Goal: Feedback & Contribution: Leave review/rating

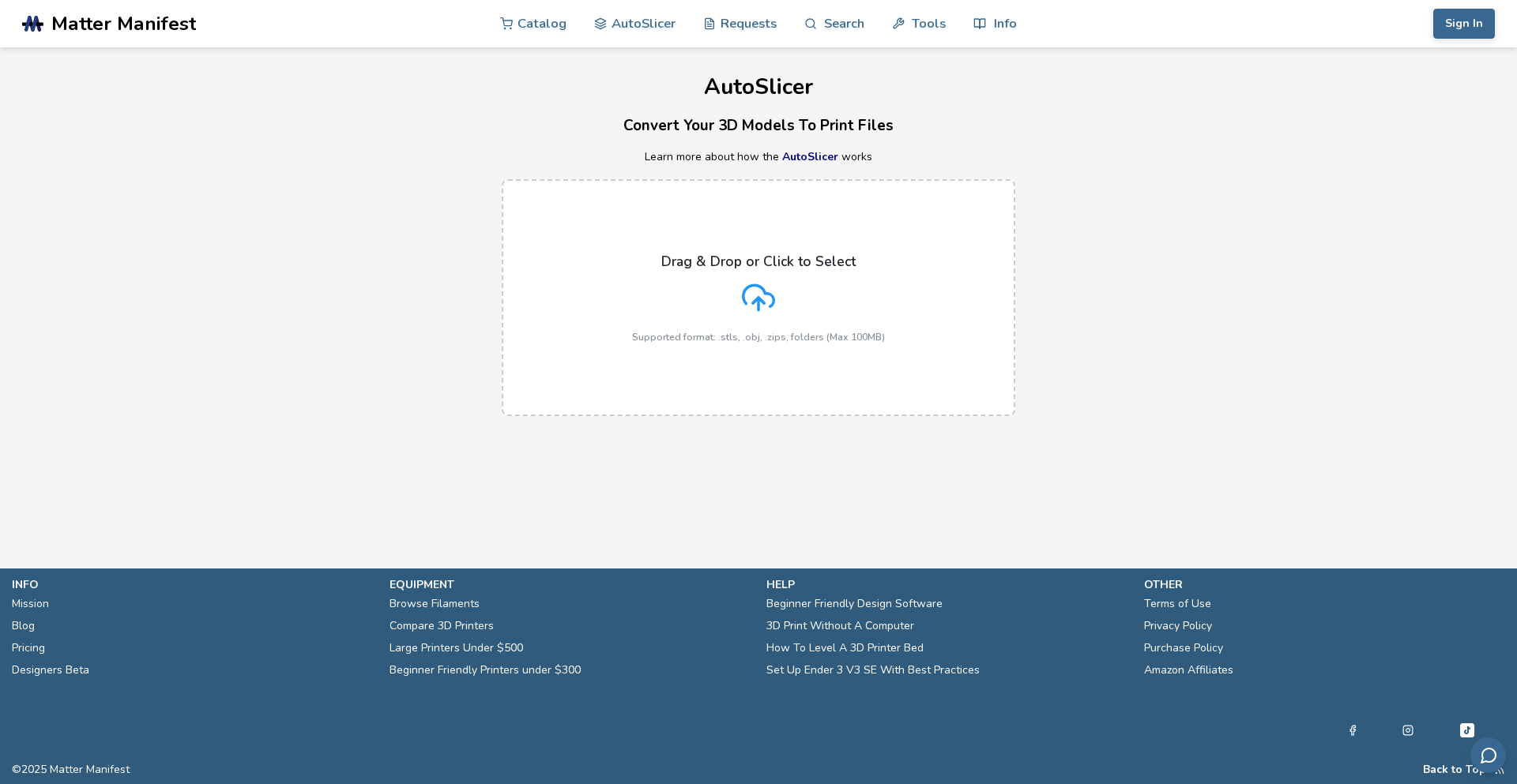
click at [767, 279] on div "Drag & Drop or Click to Select Supported format: .stls, .obj, .zips, folders (M…" at bounding box center [758, 297] width 253 height 89
click at [0, 0] on input "Drag & Drop or Click to Select Supported format: .stls, .obj, .zips, folders (M…" at bounding box center [0, 0] width 0 height 0
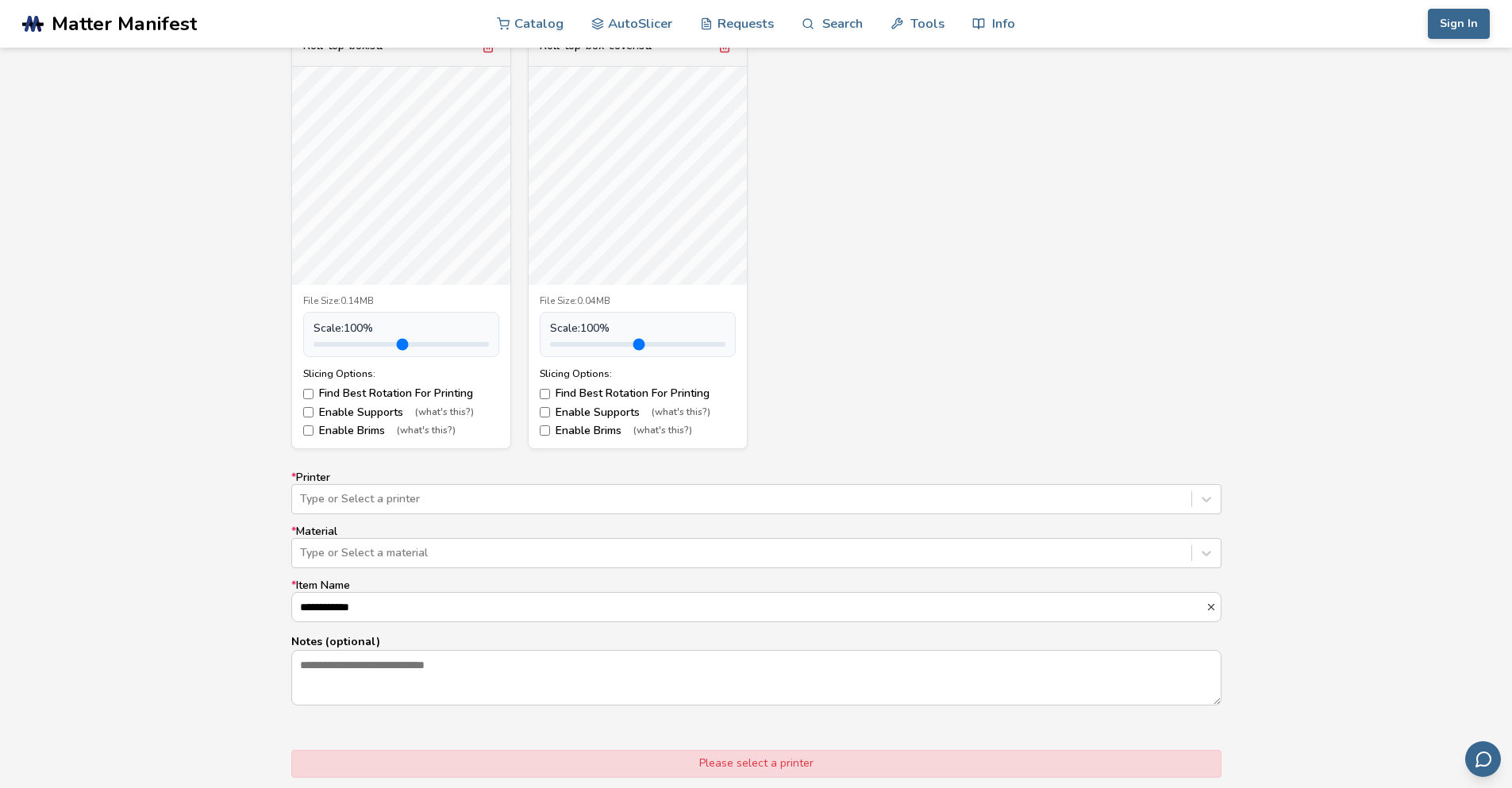
scroll to position [635, 0]
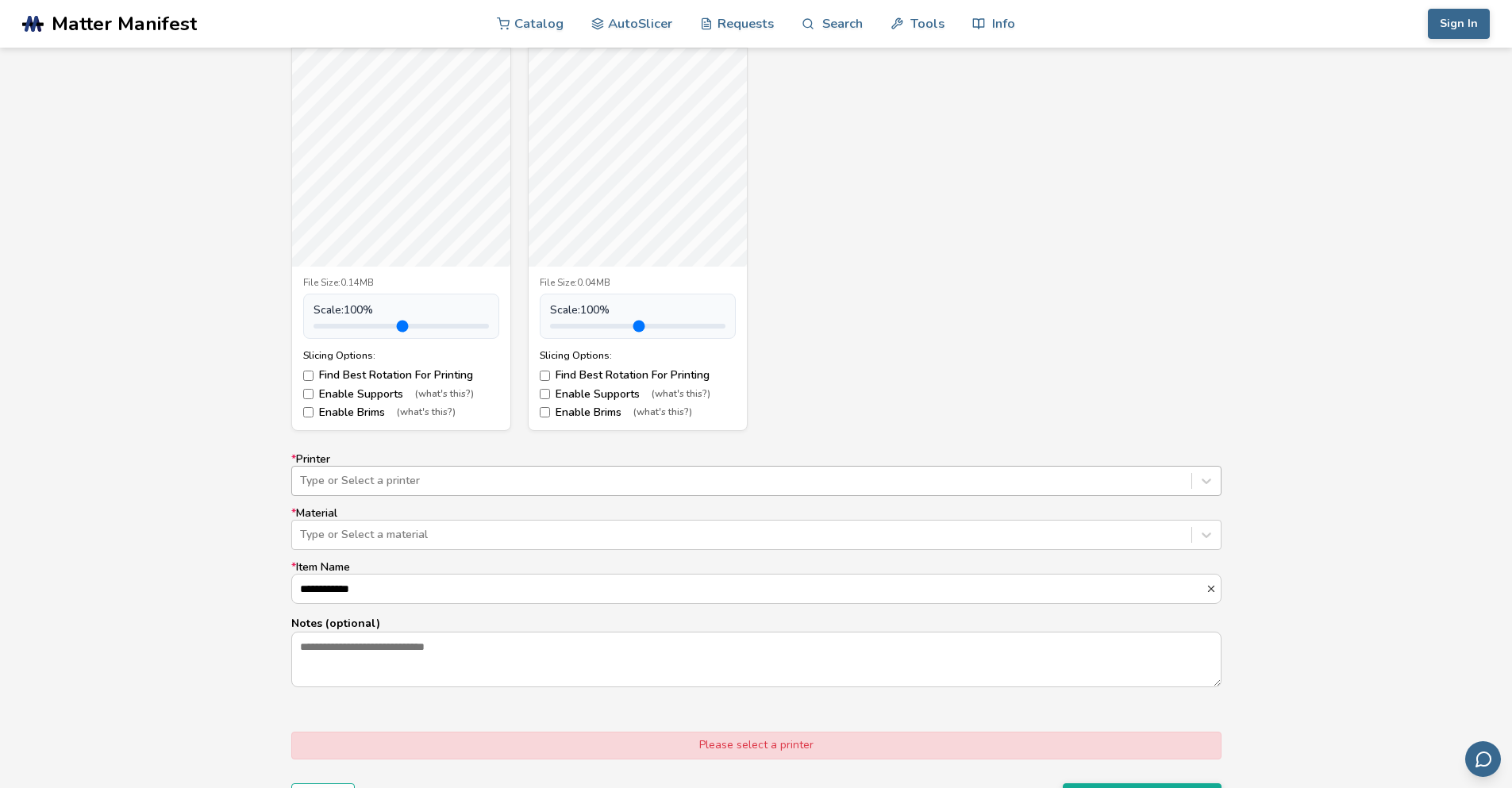
click at [791, 499] on div "**********" at bounding box center [756, 571] width 930 height 235
click at [793, 491] on div "Type or Select a printer" at bounding box center [742, 481] width 900 height 22
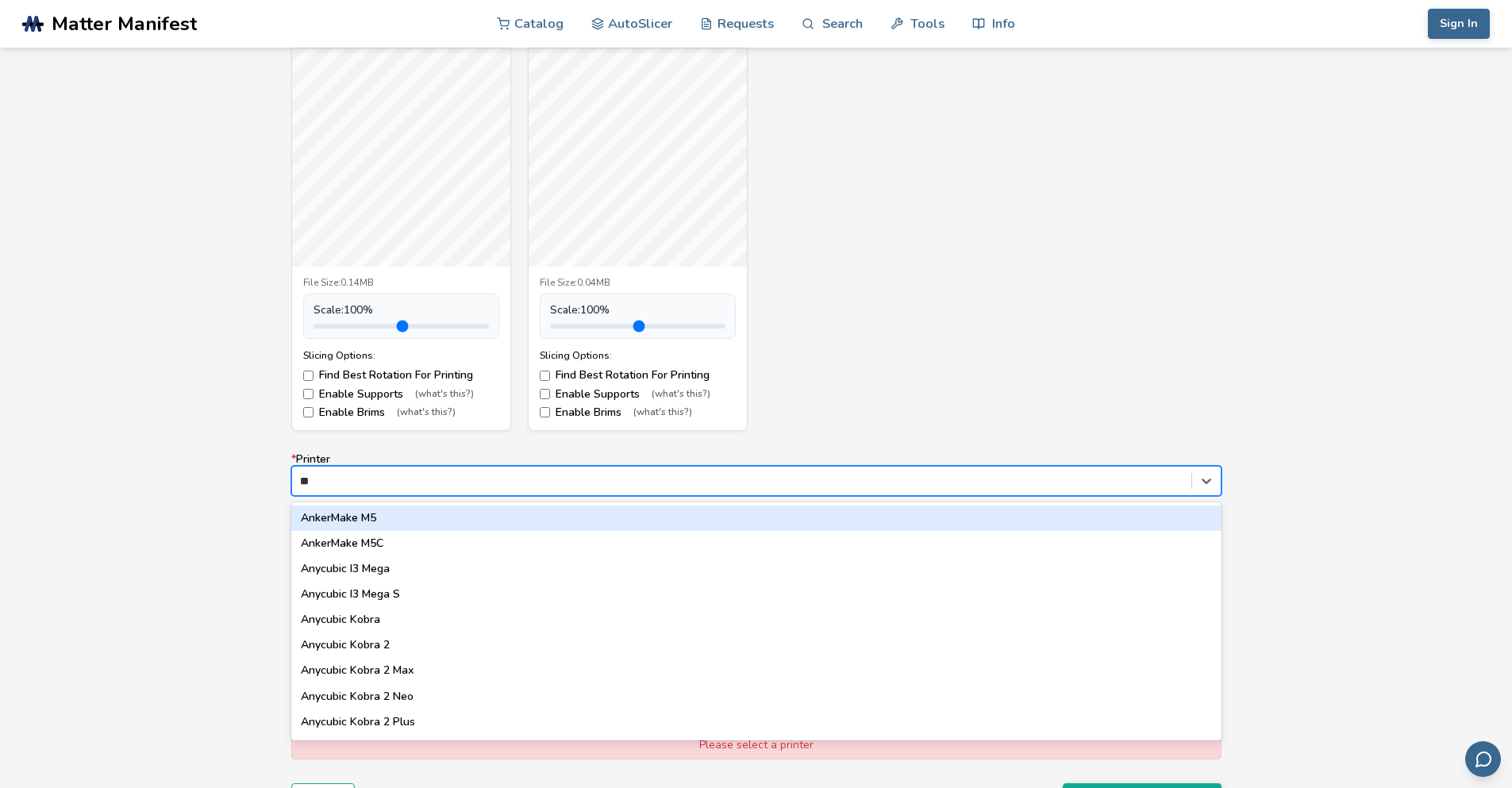
type input "***"
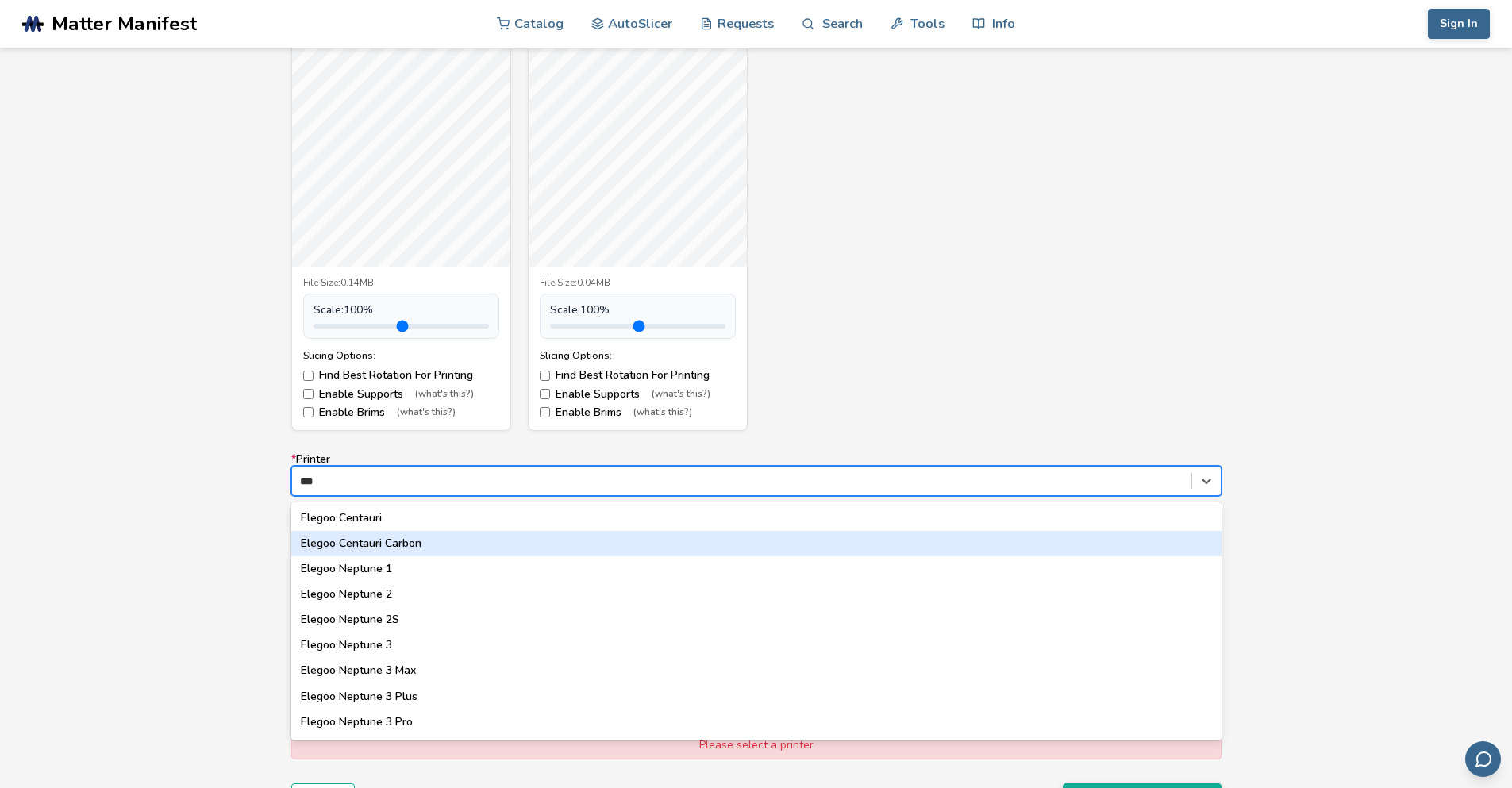
click at [715, 553] on div "Elegoo Centauri Carbon" at bounding box center [756, 544] width 930 height 26
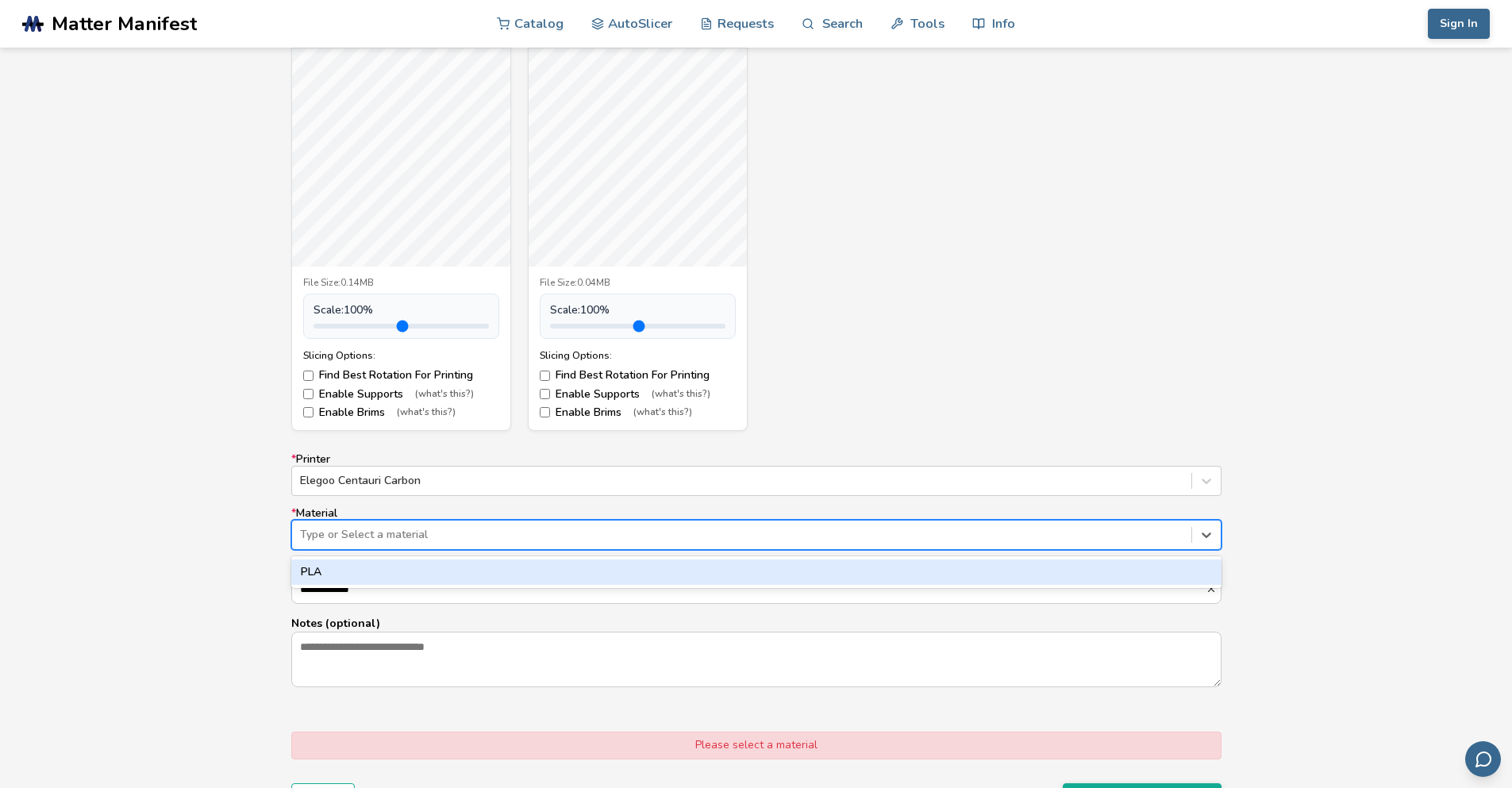
click at [702, 534] on div at bounding box center [741, 535] width 883 height 16
click at [681, 573] on div "PLA" at bounding box center [756, 572] width 930 height 26
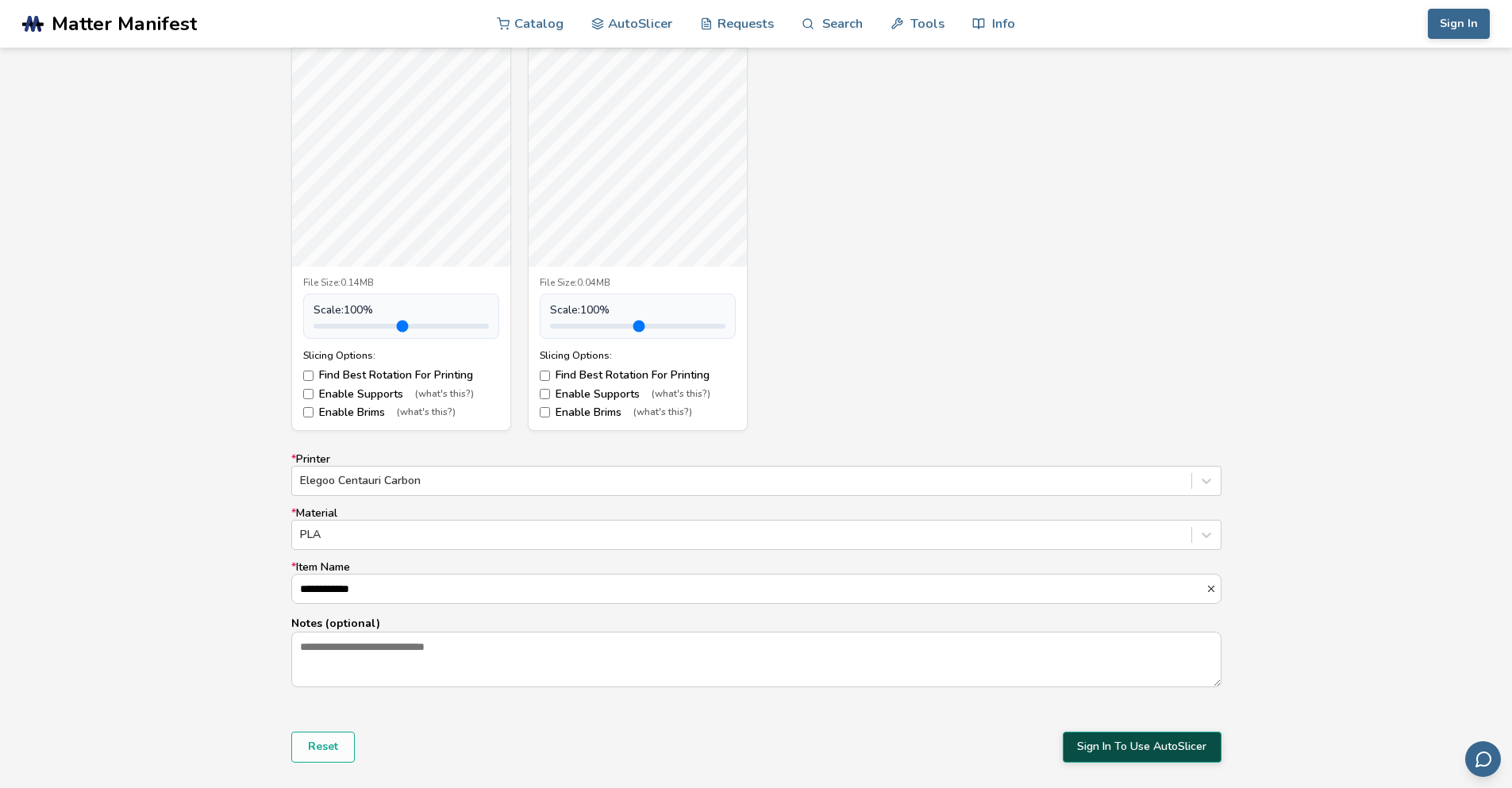
click at [1097, 735] on button "Sign In To Use AutoSlicer" at bounding box center [1141, 746] width 158 height 30
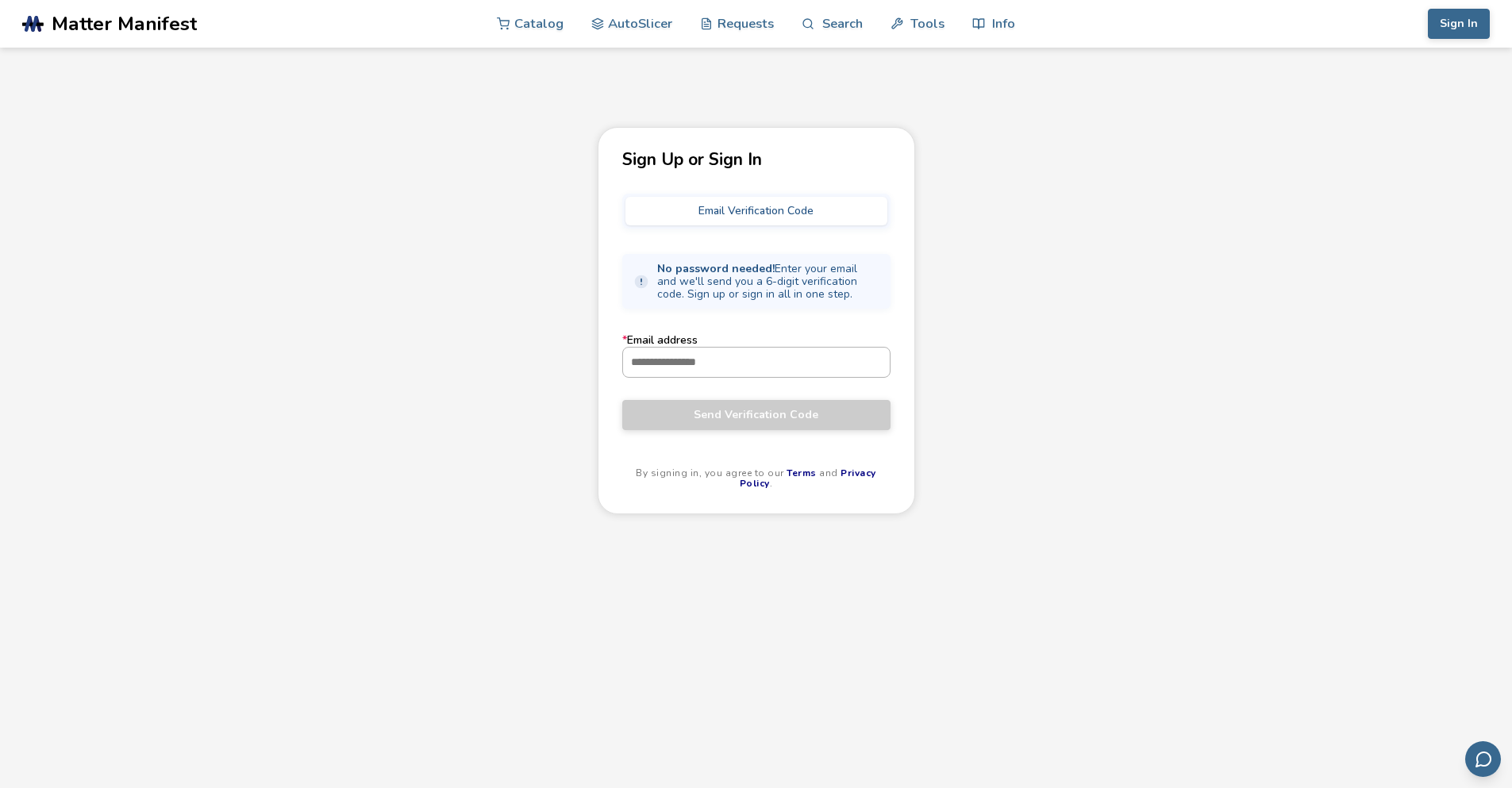
click at [702, 369] on input "* Email address" at bounding box center [756, 362] width 267 height 29
type input "**********"
click at [731, 411] on span "Send Verification Code" at bounding box center [756, 415] width 244 height 13
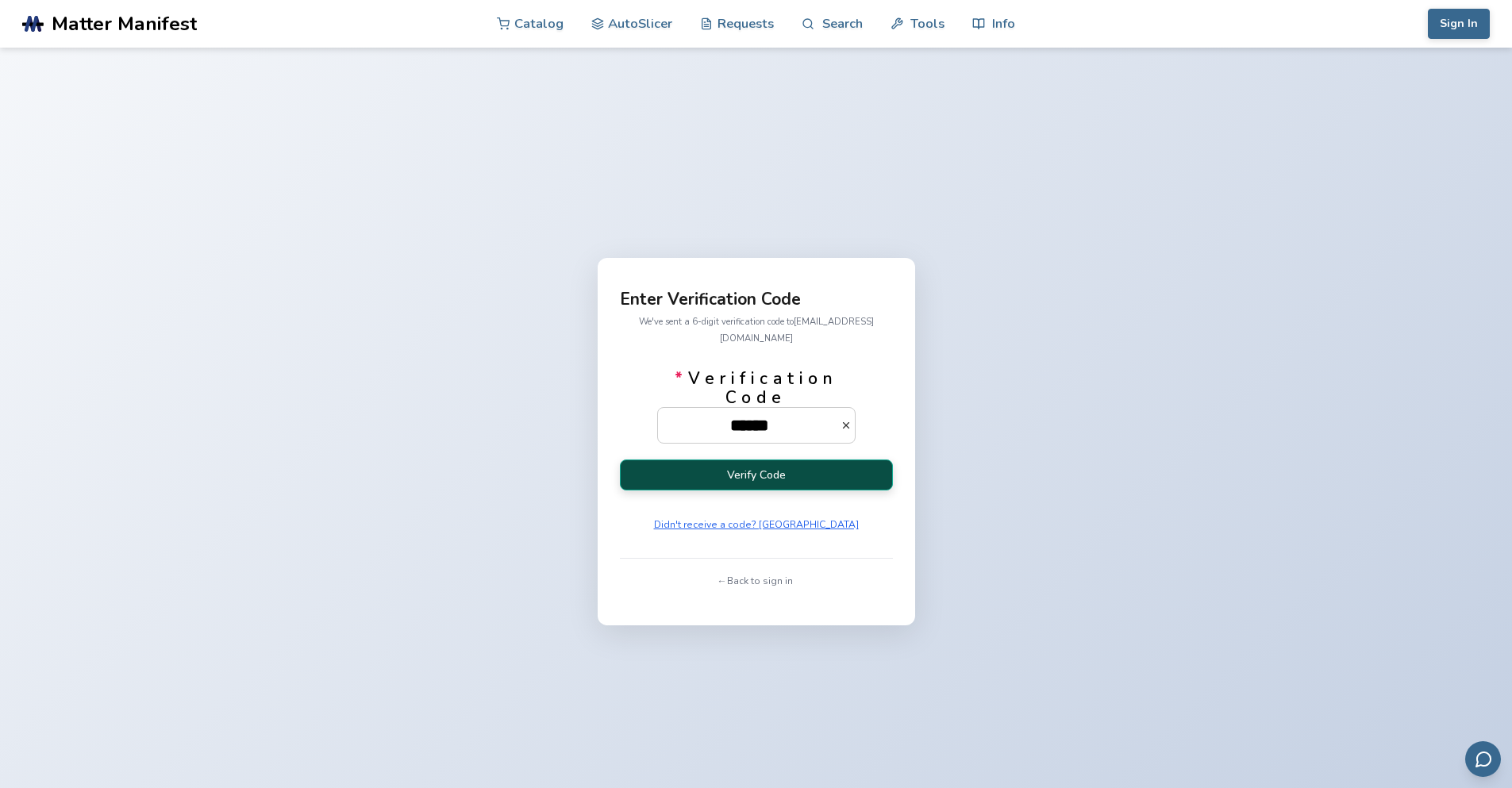
type input "******"
click at [708, 459] on button "Verify Code" at bounding box center [756, 475] width 273 height 31
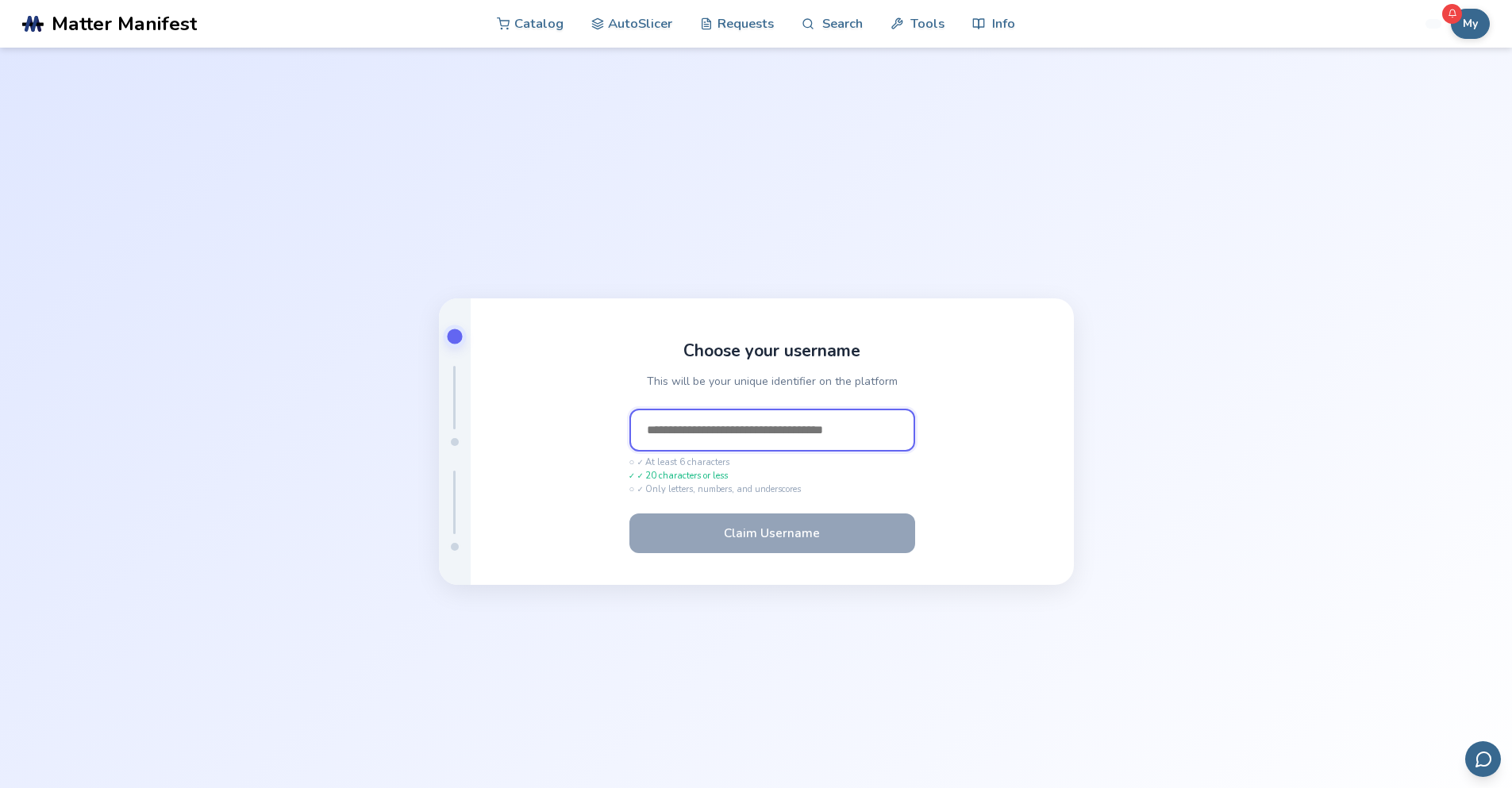
click at [813, 429] on input "text" at bounding box center [772, 430] width 285 height 43
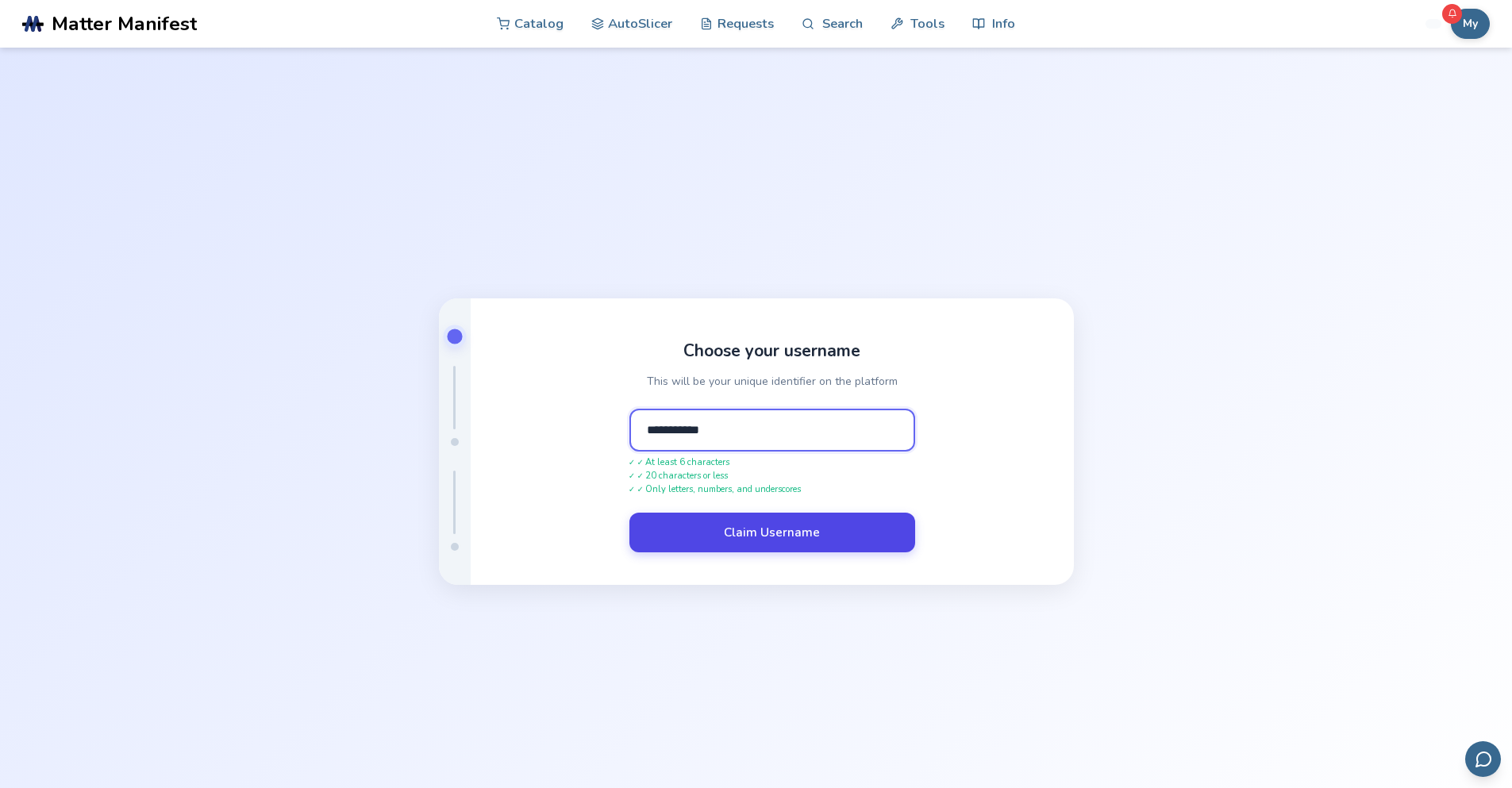
type input "**********"
click at [743, 524] on button "Claim Username" at bounding box center [772, 532] width 285 height 40
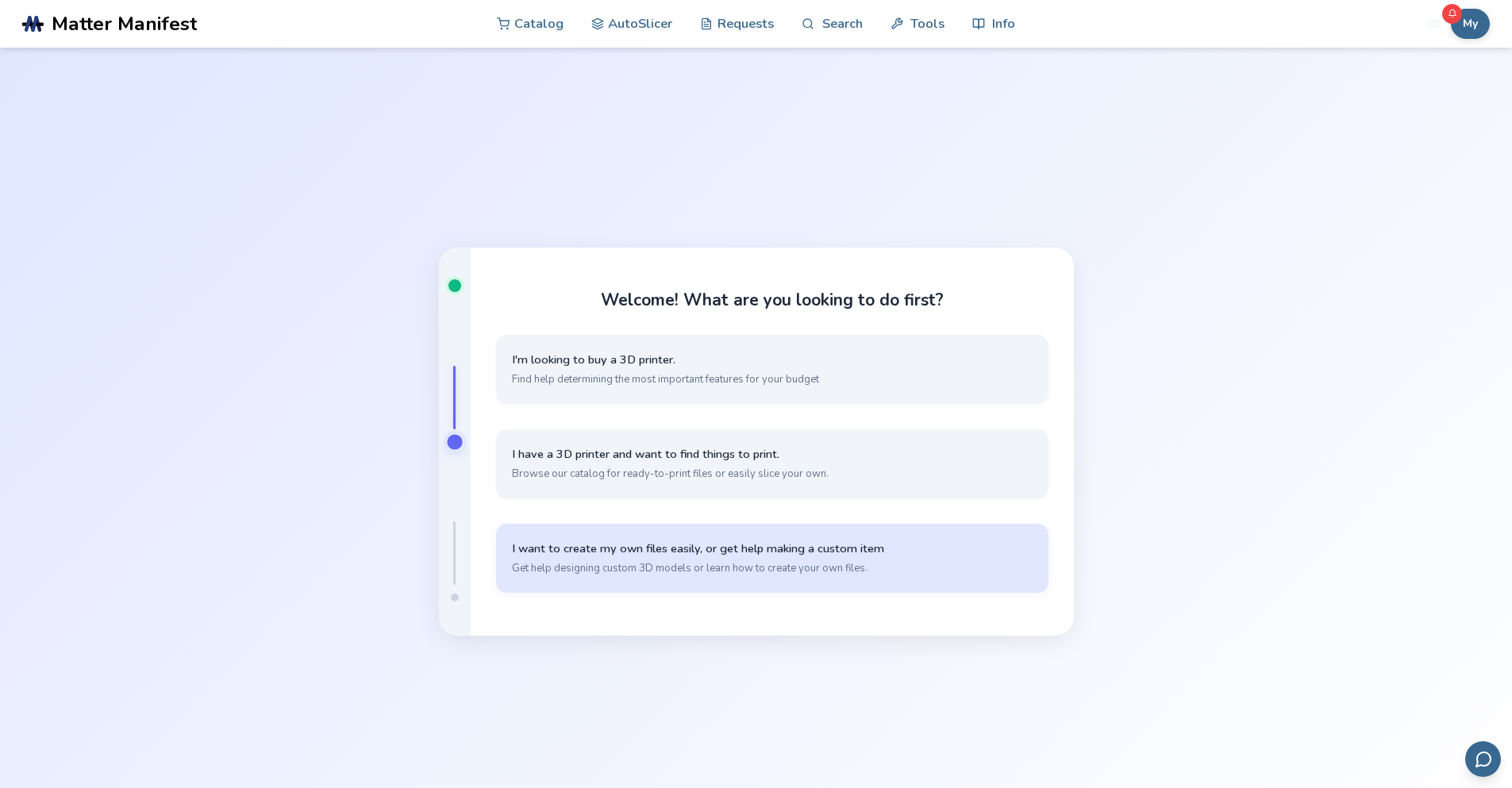
click at [865, 572] on span "Get help designing custom 3D models or learn how to create your own files." at bounding box center [772, 568] width 520 height 14
click at [865, 578] on button "I want to crowdfund a design that I believe other people will want to print Sub…" at bounding box center [772, 558] width 552 height 69
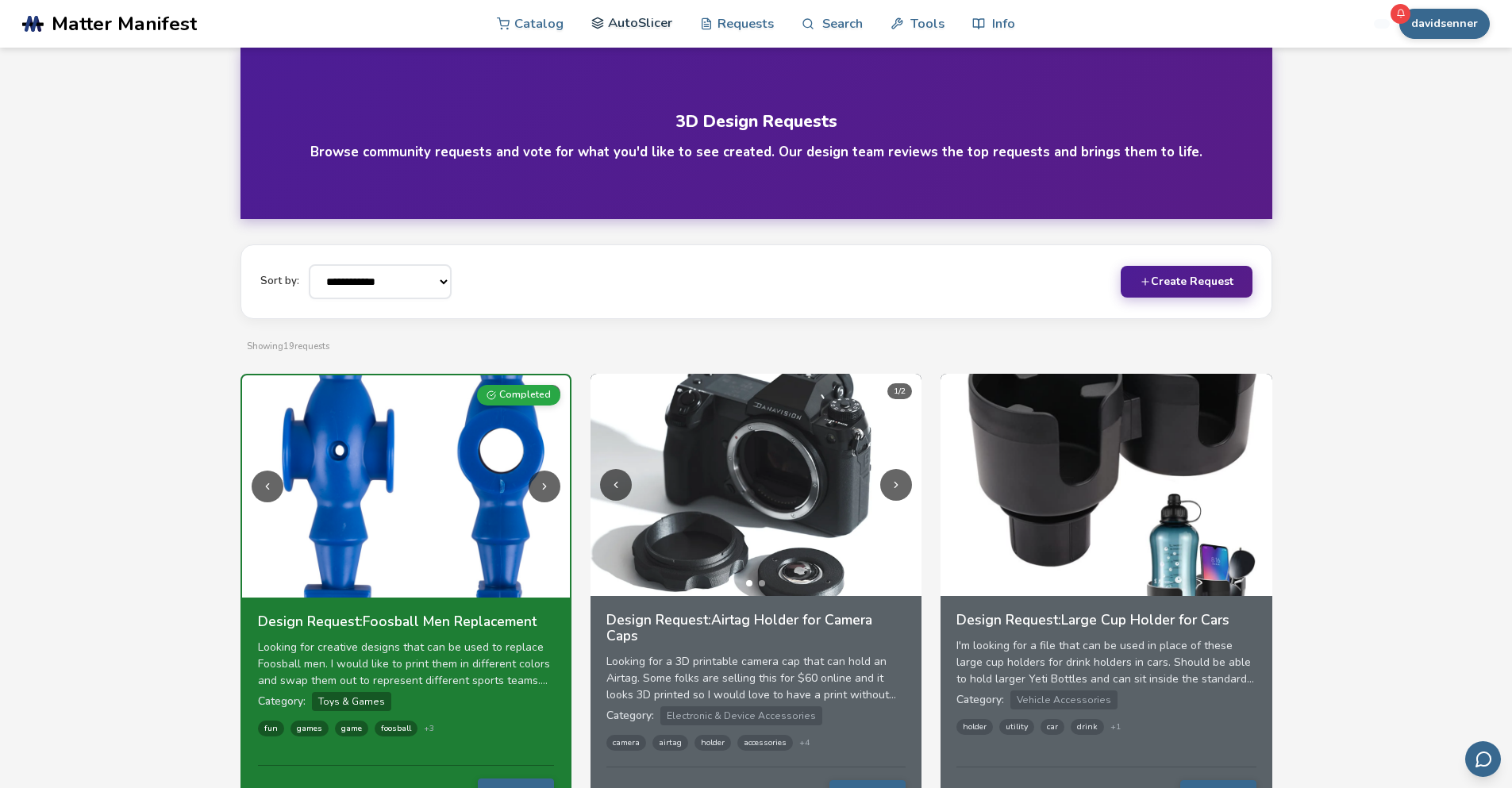
click at [635, 26] on link "AutoSlicer" at bounding box center [632, 23] width 82 height 48
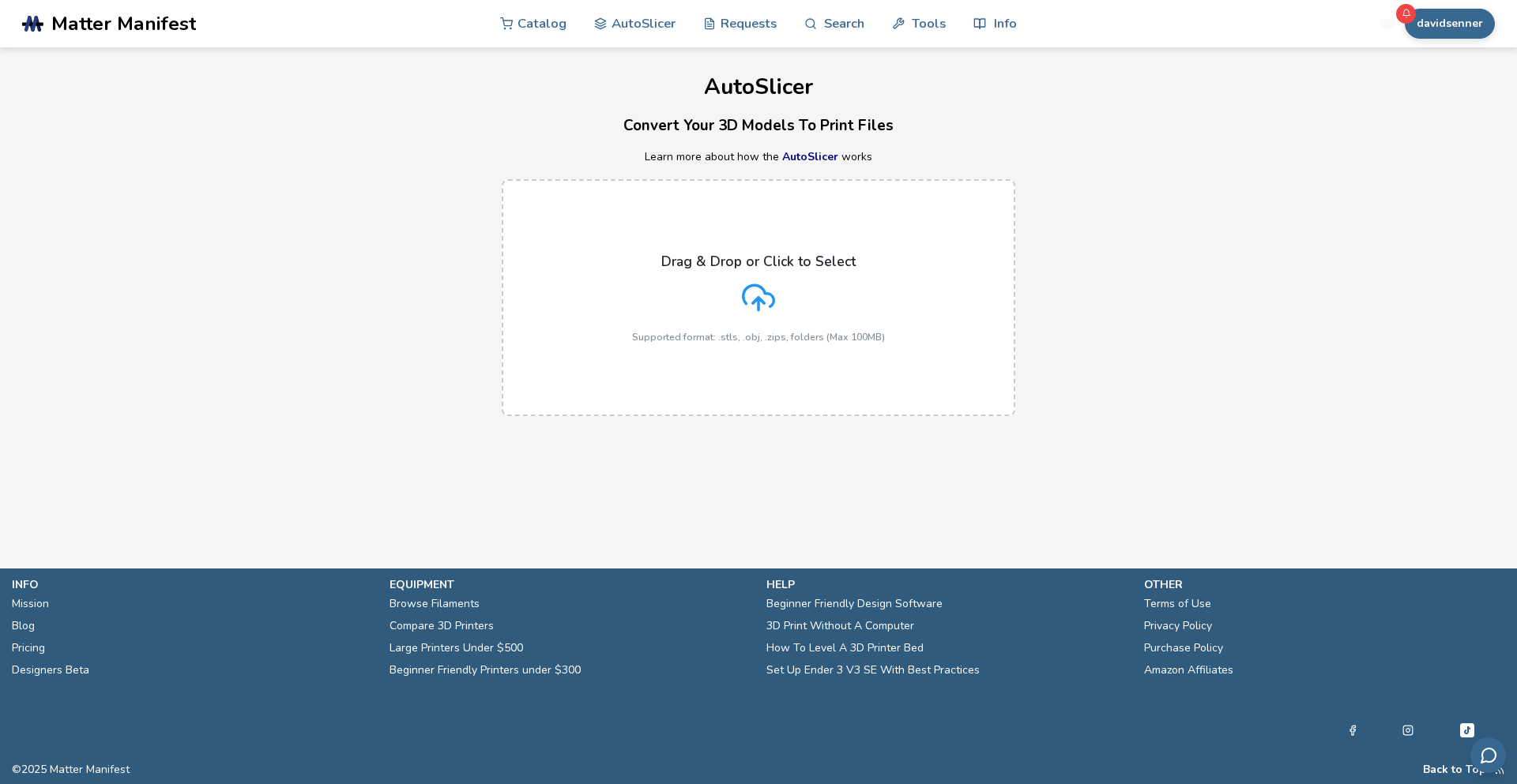
click at [750, 248] on label "Drag & Drop or Click to Select Supported format: .stls, .obj, .zips, folders (M…" at bounding box center [759, 297] width 514 height 236
click at [0, 0] on input "Drag & Drop or Click to Select Supported format: .stls, .obj, .zips, folders (M…" at bounding box center [0, 0] width 0 height 0
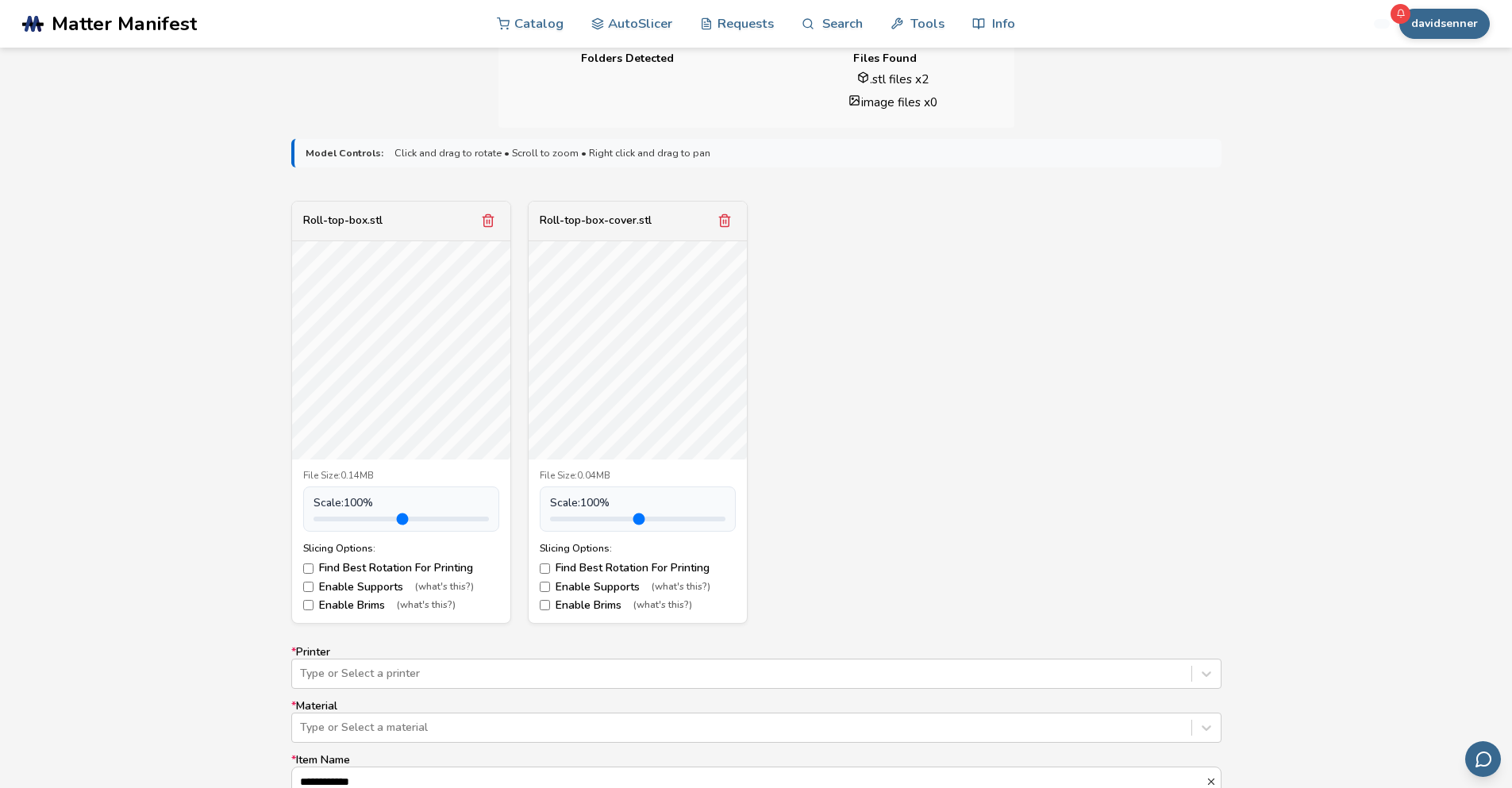
scroll to position [635, 0]
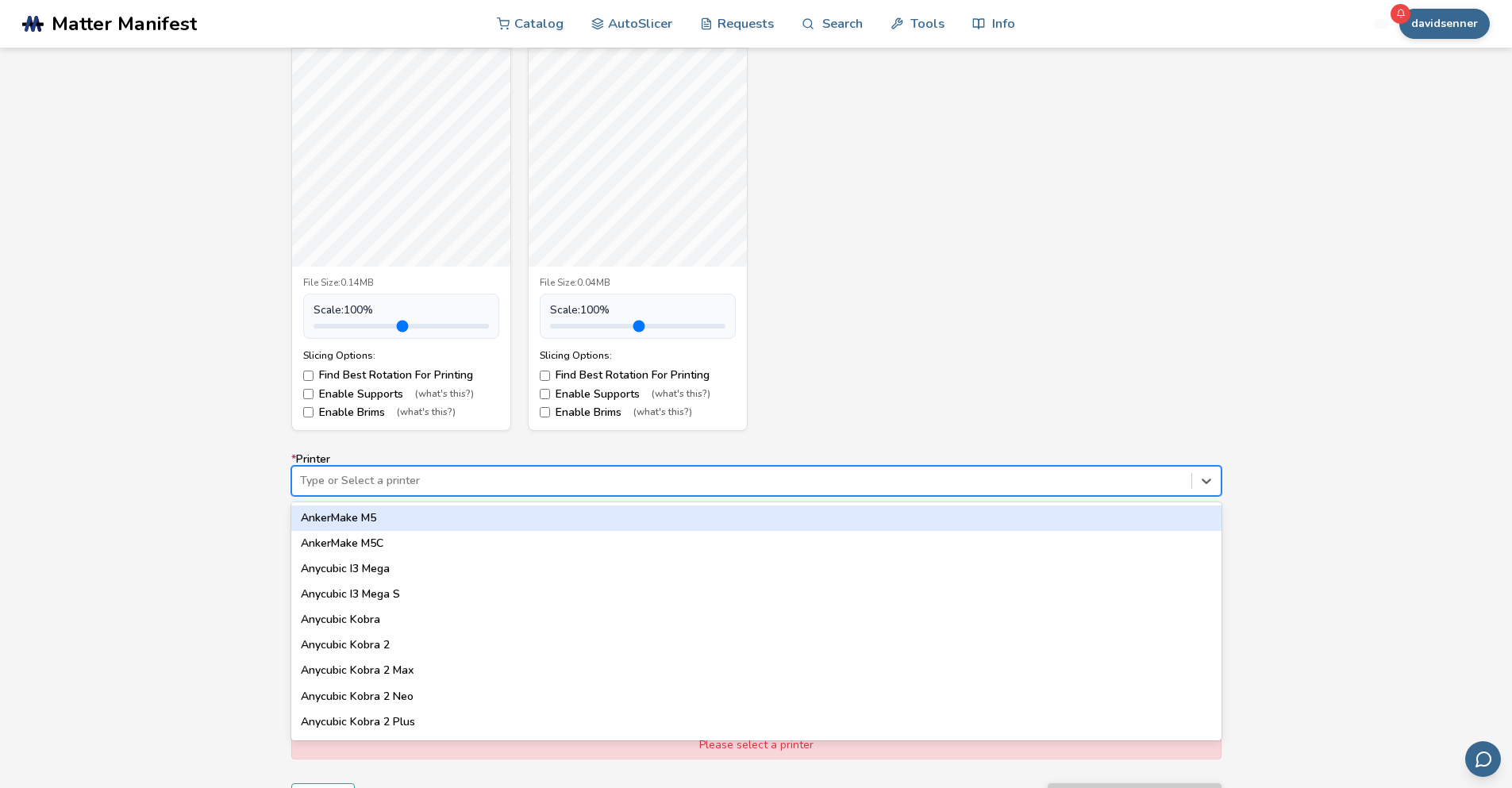
click at [791, 475] on div at bounding box center [741, 480] width 883 height 16
type input "***"
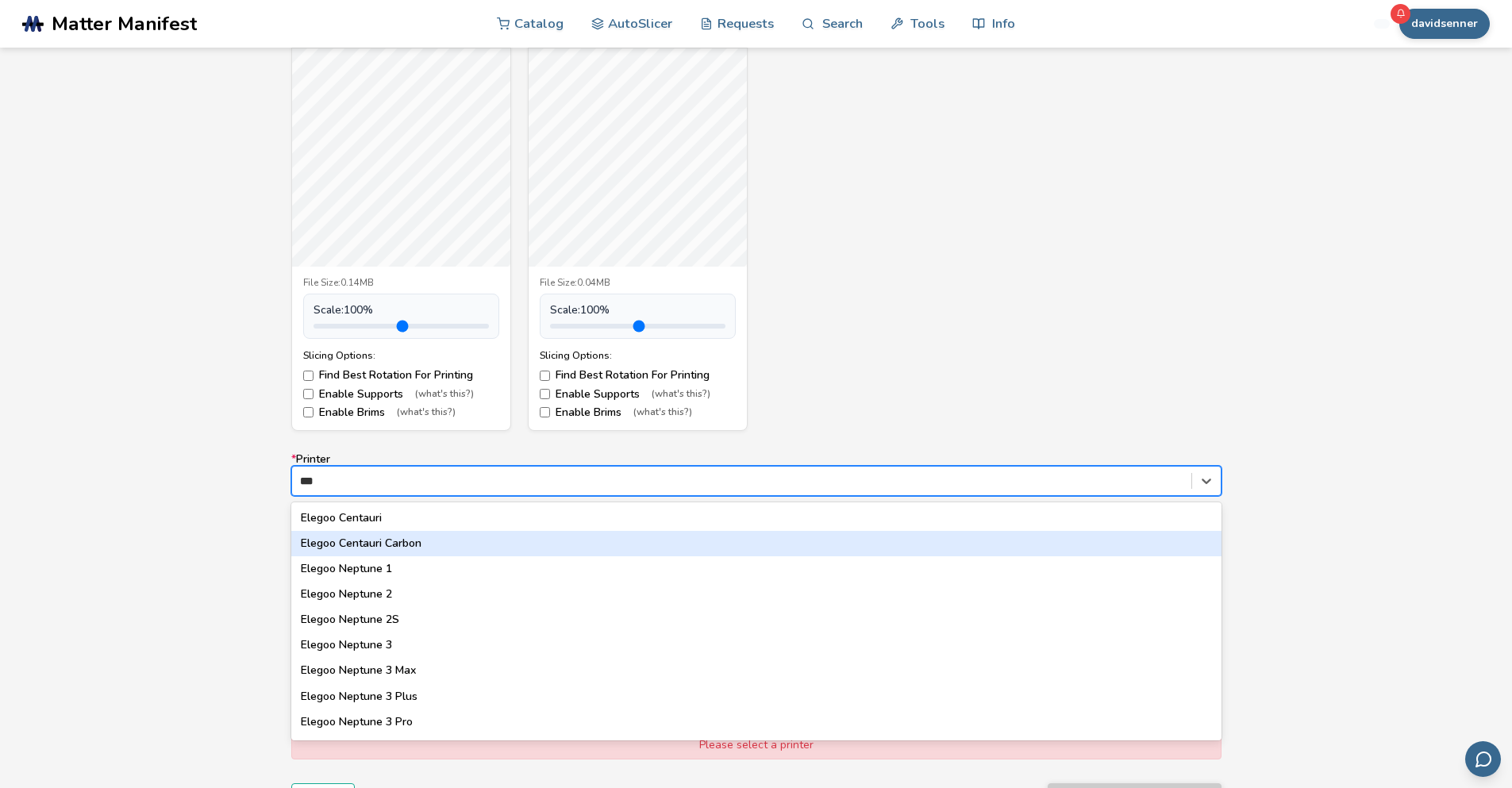
click at [721, 544] on div "Elegoo Centauri Carbon" at bounding box center [756, 544] width 930 height 26
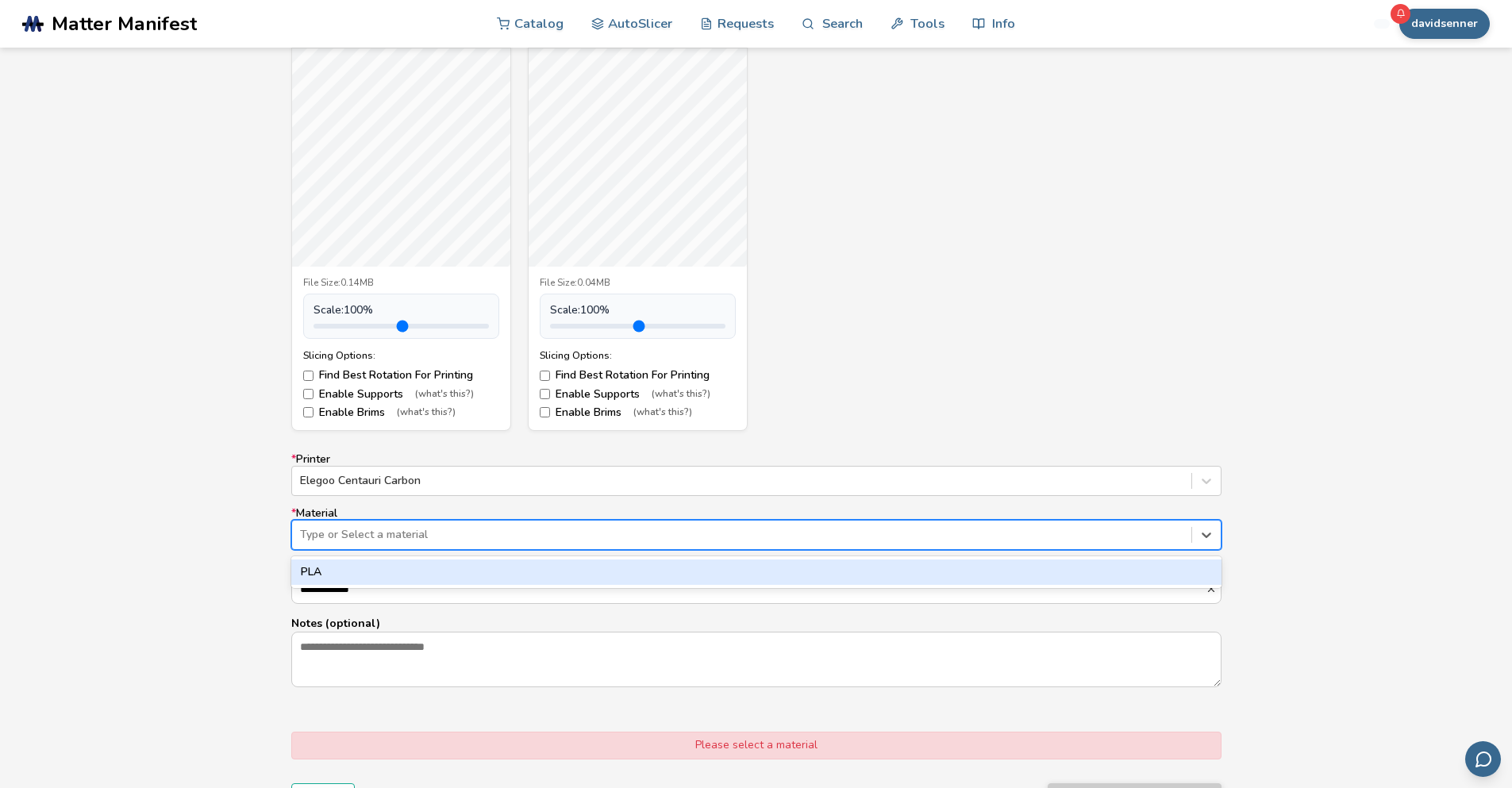
click at [712, 531] on div at bounding box center [741, 535] width 883 height 16
click at [687, 564] on div "PLA" at bounding box center [756, 572] width 930 height 26
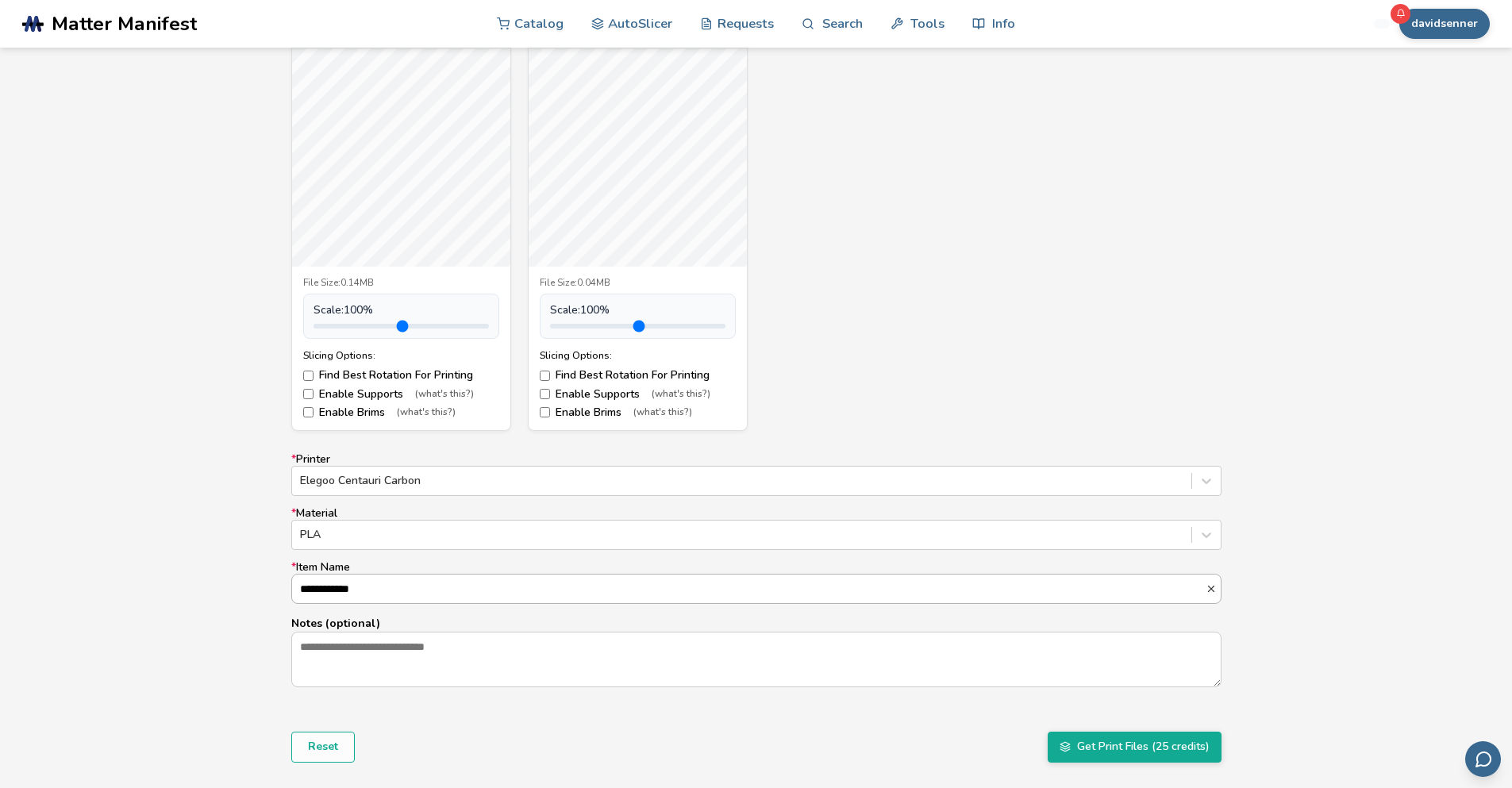
click at [653, 594] on input "**********" at bounding box center [749, 589] width 913 height 29
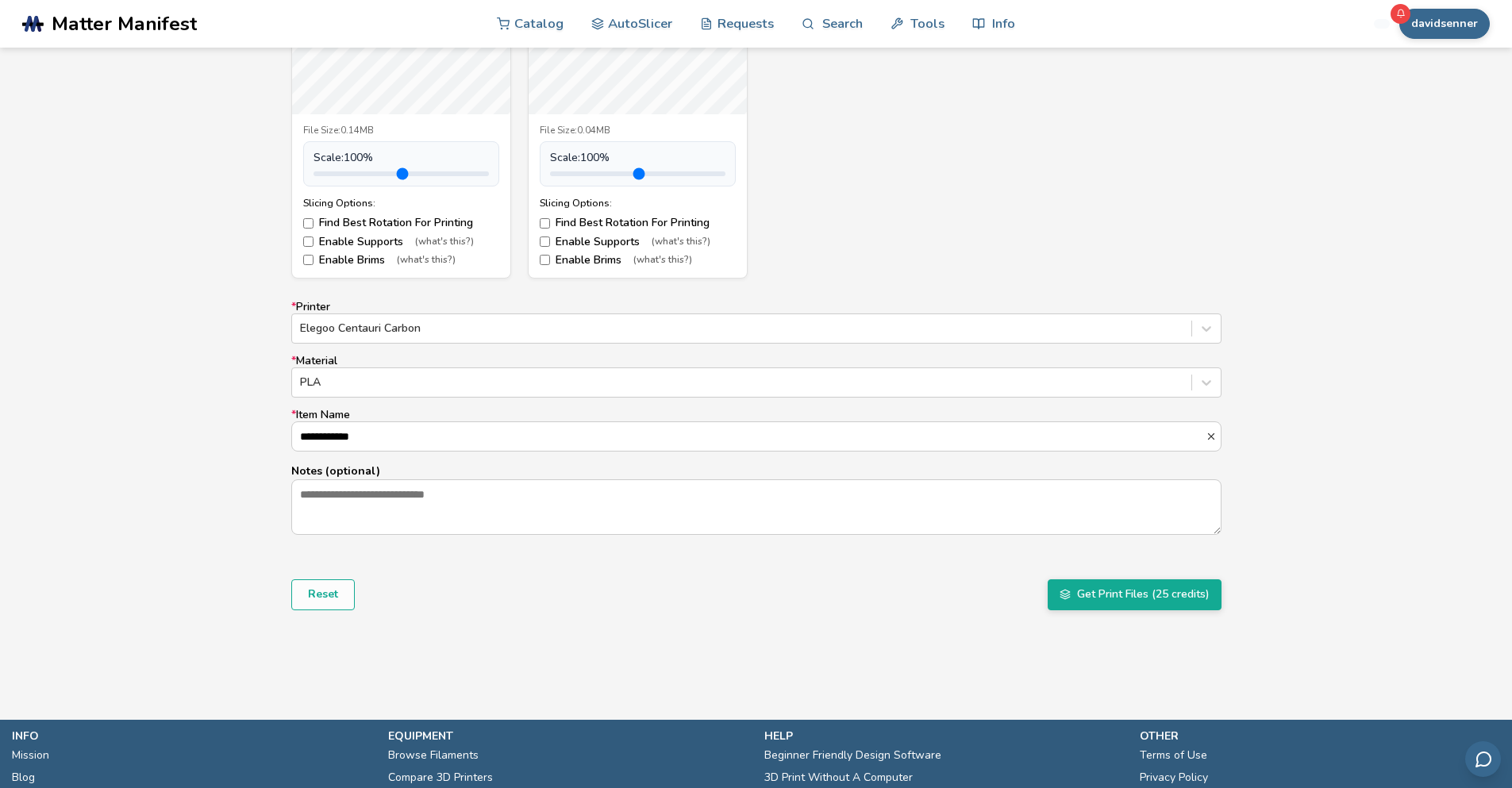
scroll to position [794, 0]
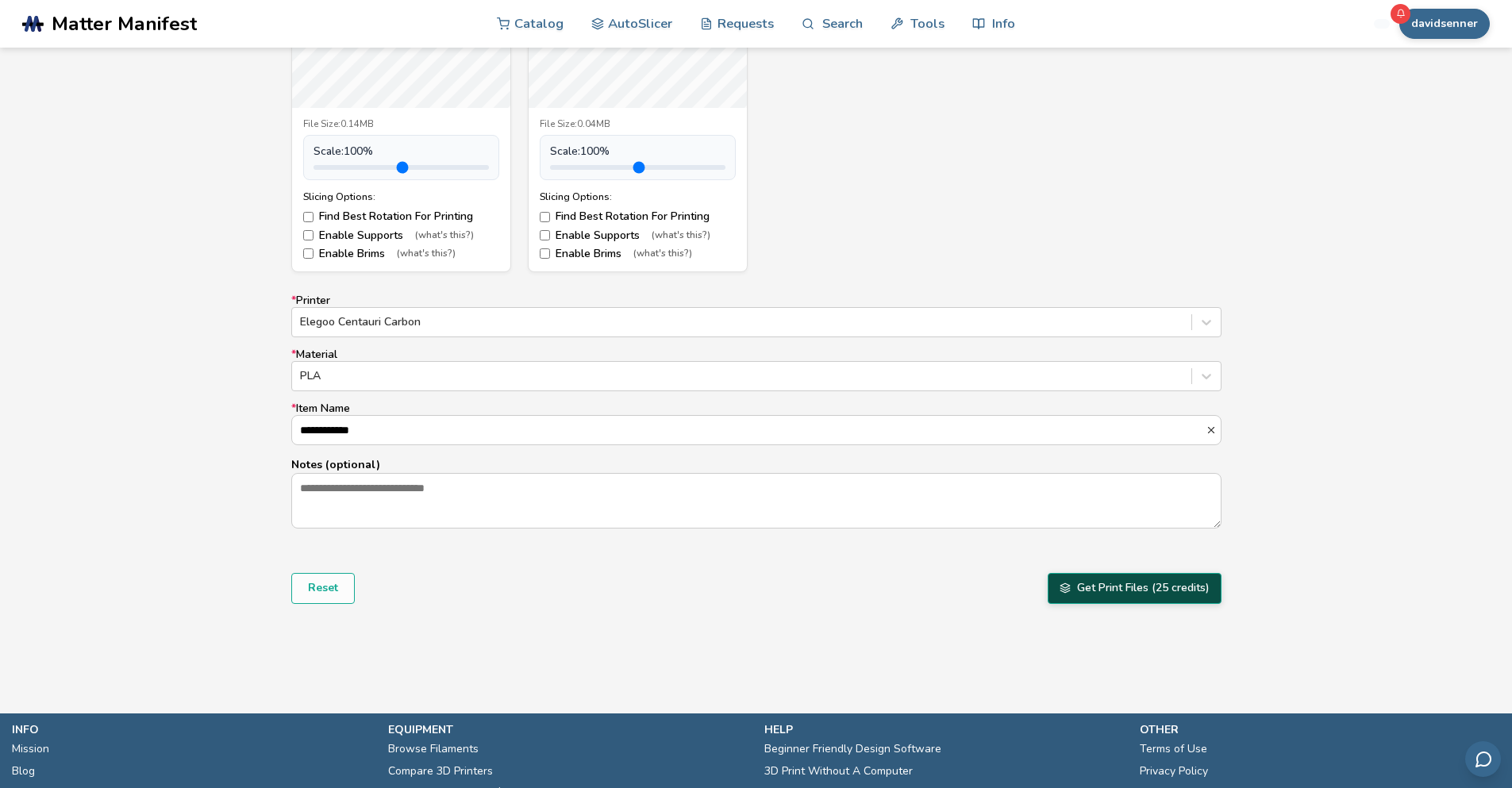
click at [1121, 584] on button "Get Print Files (25 credits)" at bounding box center [1135, 588] width 174 height 30
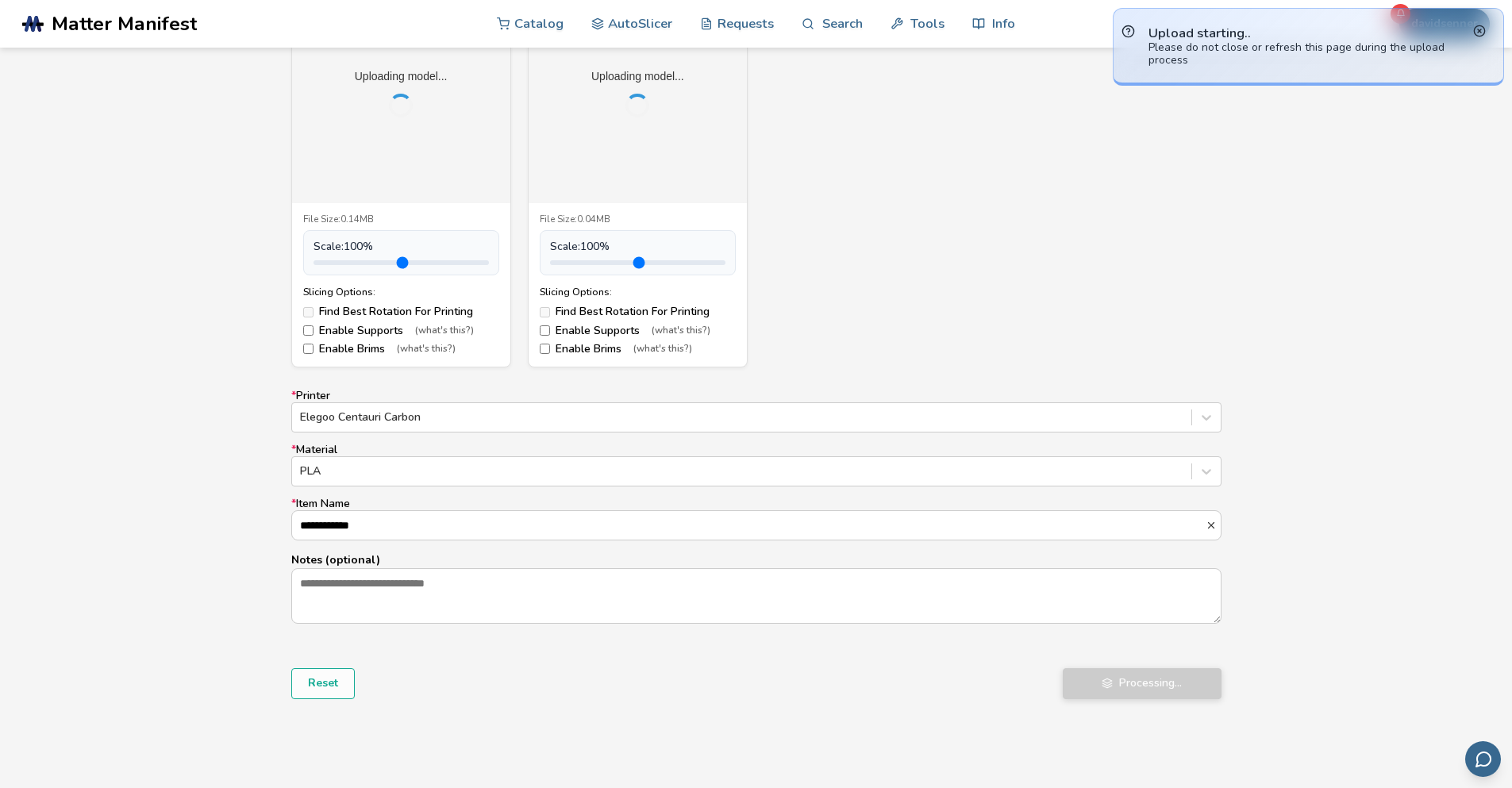
scroll to position [476, 0]
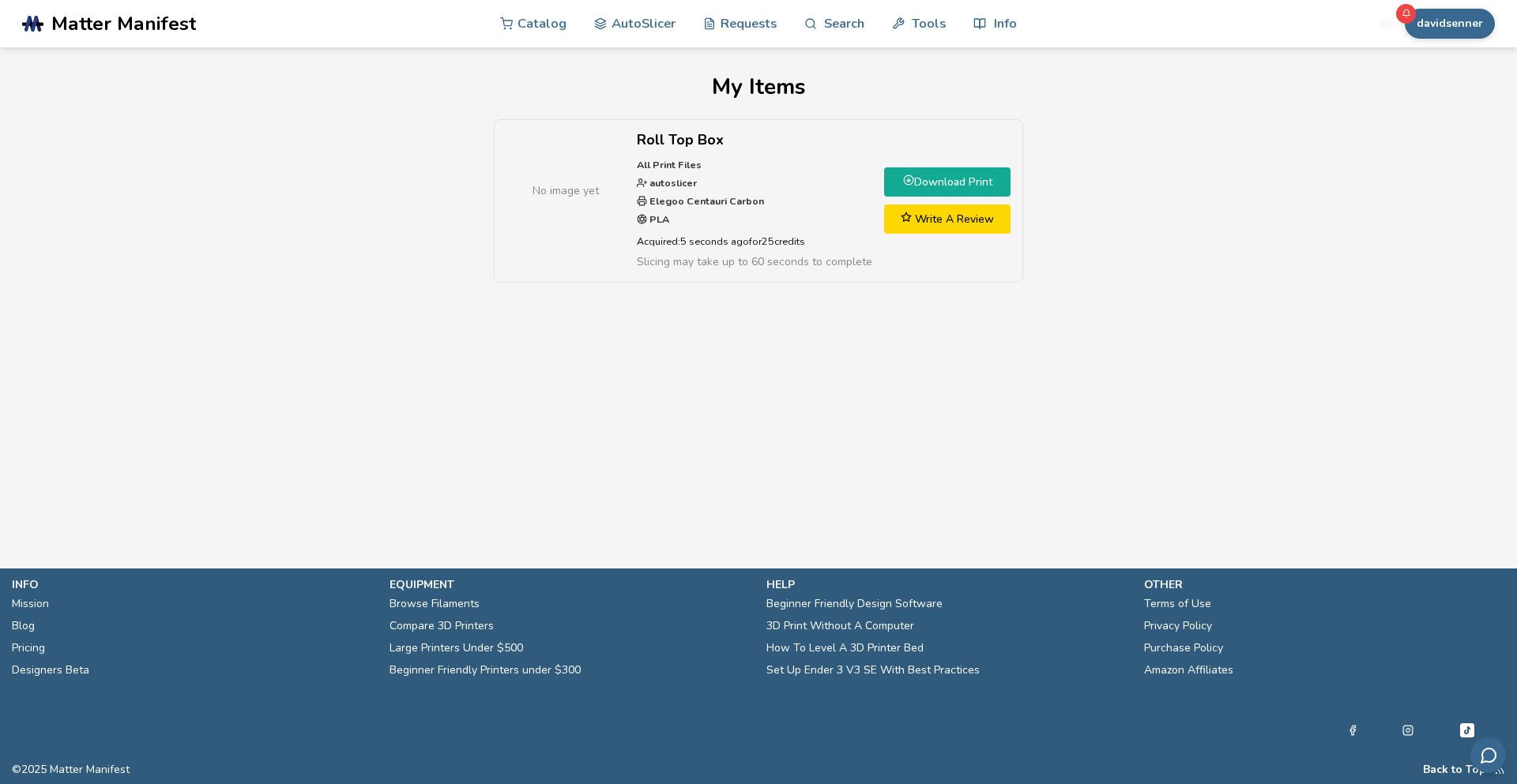
click at [963, 181] on link "Download Print" at bounding box center [946, 182] width 126 height 29
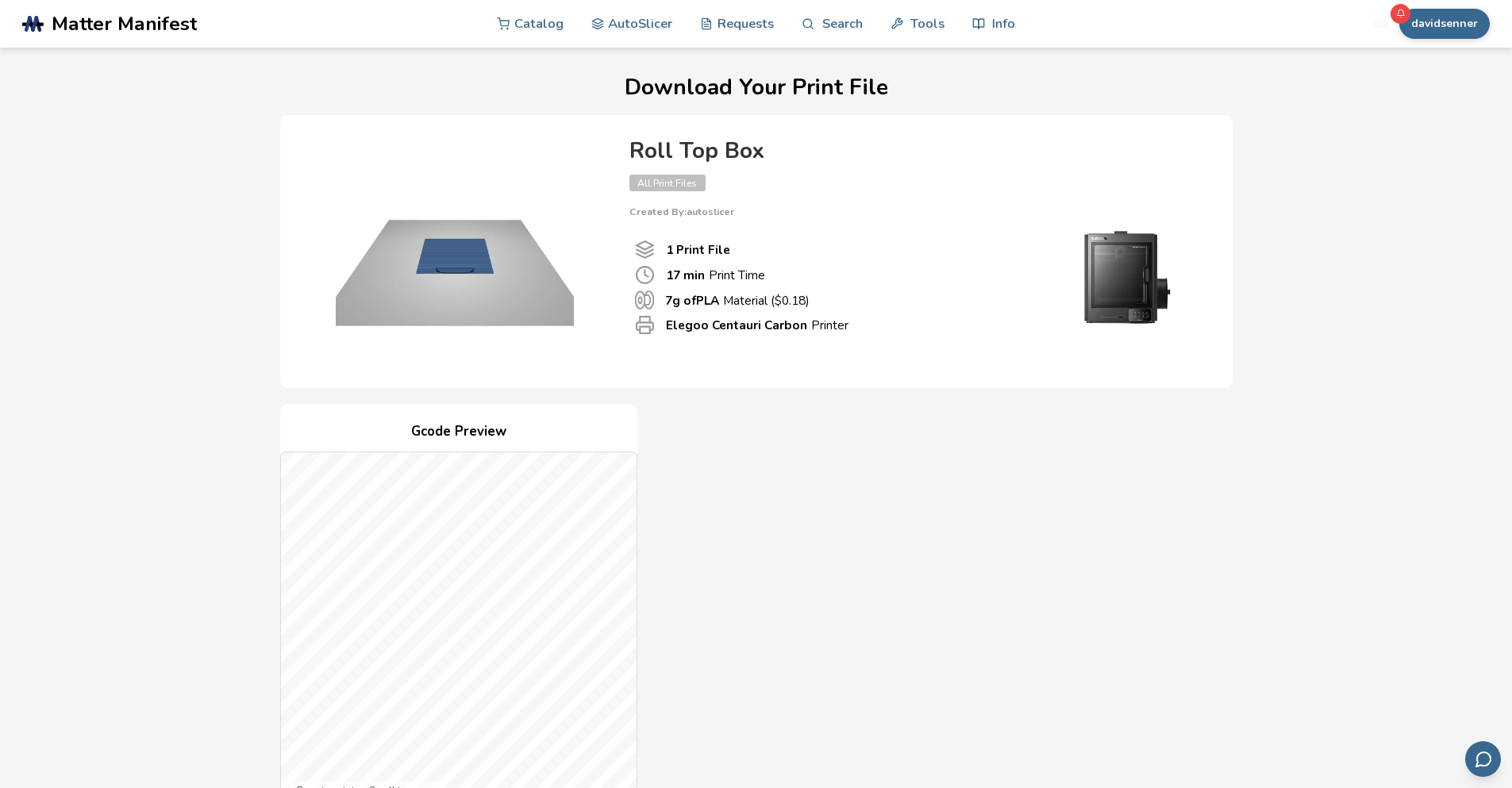
click at [677, 182] on span "All Print Files" at bounding box center [667, 183] width 76 height 17
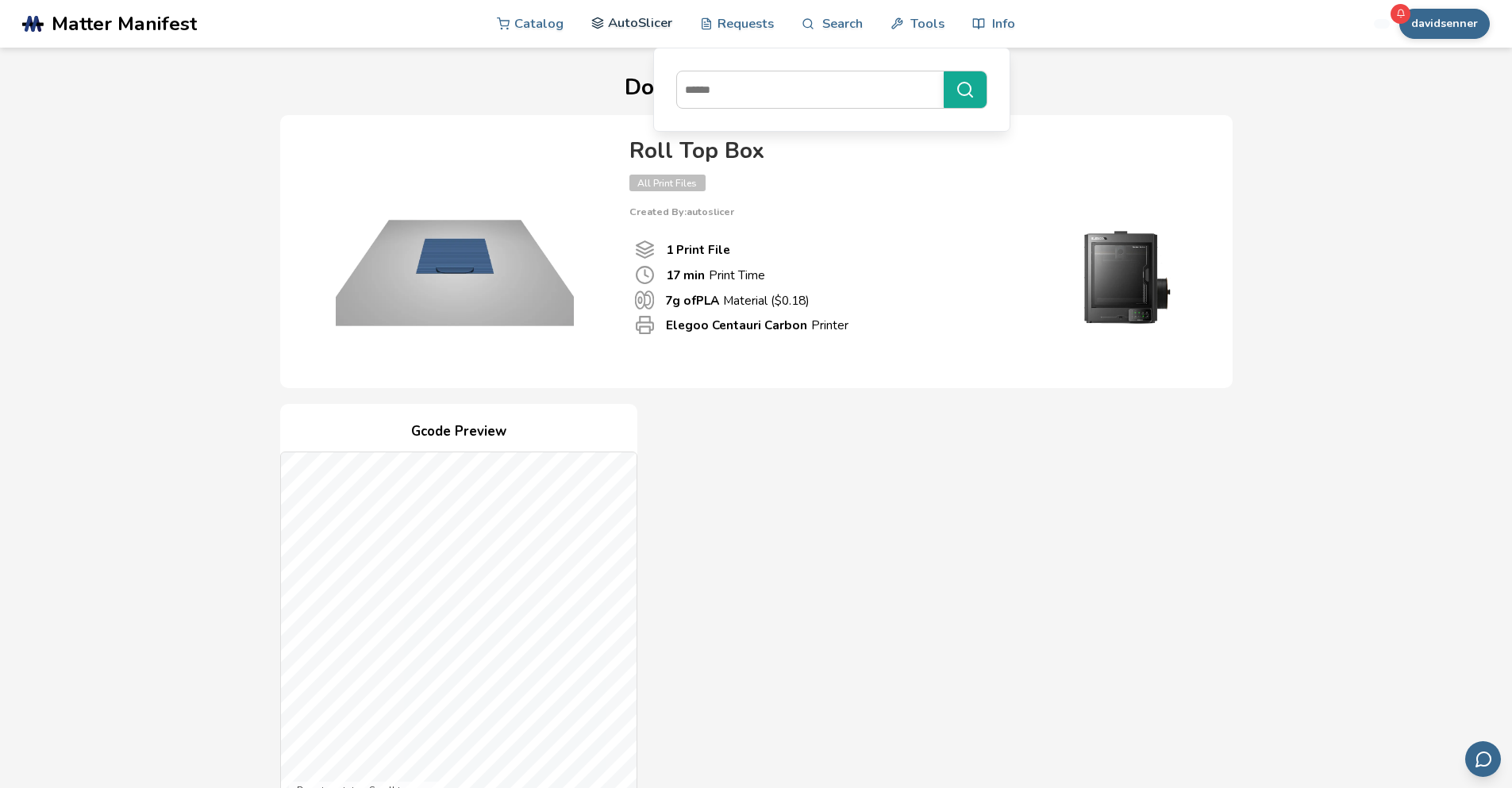
click at [619, 20] on link "AutoSlicer" at bounding box center [632, 23] width 82 height 48
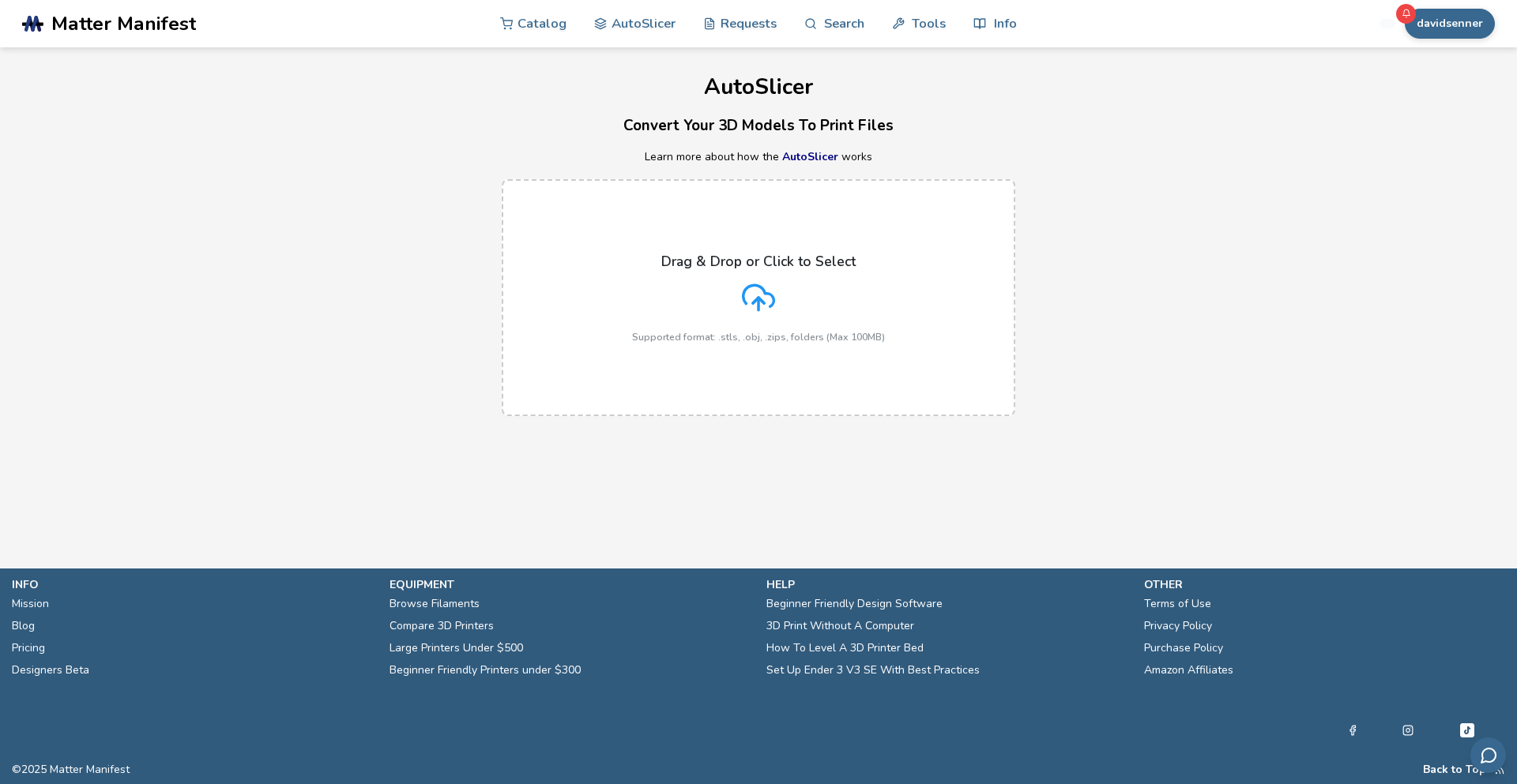
click at [738, 286] on div "Drag & Drop or Click to Select Supported format: .stls, .obj, .zips, folders (M…" at bounding box center [758, 297] width 253 height 89
click at [0, 0] on input "Drag & Drop or Click to Select Supported format: .stls, .obj, .zips, folders (M…" at bounding box center [0, 0] width 0 height 0
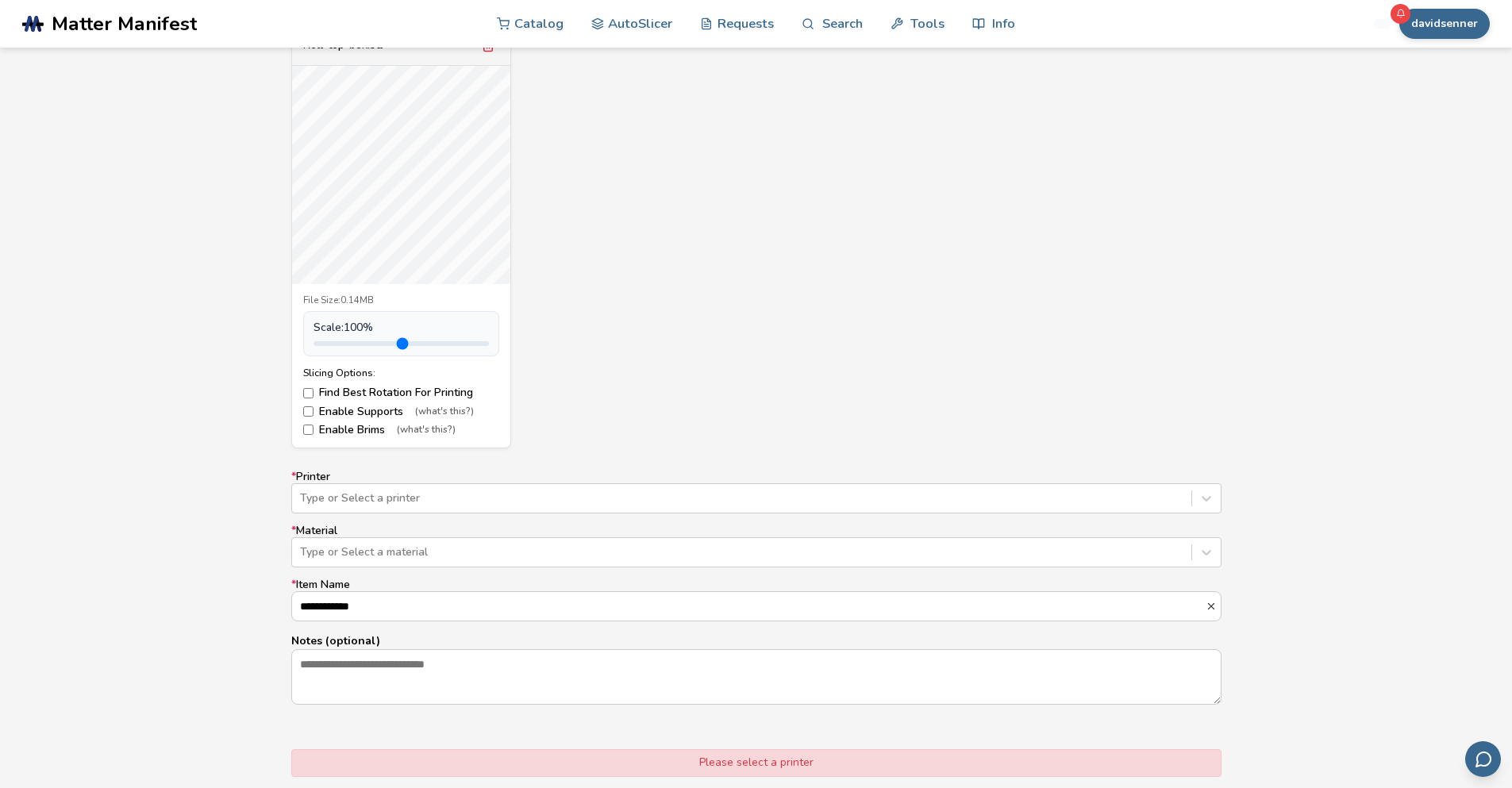
scroll to position [952, 0]
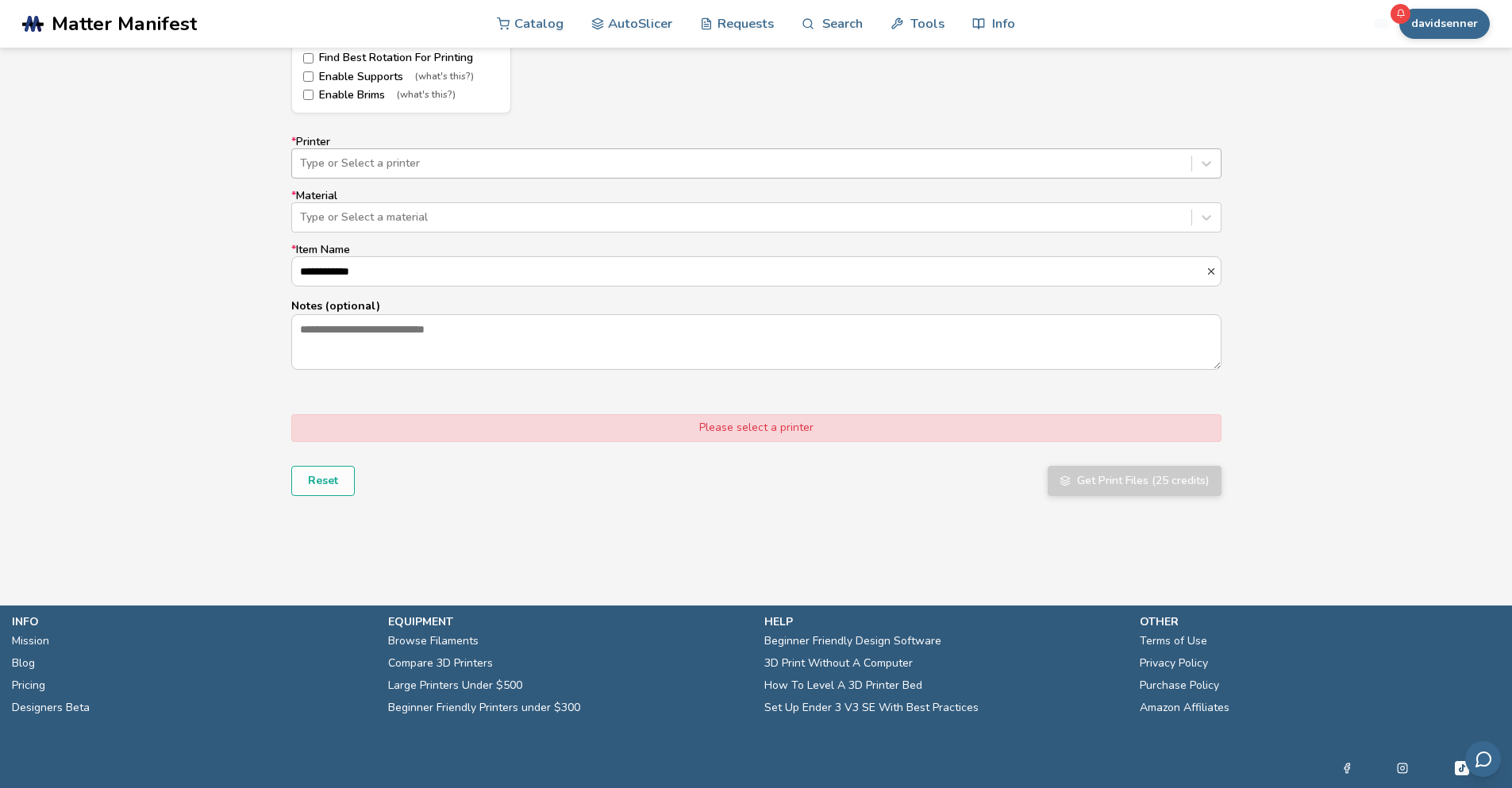
click at [413, 163] on div at bounding box center [741, 164] width 883 height 16
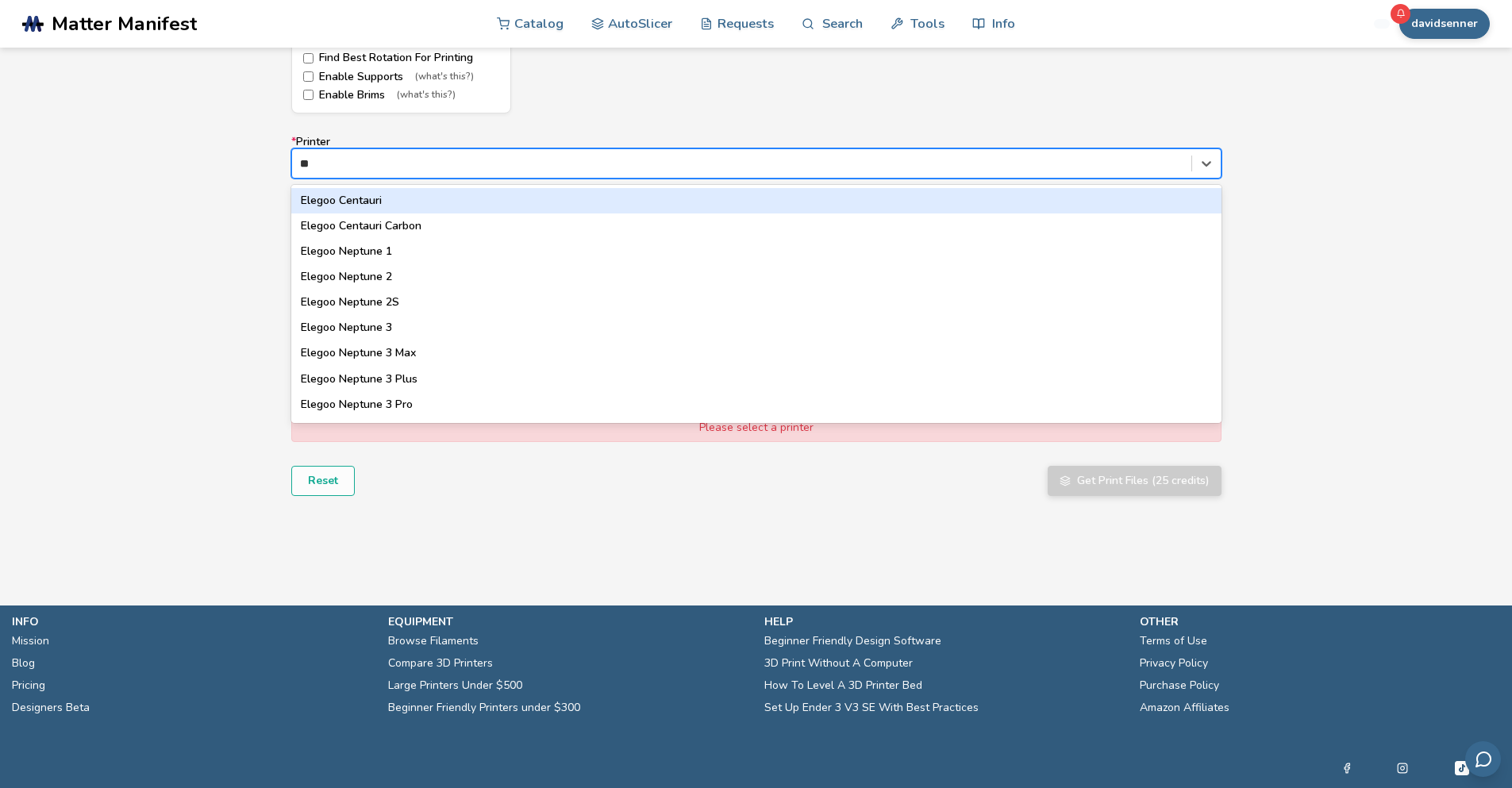
type input "***"
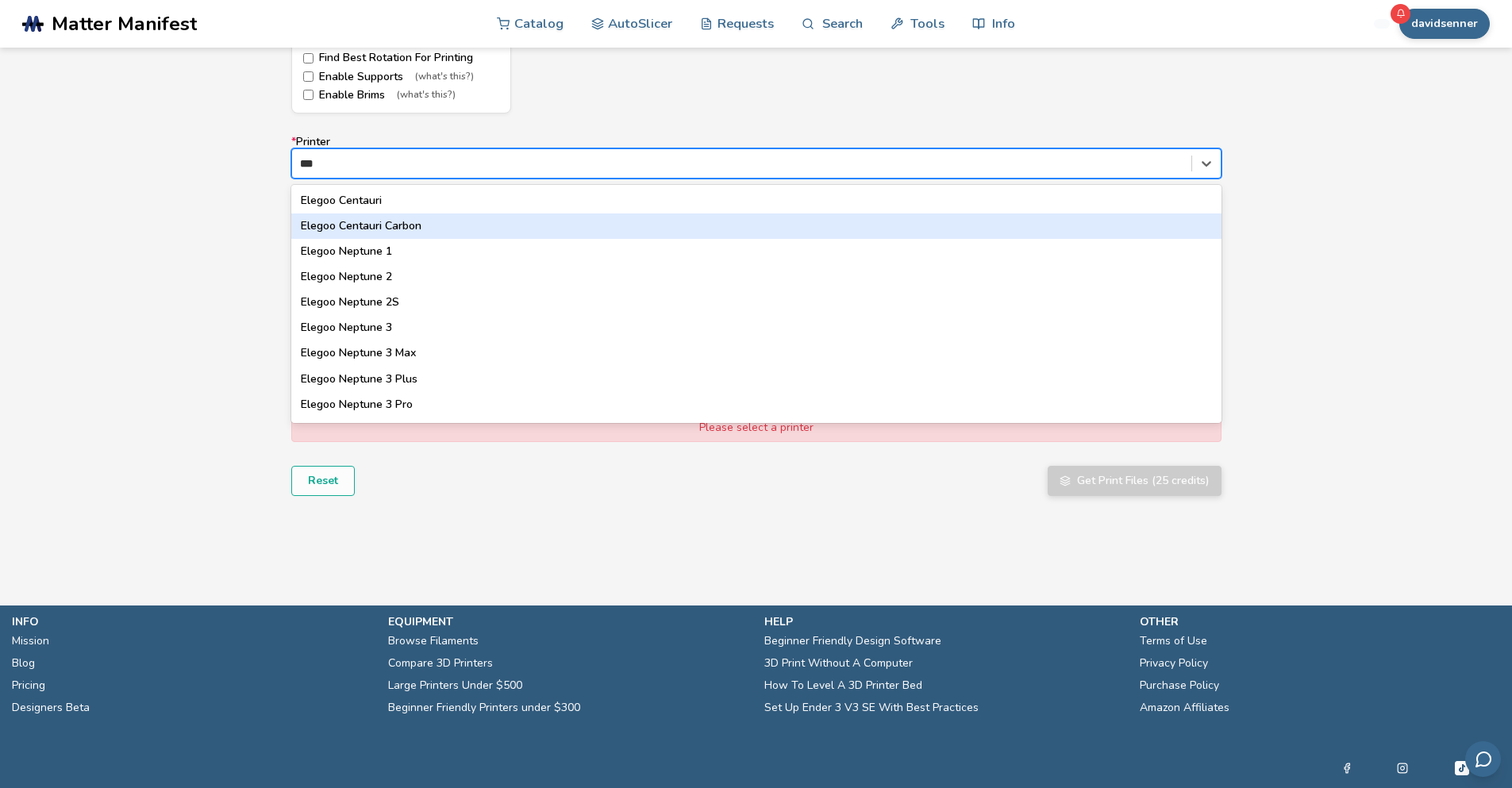
click at [388, 222] on div "Elegoo Centauri Carbon" at bounding box center [756, 227] width 930 height 26
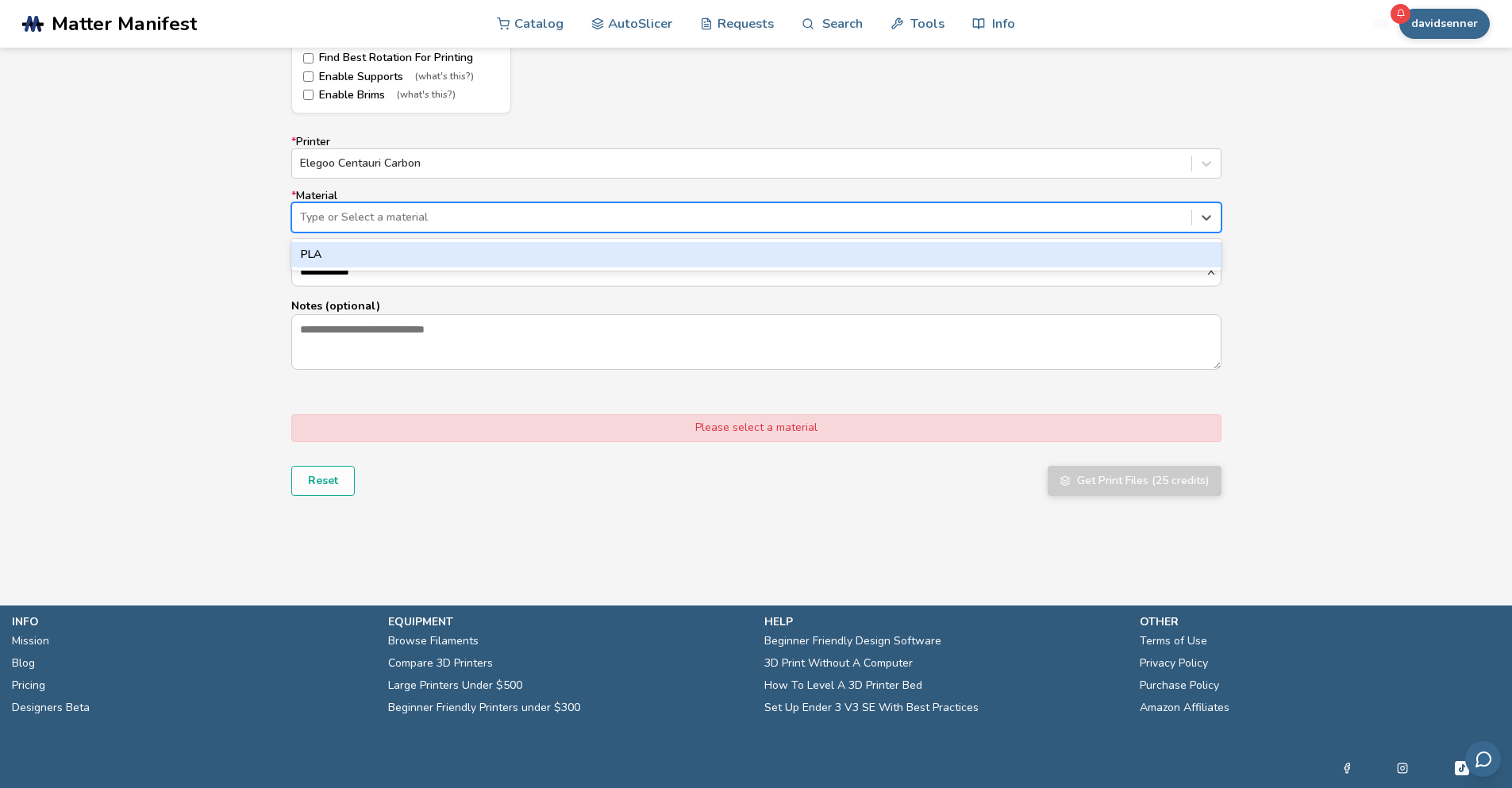
click at [398, 220] on div at bounding box center [741, 217] width 883 height 16
click at [388, 262] on div "PLA" at bounding box center [756, 255] width 930 height 26
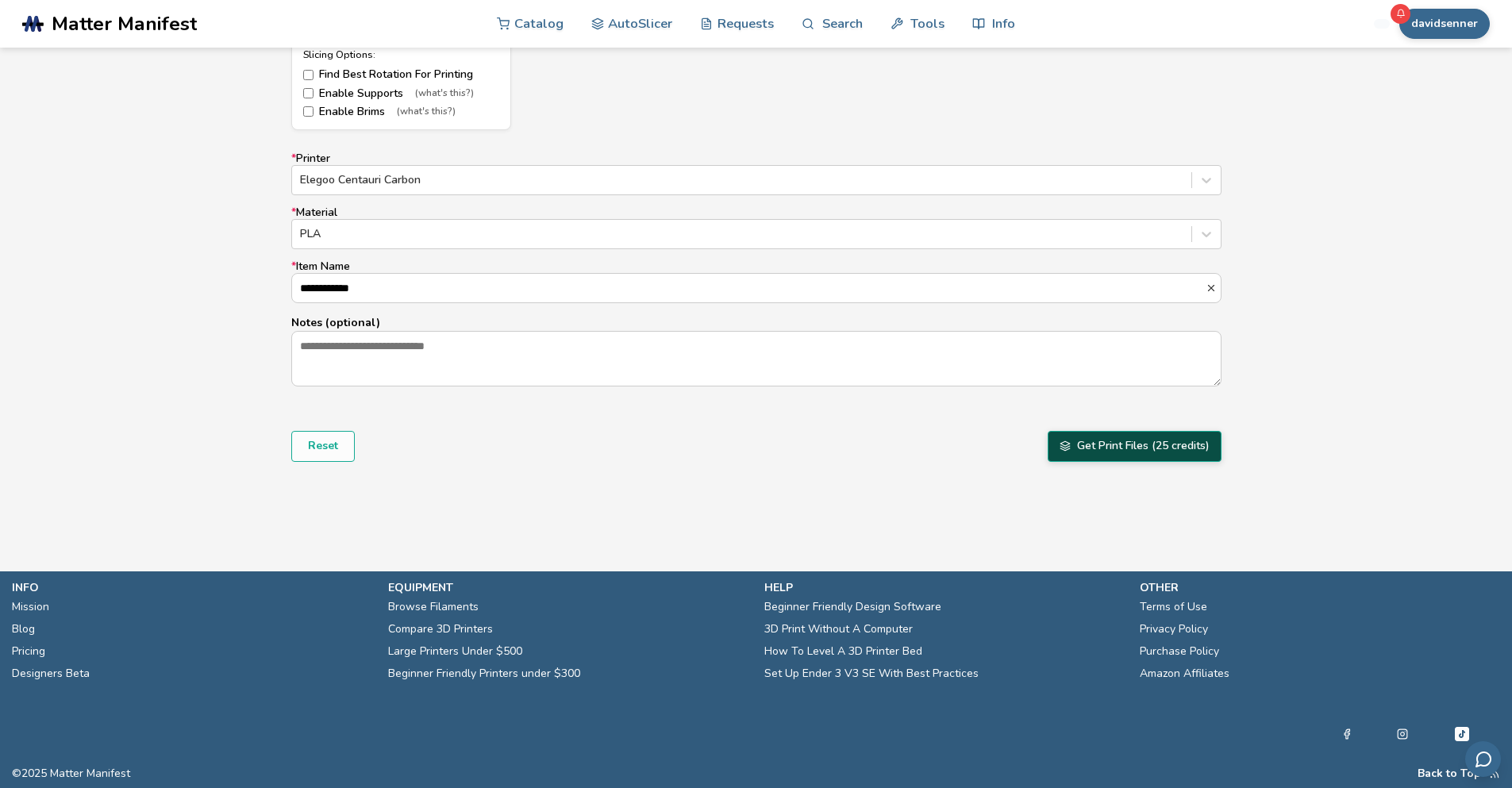
click at [1172, 452] on button "Get Print Files (25 credits)" at bounding box center [1135, 446] width 174 height 30
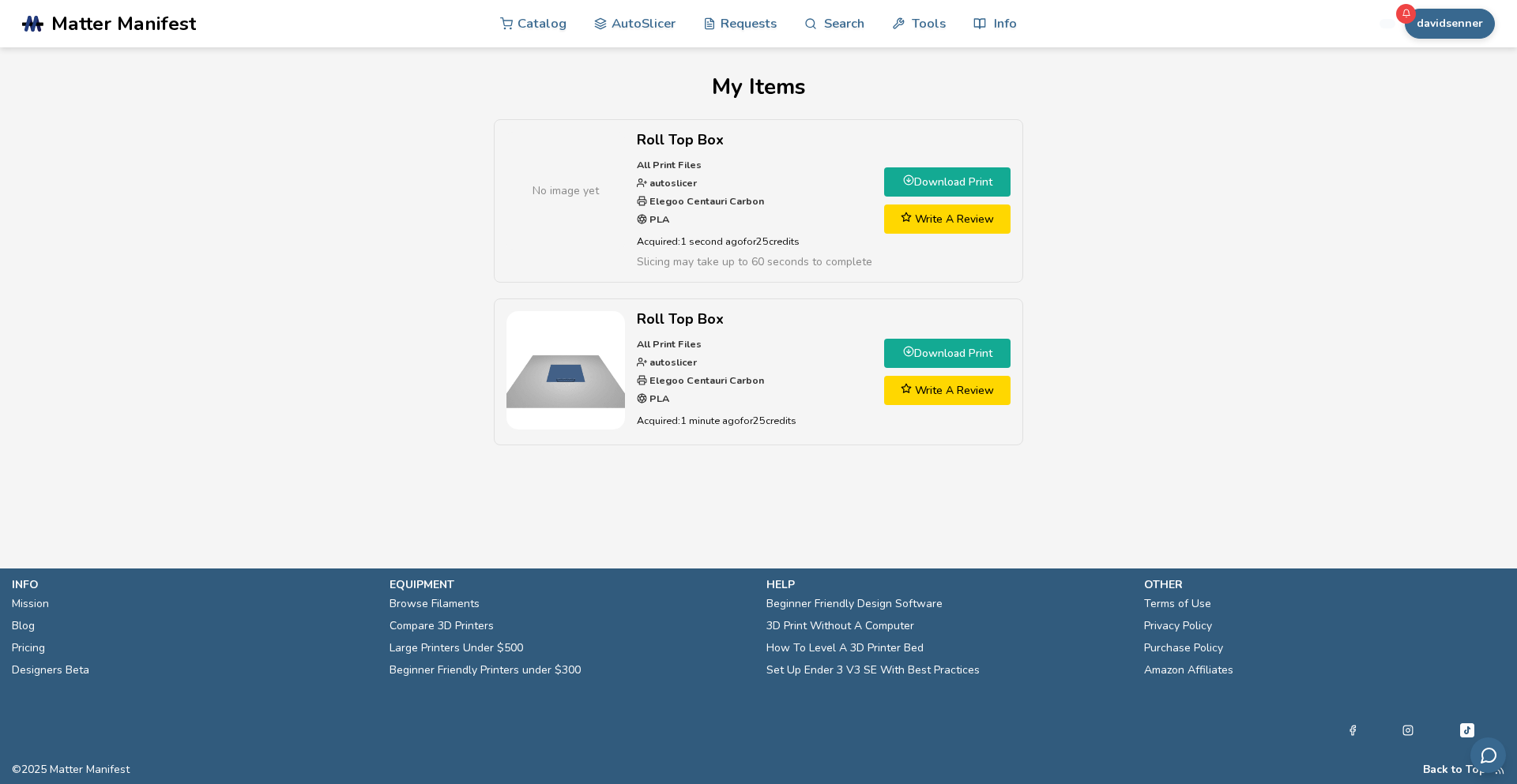
click at [986, 174] on link "Download Print" at bounding box center [946, 182] width 126 height 29
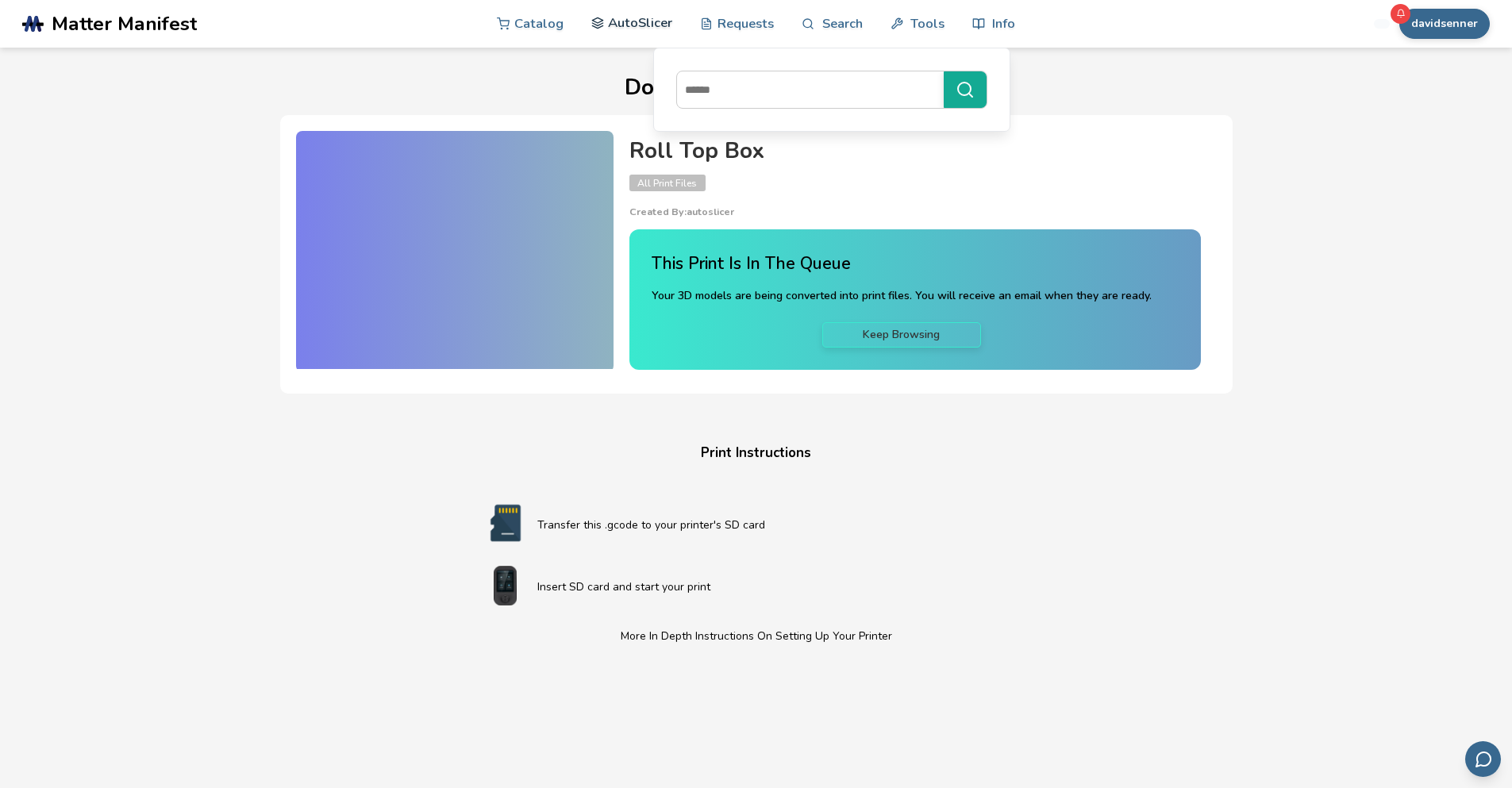
click at [628, 23] on link "AutoSlicer" at bounding box center [632, 23] width 82 height 48
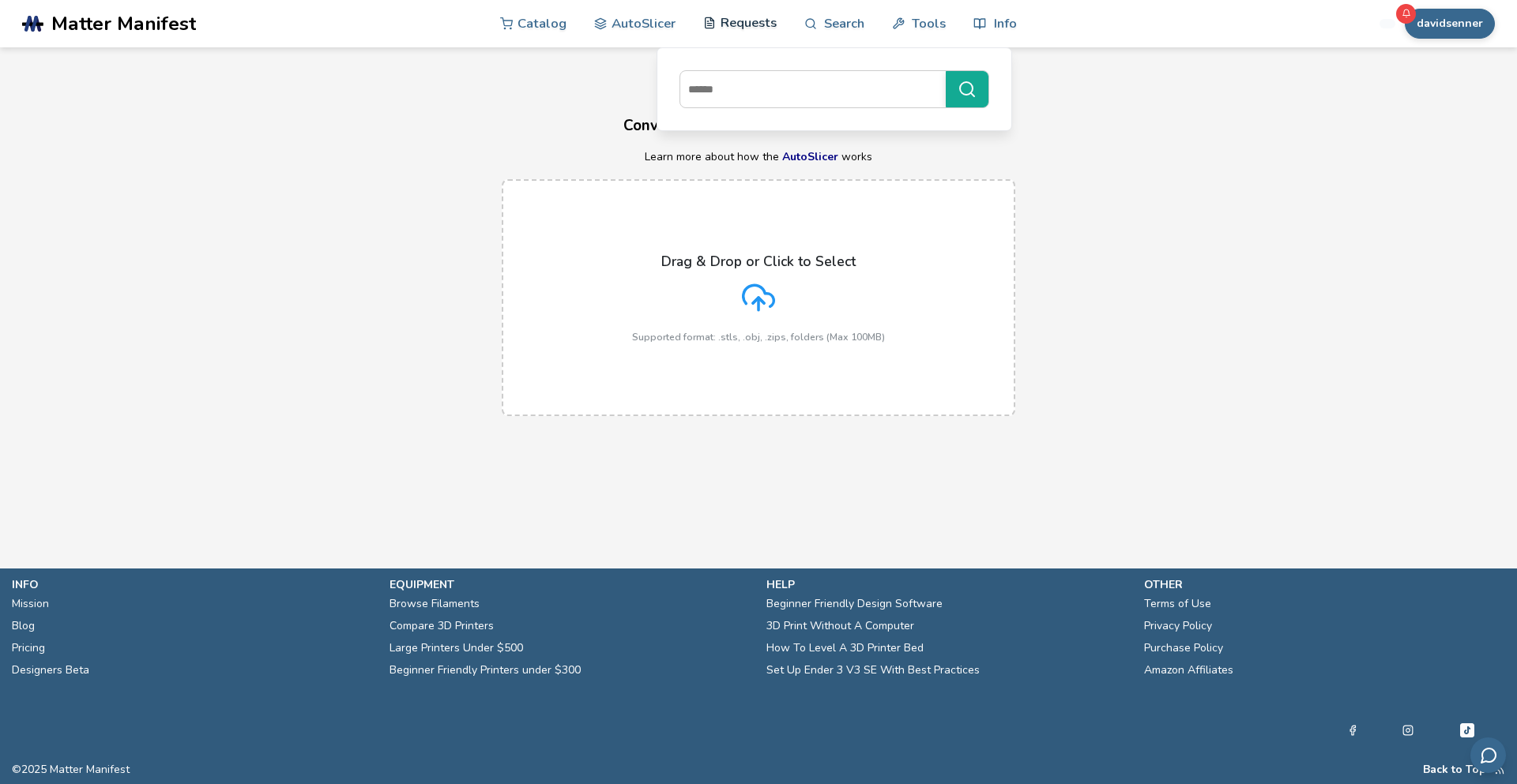
click at [756, 25] on link "Requests" at bounding box center [739, 23] width 74 height 47
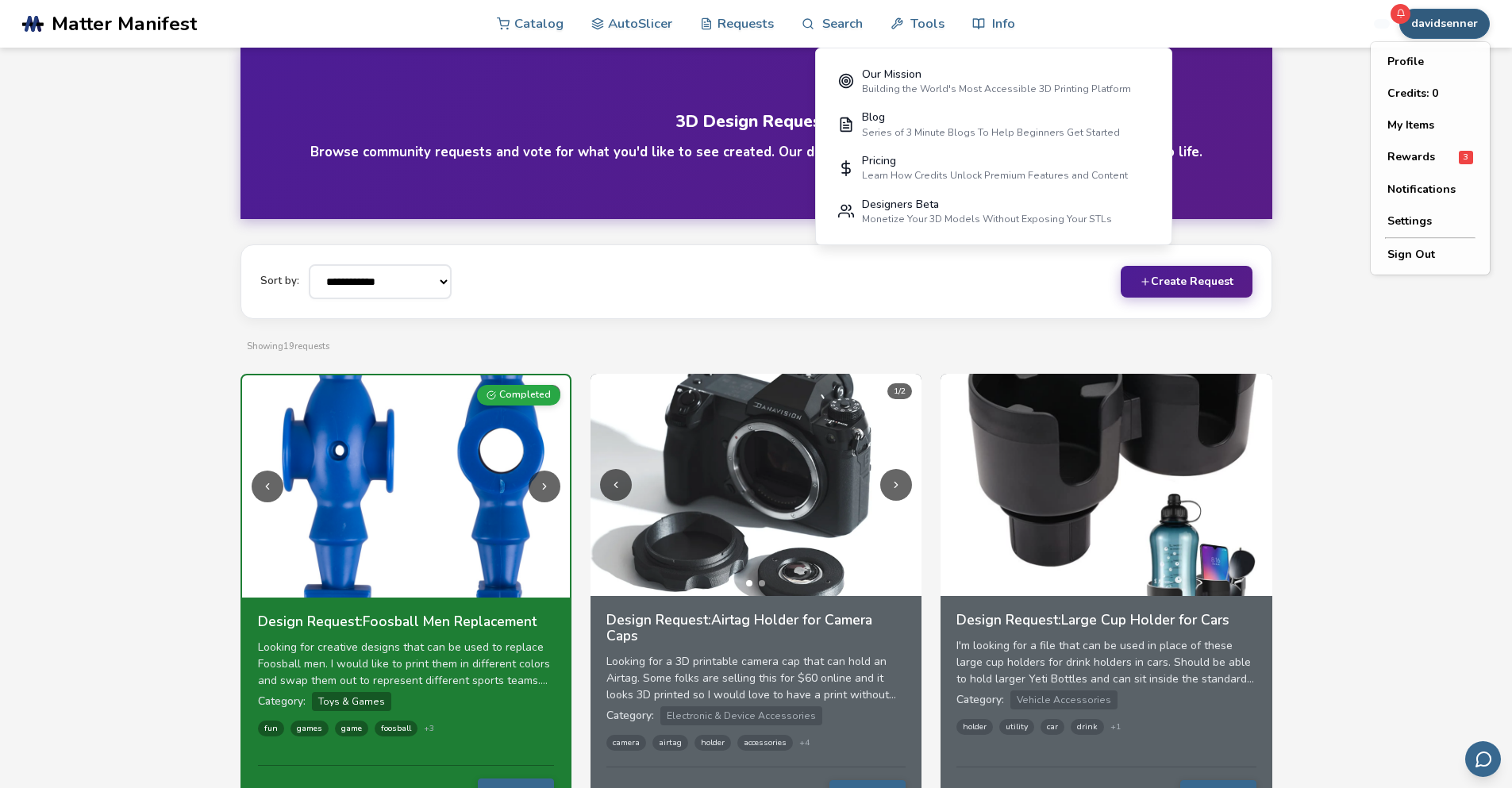
click at [1453, 18] on button "davidsenner" at bounding box center [1444, 23] width 90 height 30
click at [1400, 56] on button "Profile" at bounding box center [1430, 61] width 111 height 32
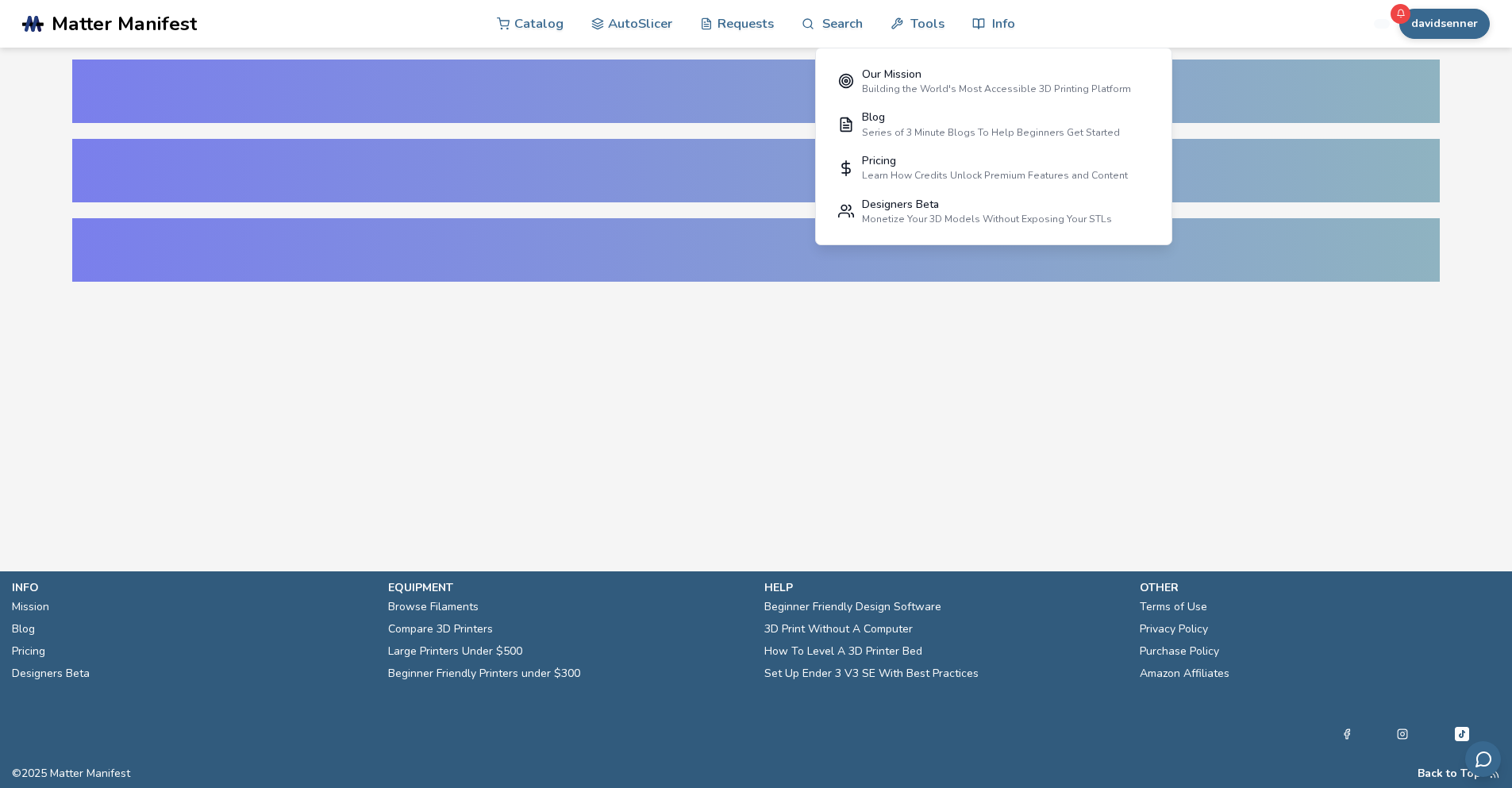
select select "**********"
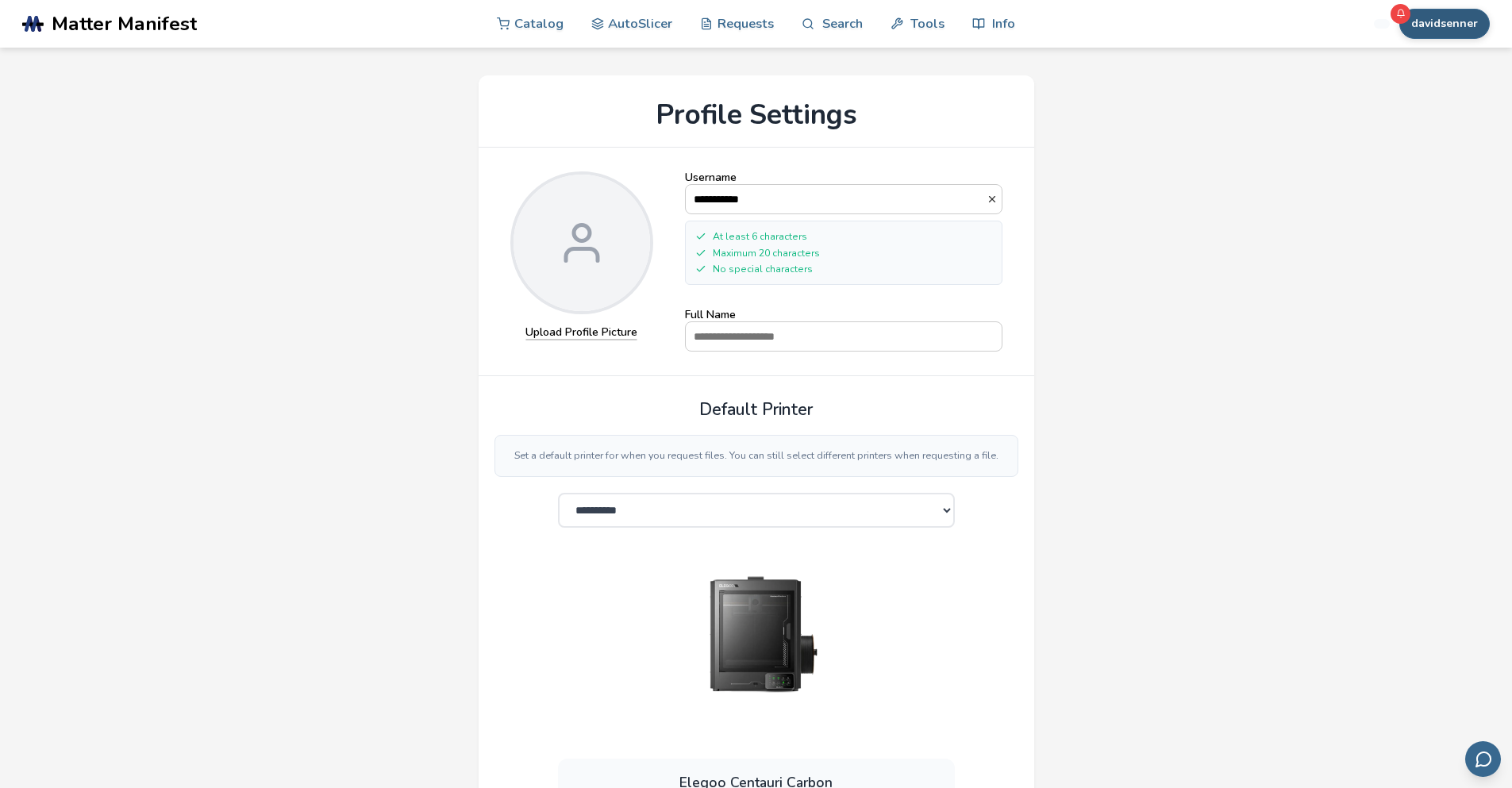
click at [1447, 16] on button "davidsenner" at bounding box center [1444, 23] width 90 height 30
click at [1432, 115] on button "My Items" at bounding box center [1430, 125] width 111 height 32
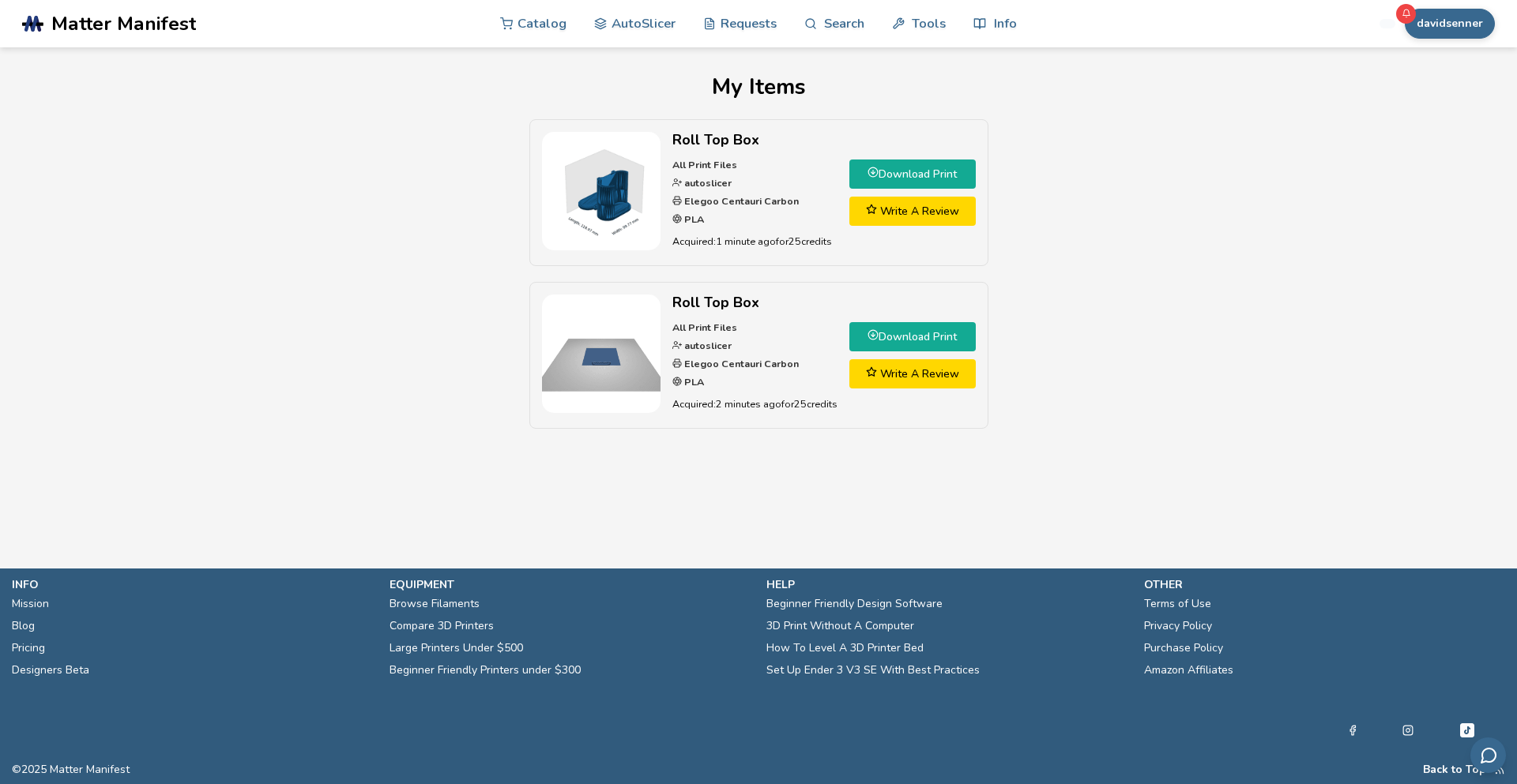
click at [705, 142] on h2 "Roll Top Box" at bounding box center [755, 141] width 165 height 17
click at [934, 165] on link "Download Print" at bounding box center [912, 174] width 126 height 29
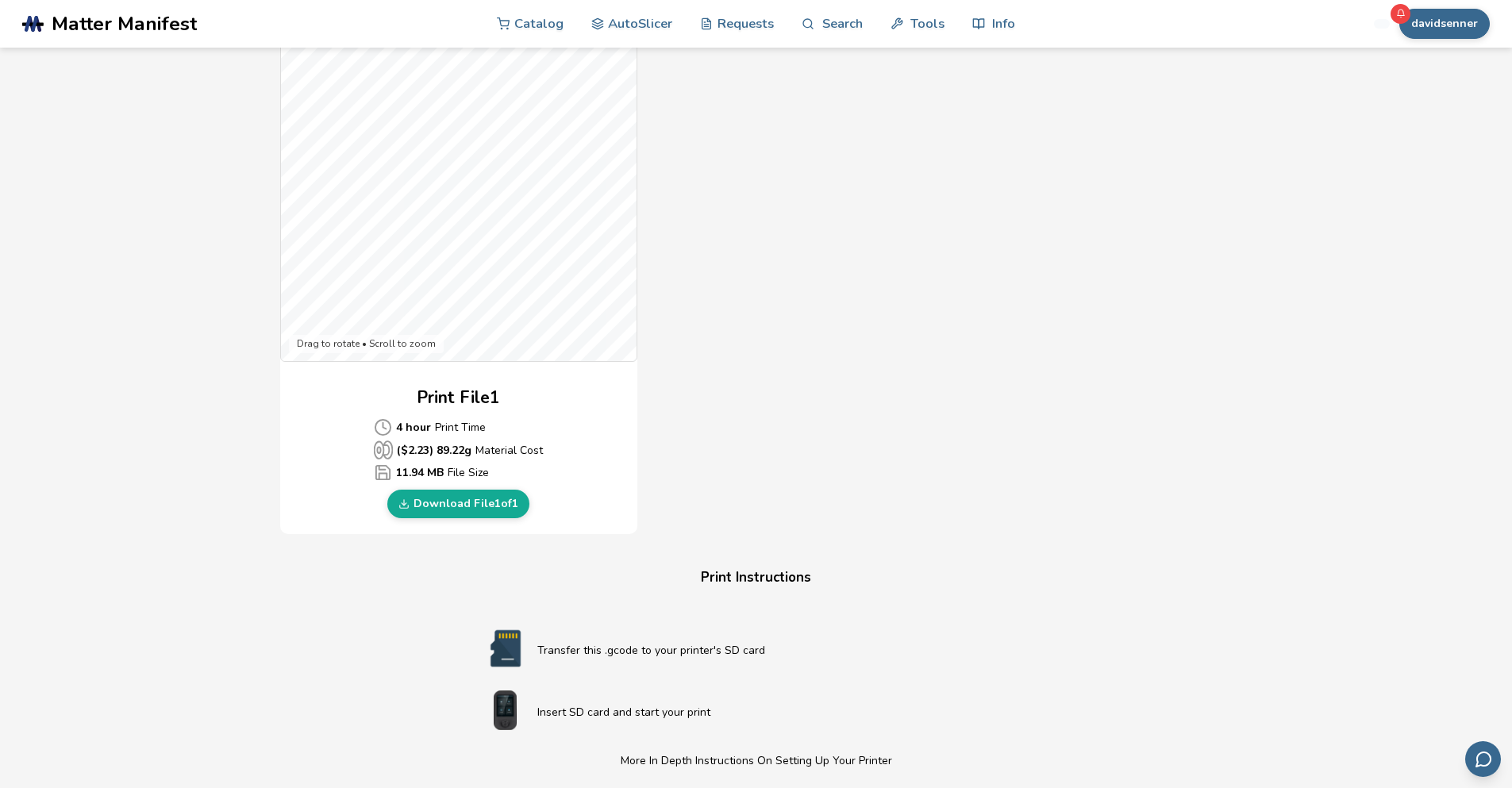
scroll to position [476, 0]
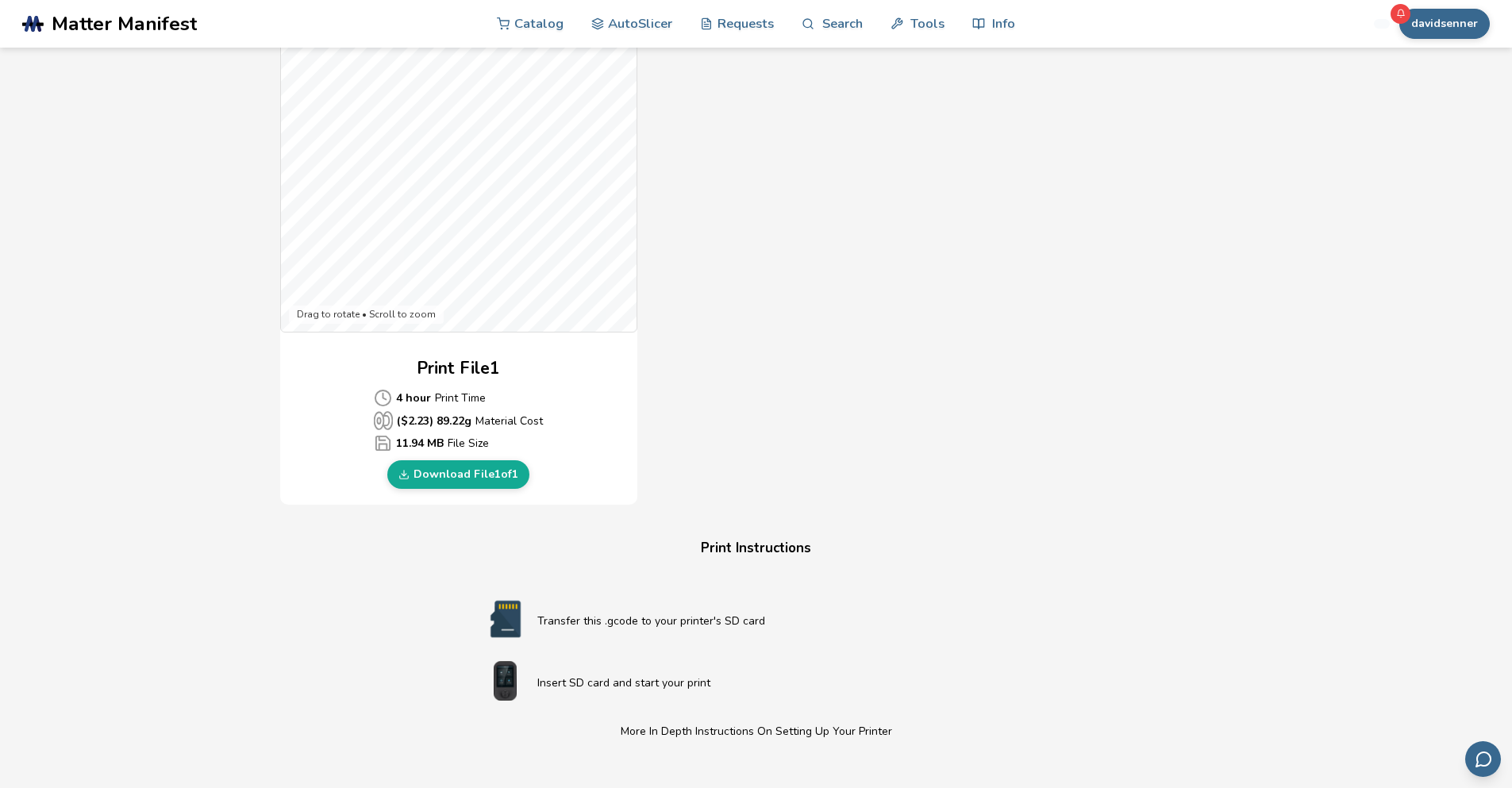
drag, startPoint x: 878, startPoint y: 294, endPoint x: 790, endPoint y: 277, distance: 89.6
click at [475, 466] on link "Download File 1 of 1" at bounding box center [458, 475] width 142 height 29
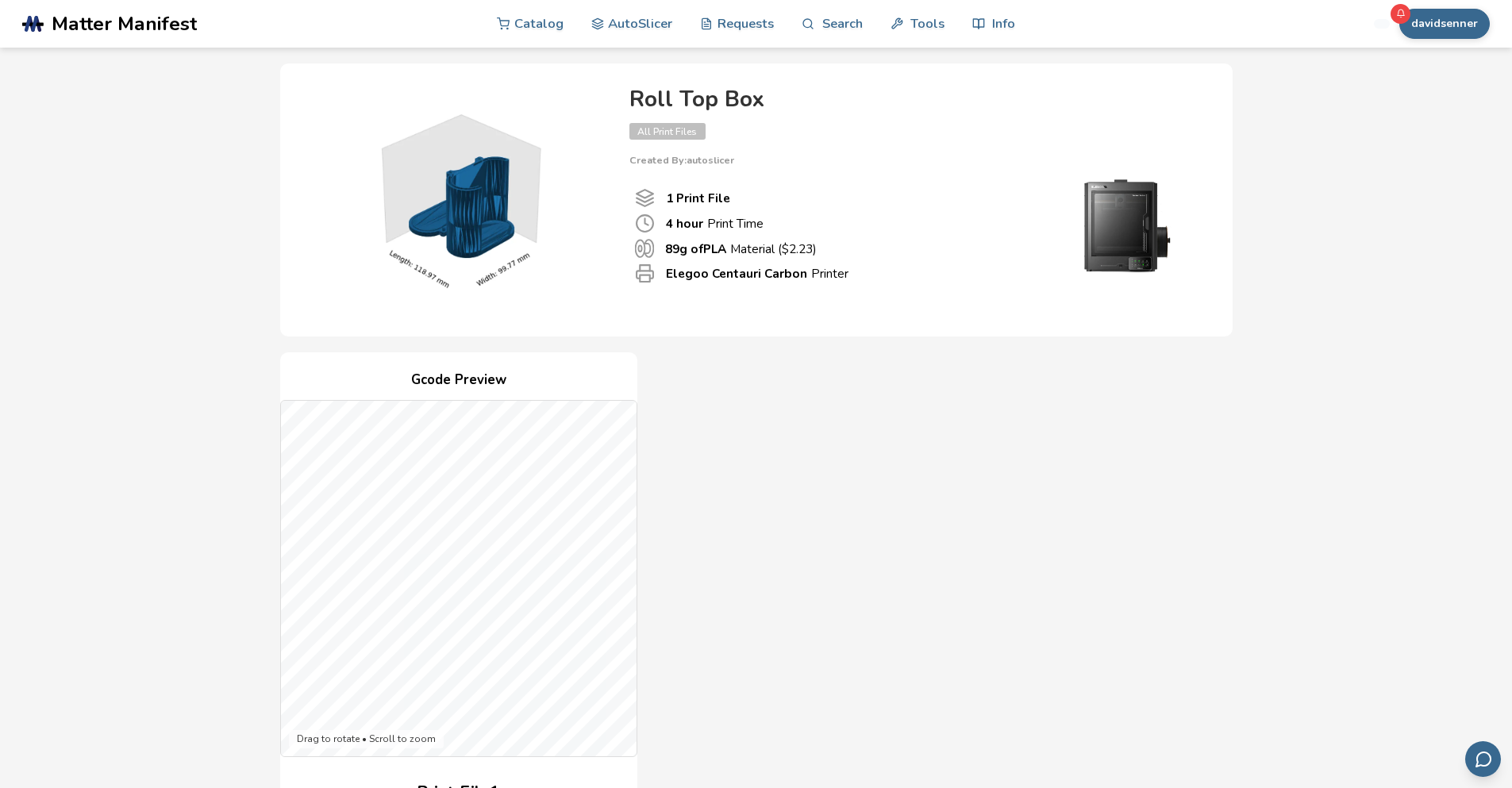
scroll to position [0, 0]
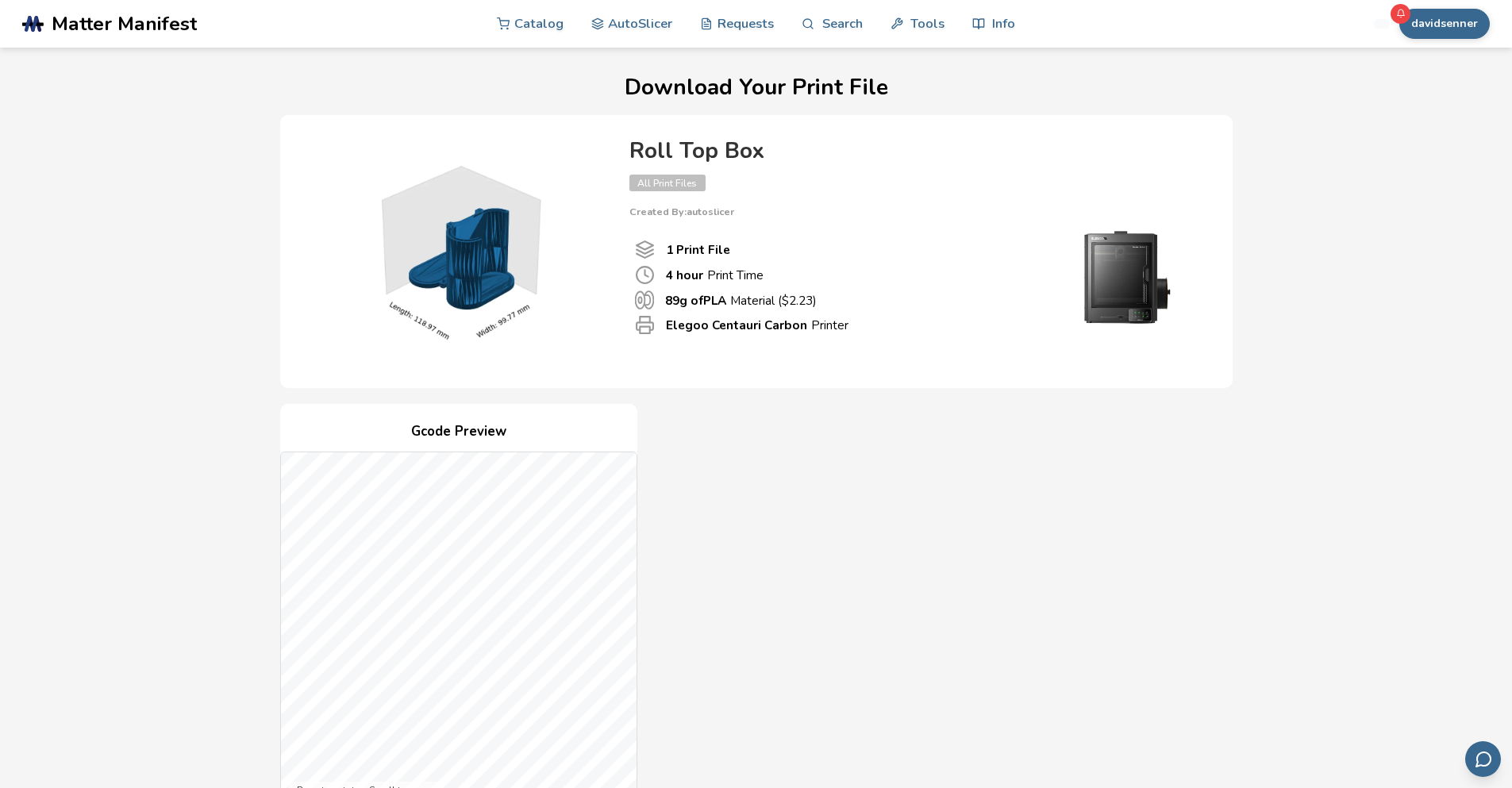
drag, startPoint x: 1009, startPoint y: 77, endPoint x: 1052, endPoint y: 72, distance: 43.3
click at [1009, 77] on h1 "Download Your Print File" at bounding box center [756, 88] width 1452 height 25
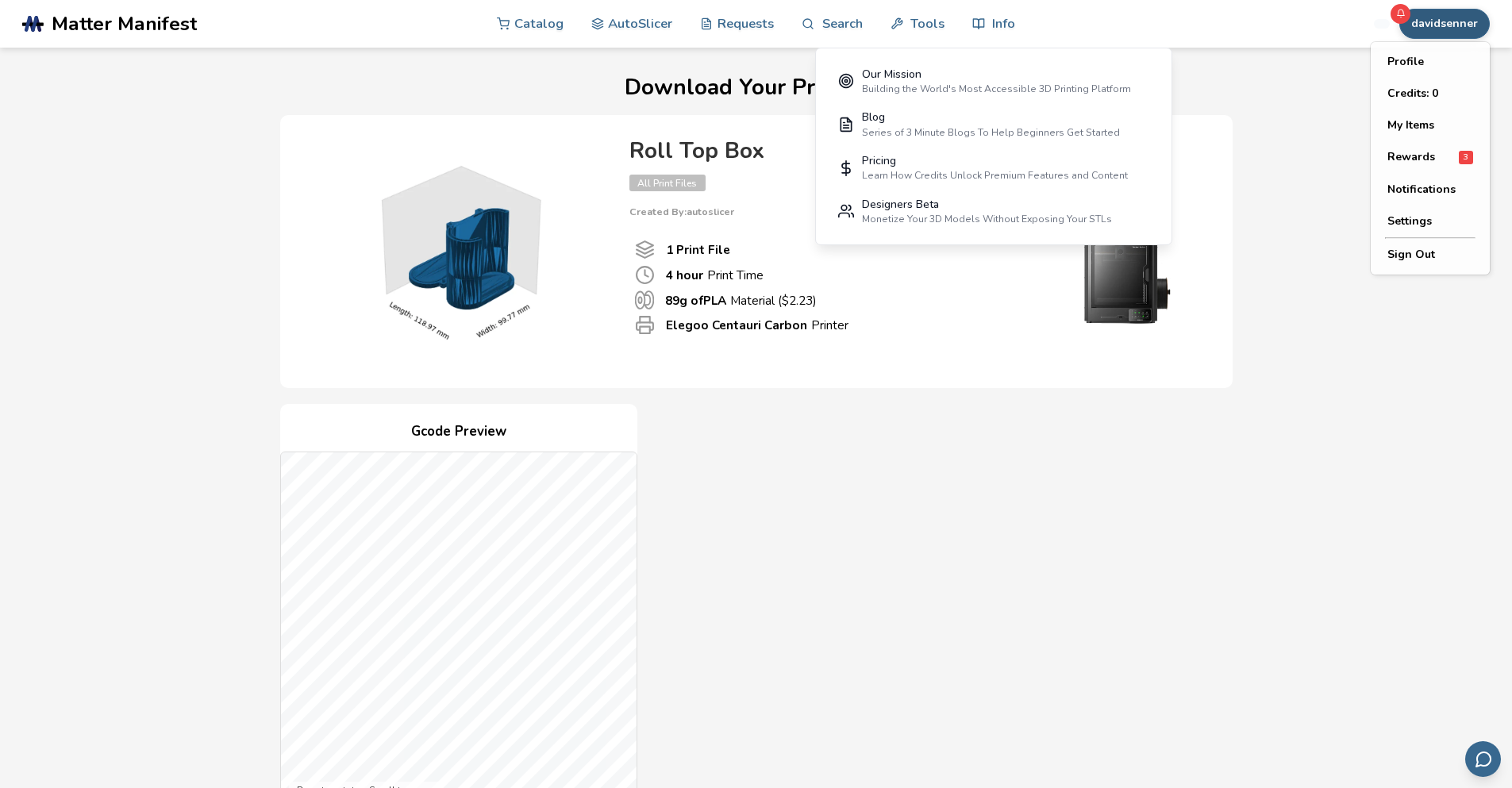
click at [1422, 26] on button "davidsenner" at bounding box center [1444, 23] width 90 height 30
click at [1423, 122] on button "My Items" at bounding box center [1430, 125] width 111 height 32
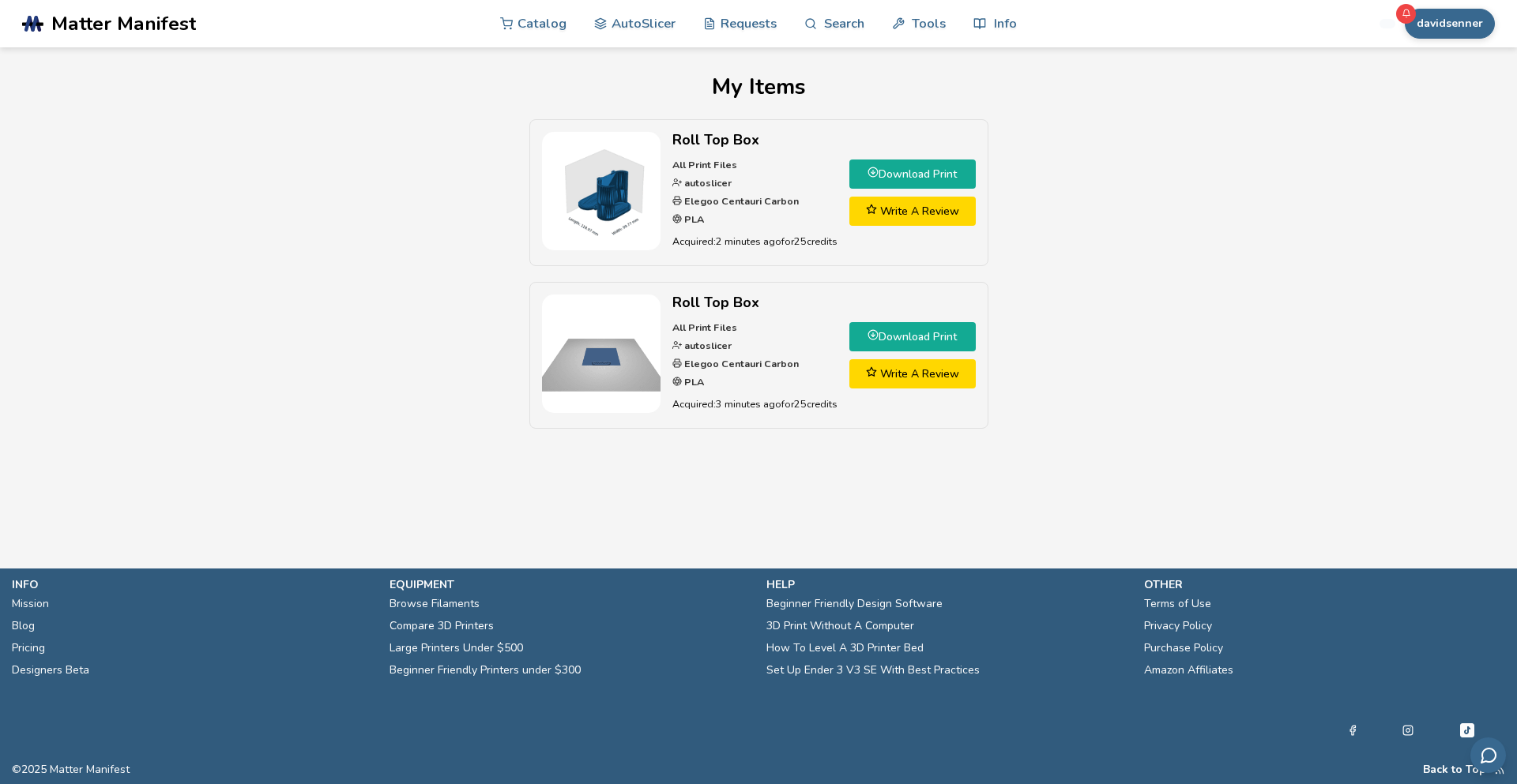
click at [922, 336] on link "Download Print" at bounding box center [912, 336] width 126 height 29
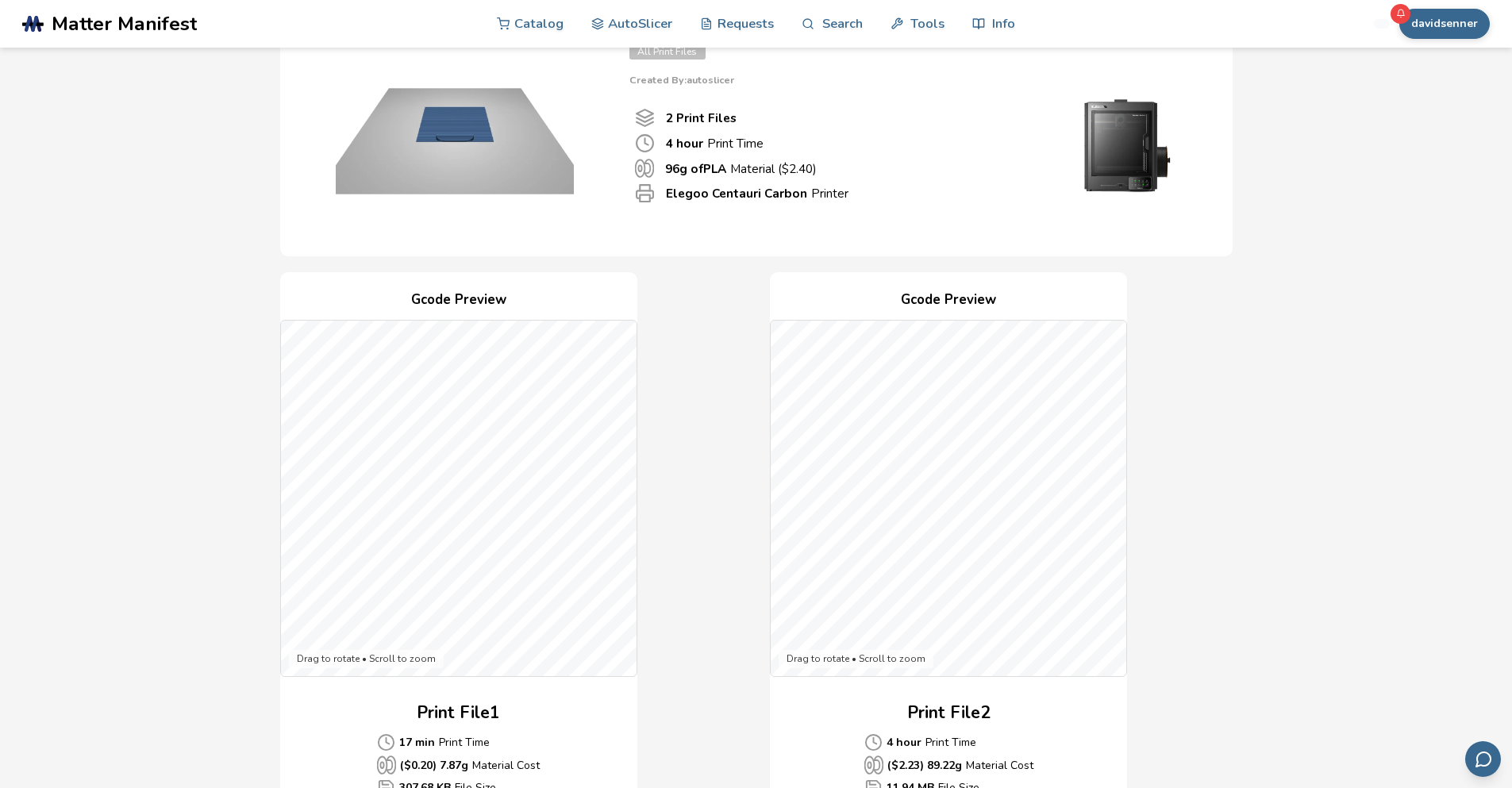
scroll to position [238, 0]
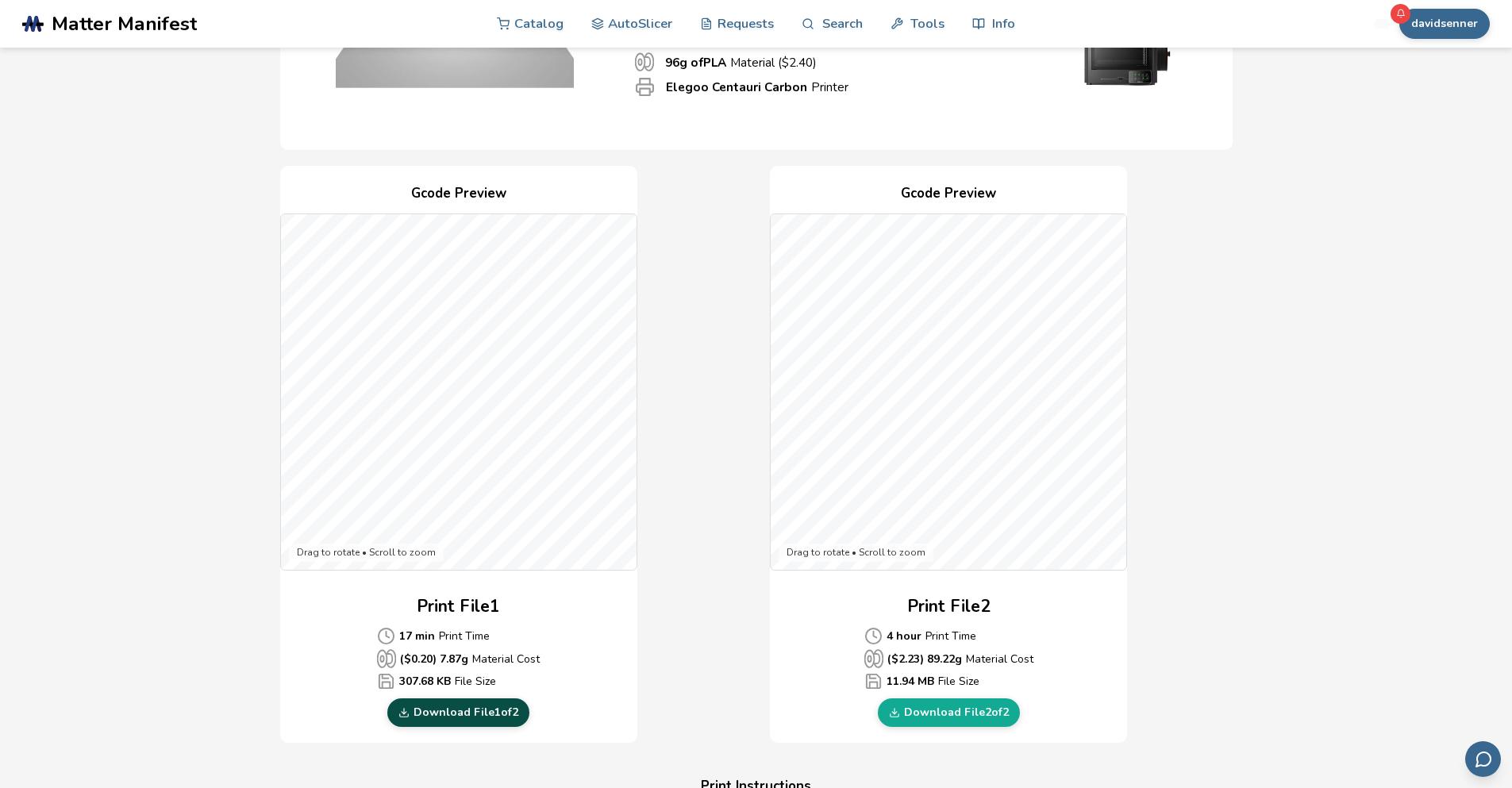
click at [447, 710] on link "Download File 1 of 2" at bounding box center [458, 713] width 142 height 29
click at [1406, 393] on div "Download Your Print File Roll Top Box All Print Files Created By: autoslicer 2 …" at bounding box center [756, 676] width 1452 height 1679
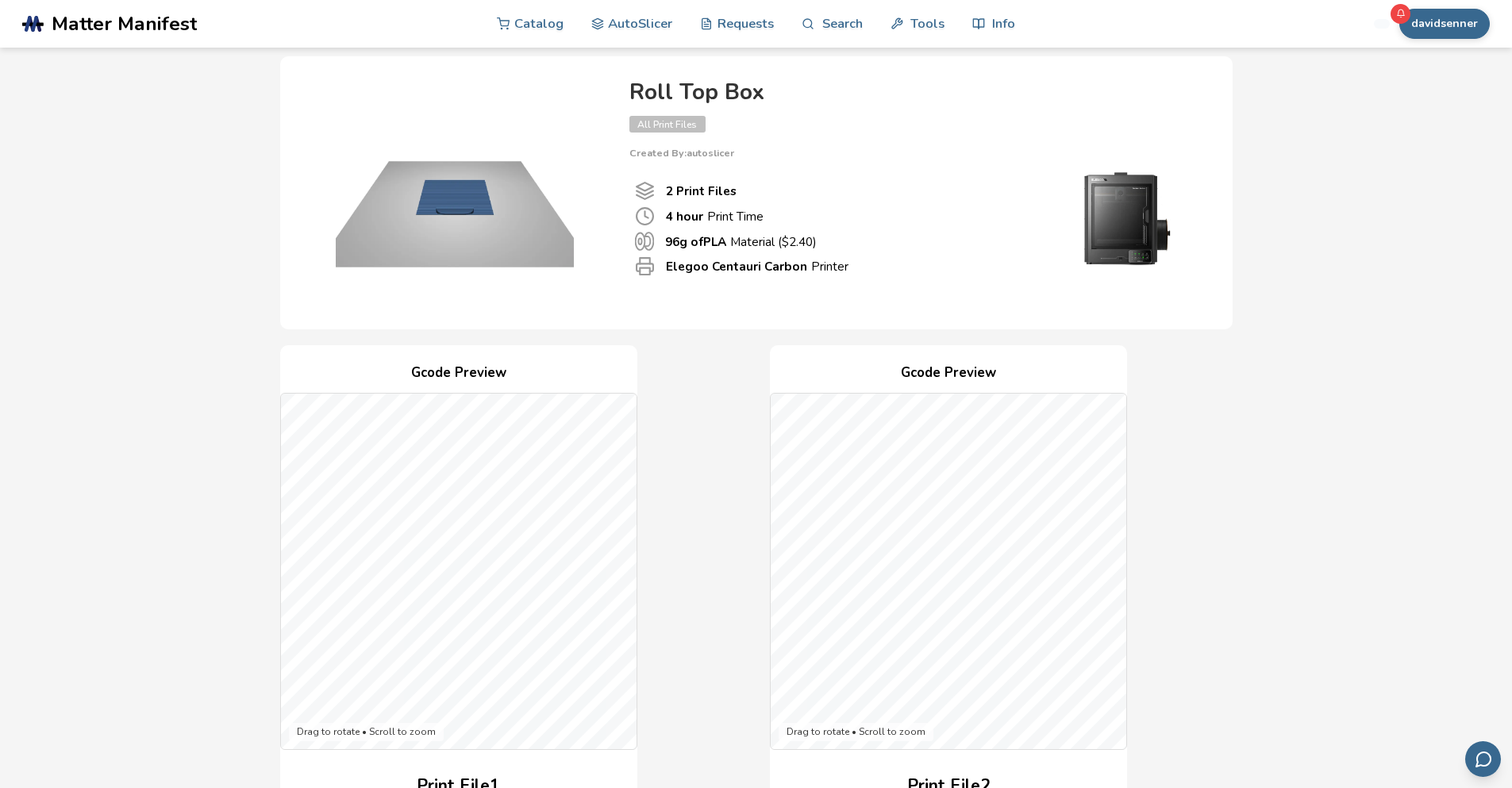
scroll to position [0, 0]
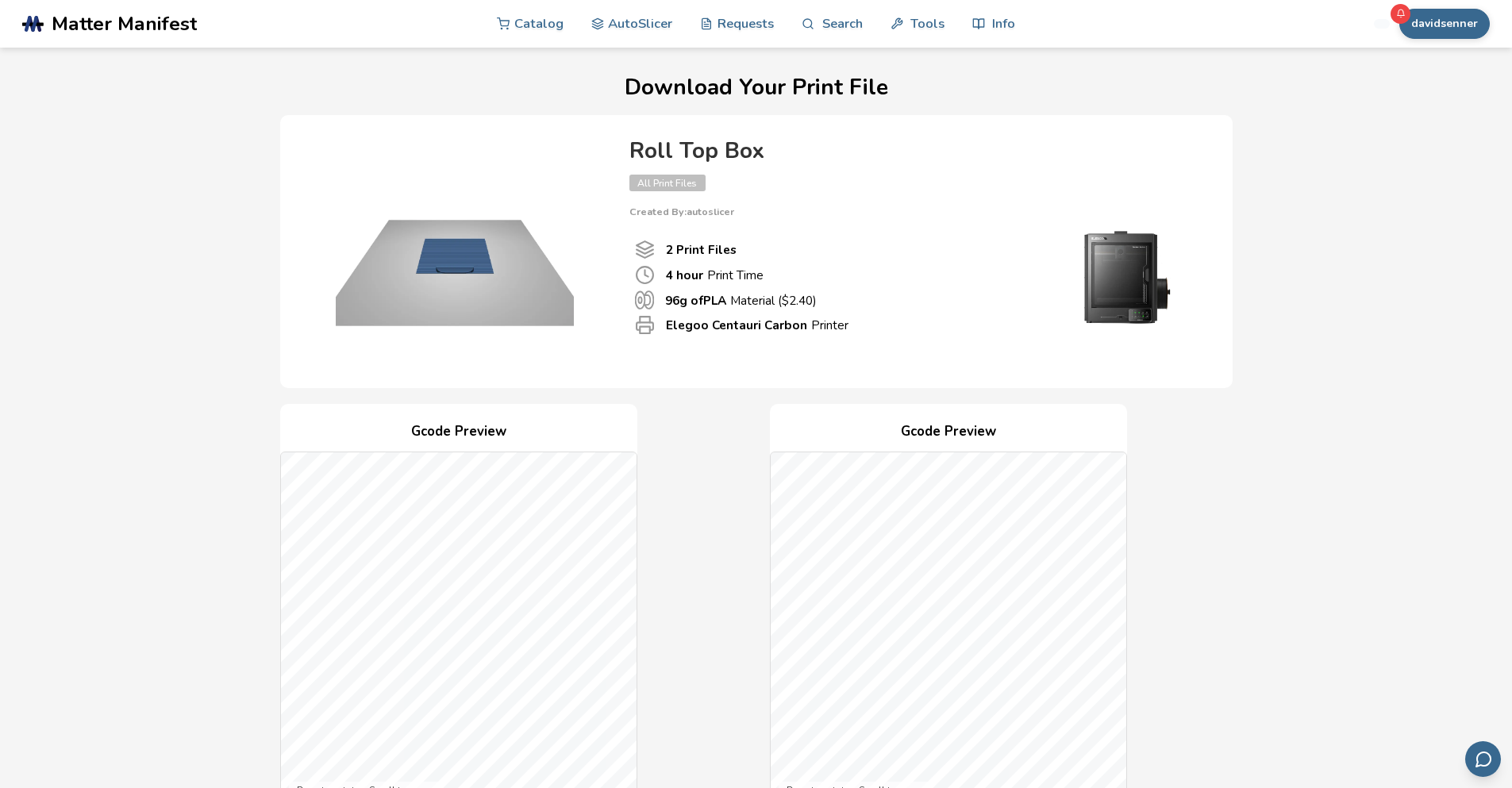
click at [1437, 6] on div "davidsenner Catalog AutoSlicer Requests Search Tools Info Catalog AutoSlicer Re…" at bounding box center [1311, 24] width 355 height 48
click at [1438, 13] on button "davidsenner" at bounding box center [1444, 23] width 90 height 30
click at [1441, 163] on div "Rewards 3" at bounding box center [1429, 158] width 86 height 14
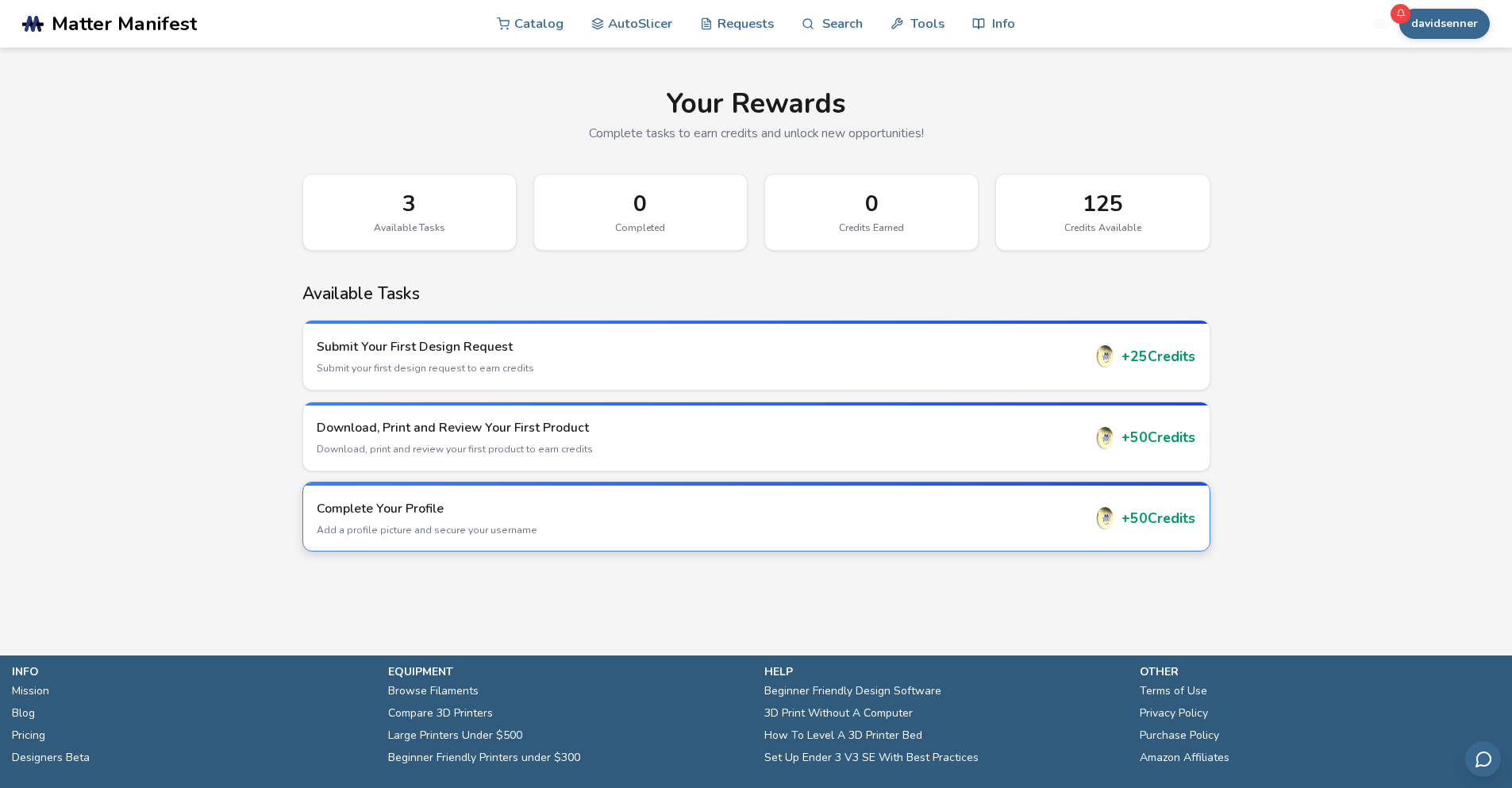
click at [1120, 516] on div "+ 50 Credits" at bounding box center [1144, 518] width 101 height 22
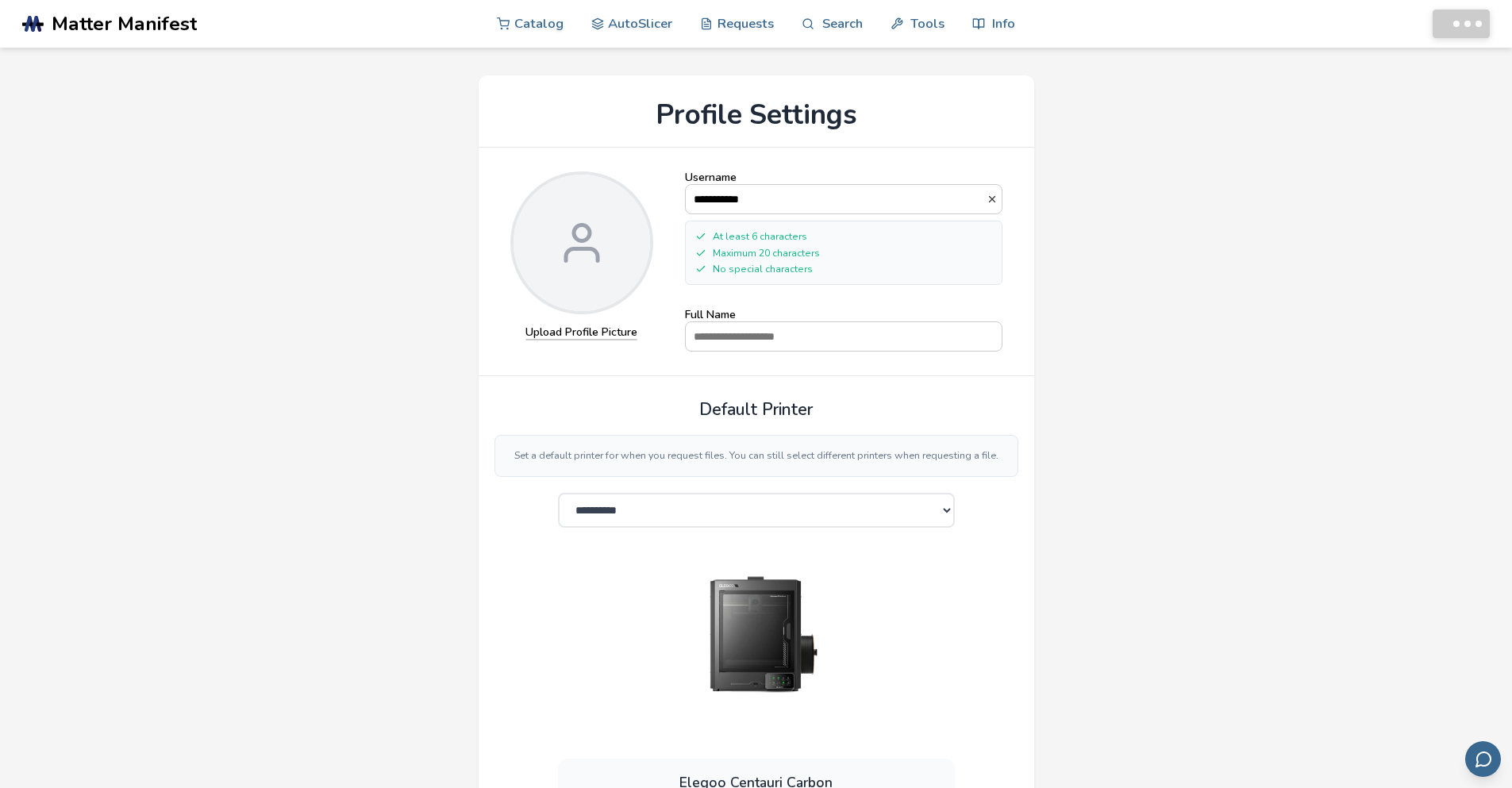
select select "**********"
click at [578, 328] on label "Upload Profile Picture" at bounding box center [581, 333] width 112 height 14
click at [0, 0] on input "Upload Profile Picture" at bounding box center [0, 0] width 0 height 0
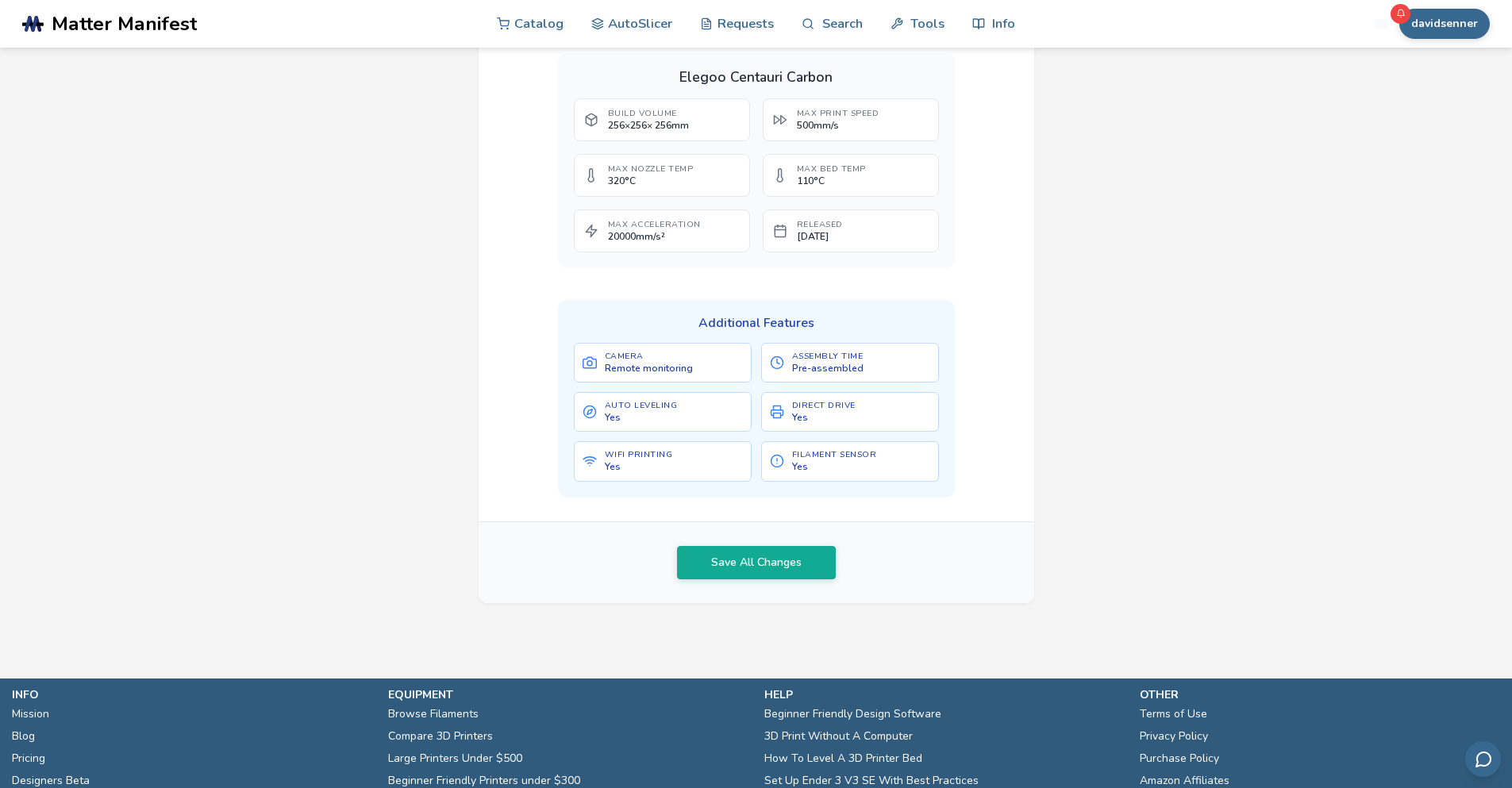
scroll to position [794, 0]
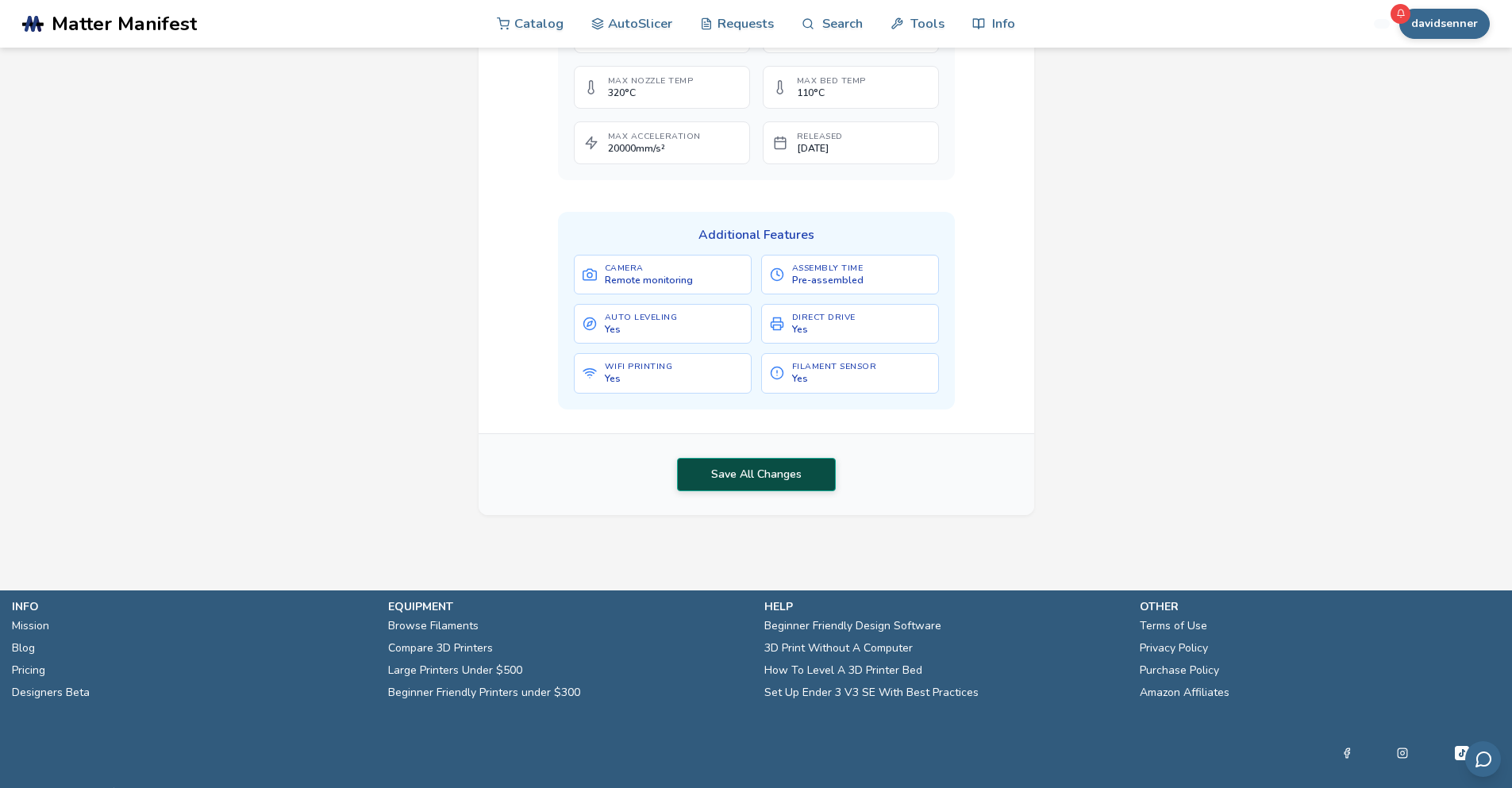
click at [767, 475] on button "Save All Changes" at bounding box center [756, 475] width 158 height 33
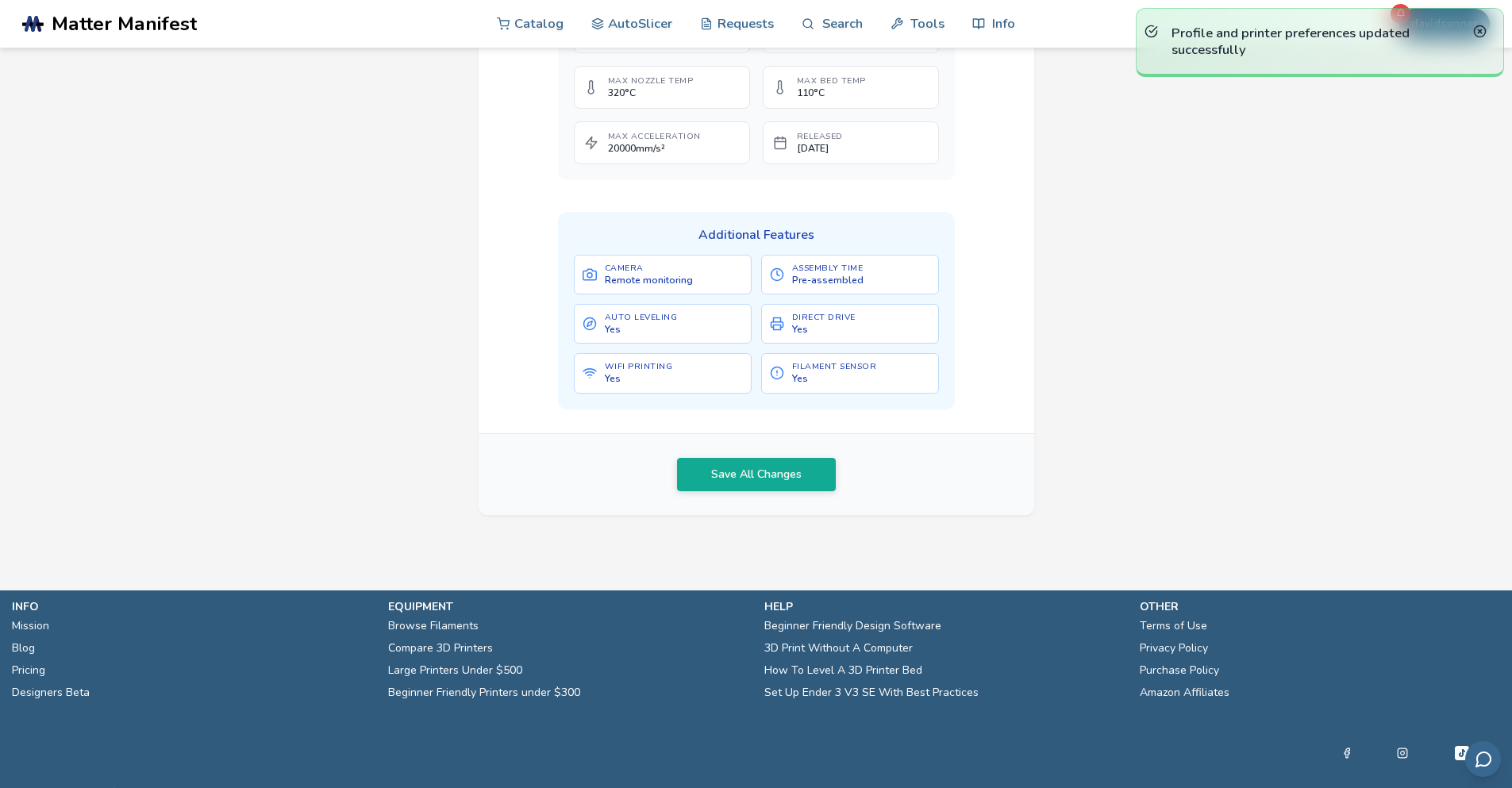
click at [1475, 33] on icon at bounding box center [1480, 32] width 14 height 14
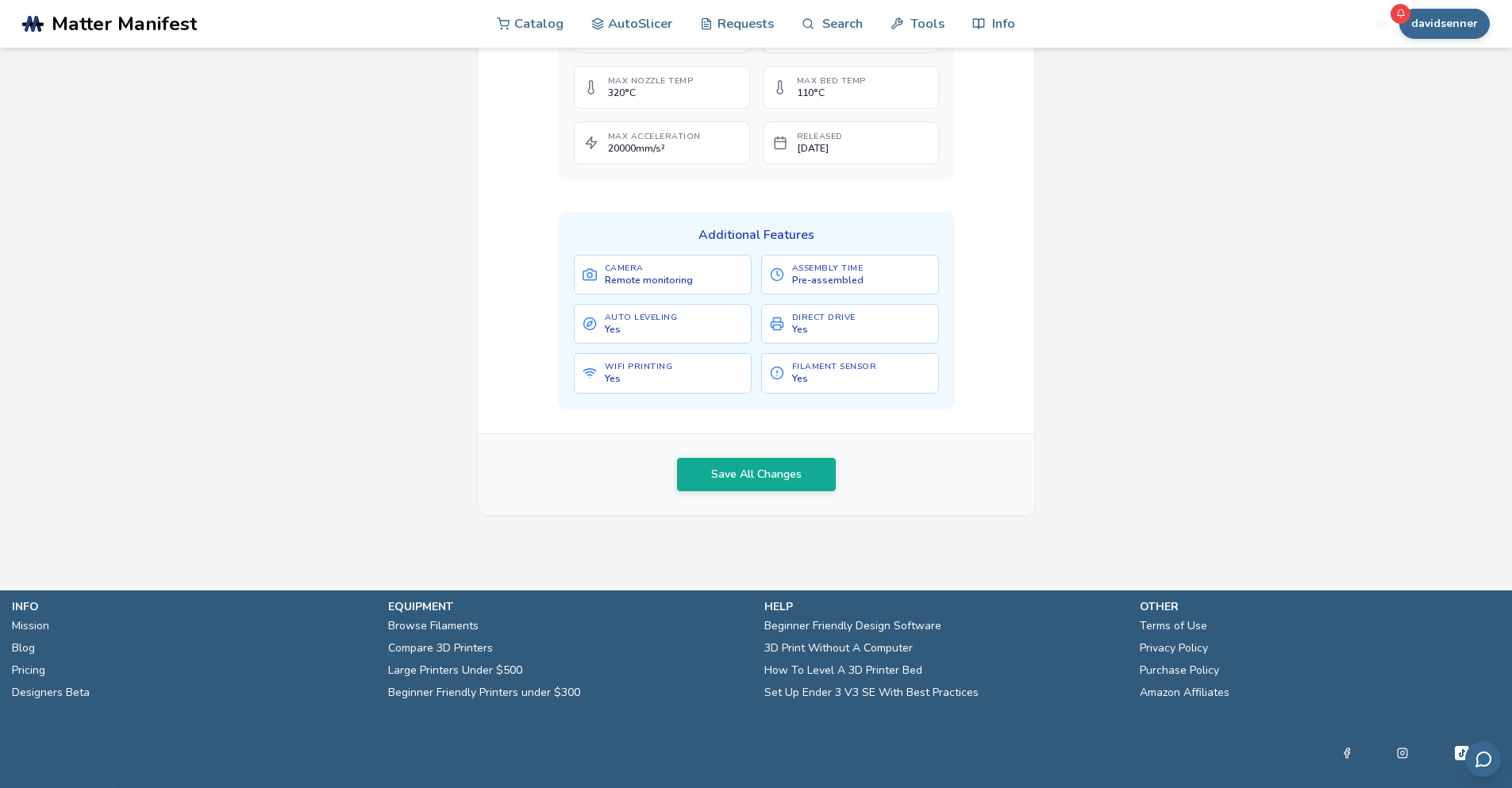
click at [1436, 18] on button "davidsenner" at bounding box center [1444, 23] width 90 height 30
click at [1395, 147] on button "Rewards 3" at bounding box center [1430, 158] width 111 height 32
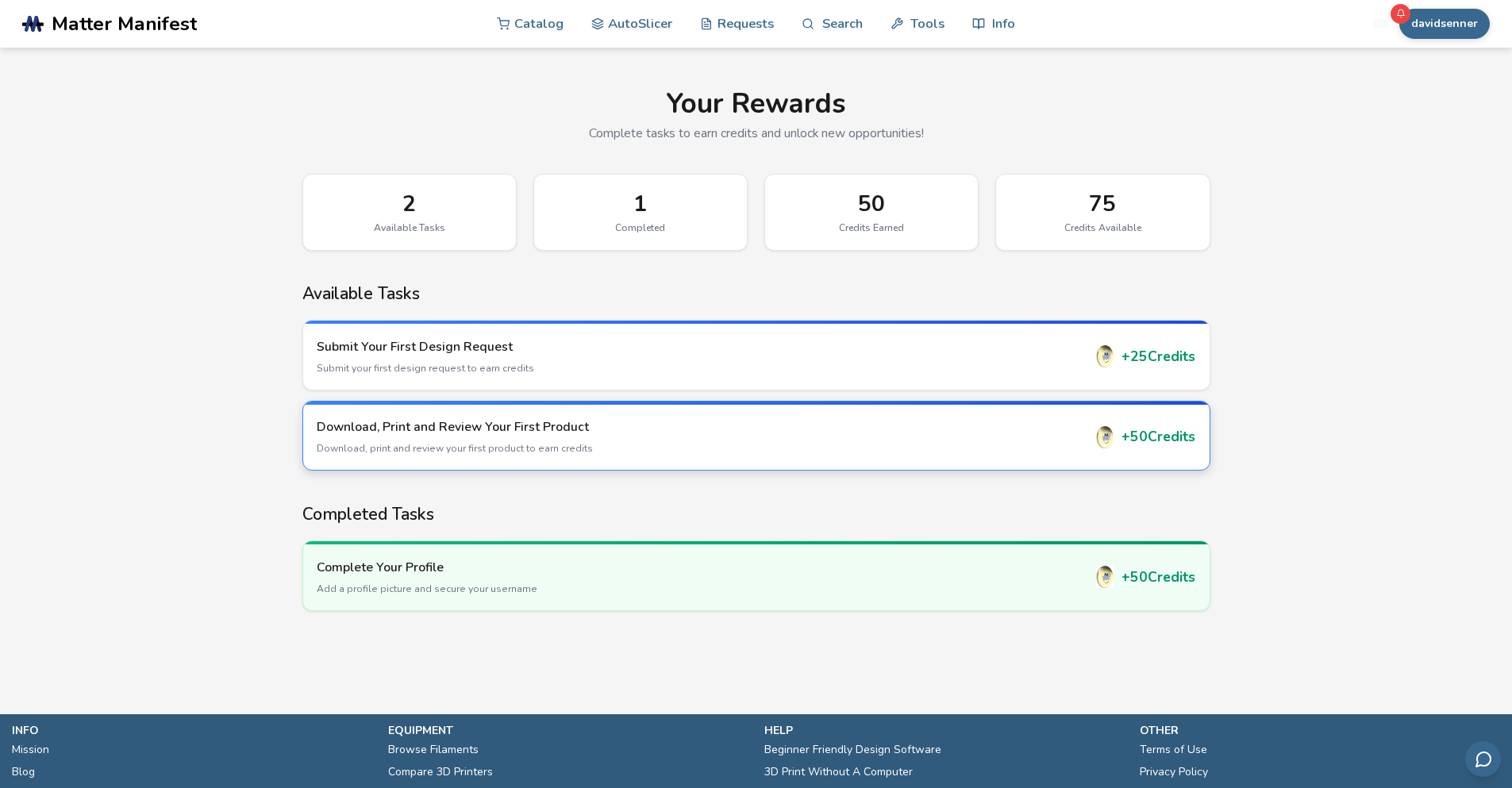
click at [516, 426] on h3 "Download, Print and Review Your First Product" at bounding box center [699, 427] width 766 height 17
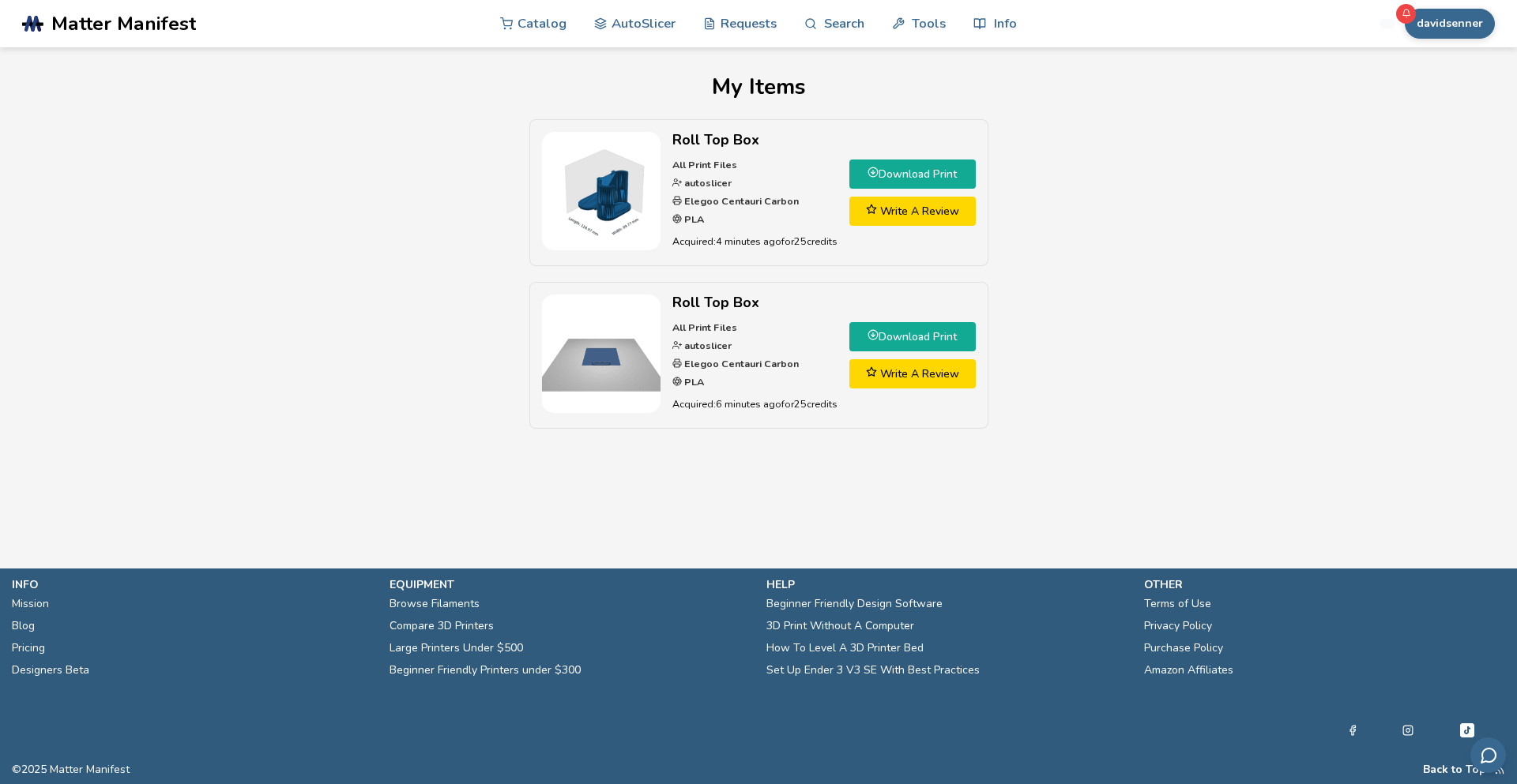
click at [906, 212] on link "Write A Review" at bounding box center [912, 211] width 126 height 29
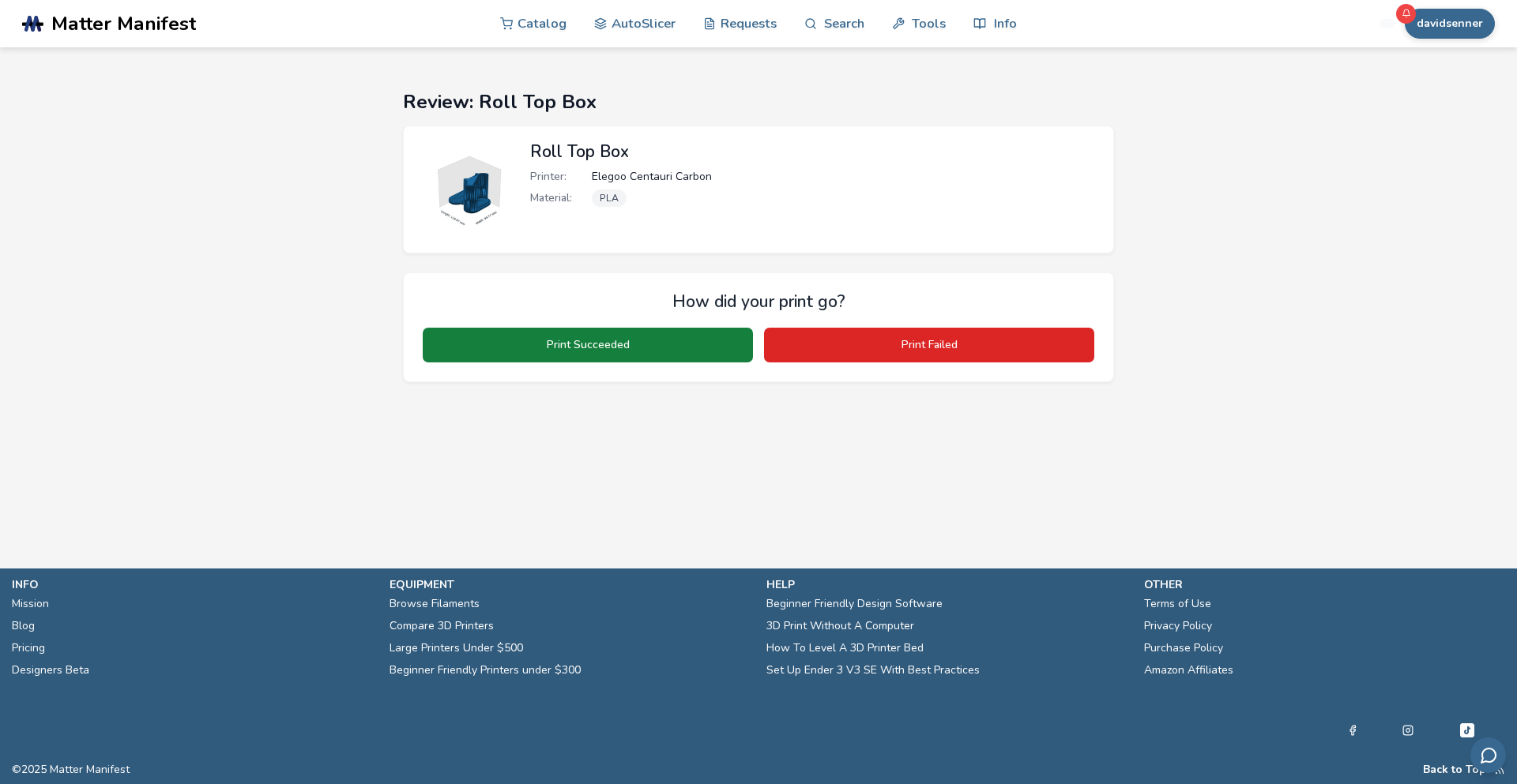
click at [565, 344] on button "Print Succeeded" at bounding box center [587, 345] width 330 height 35
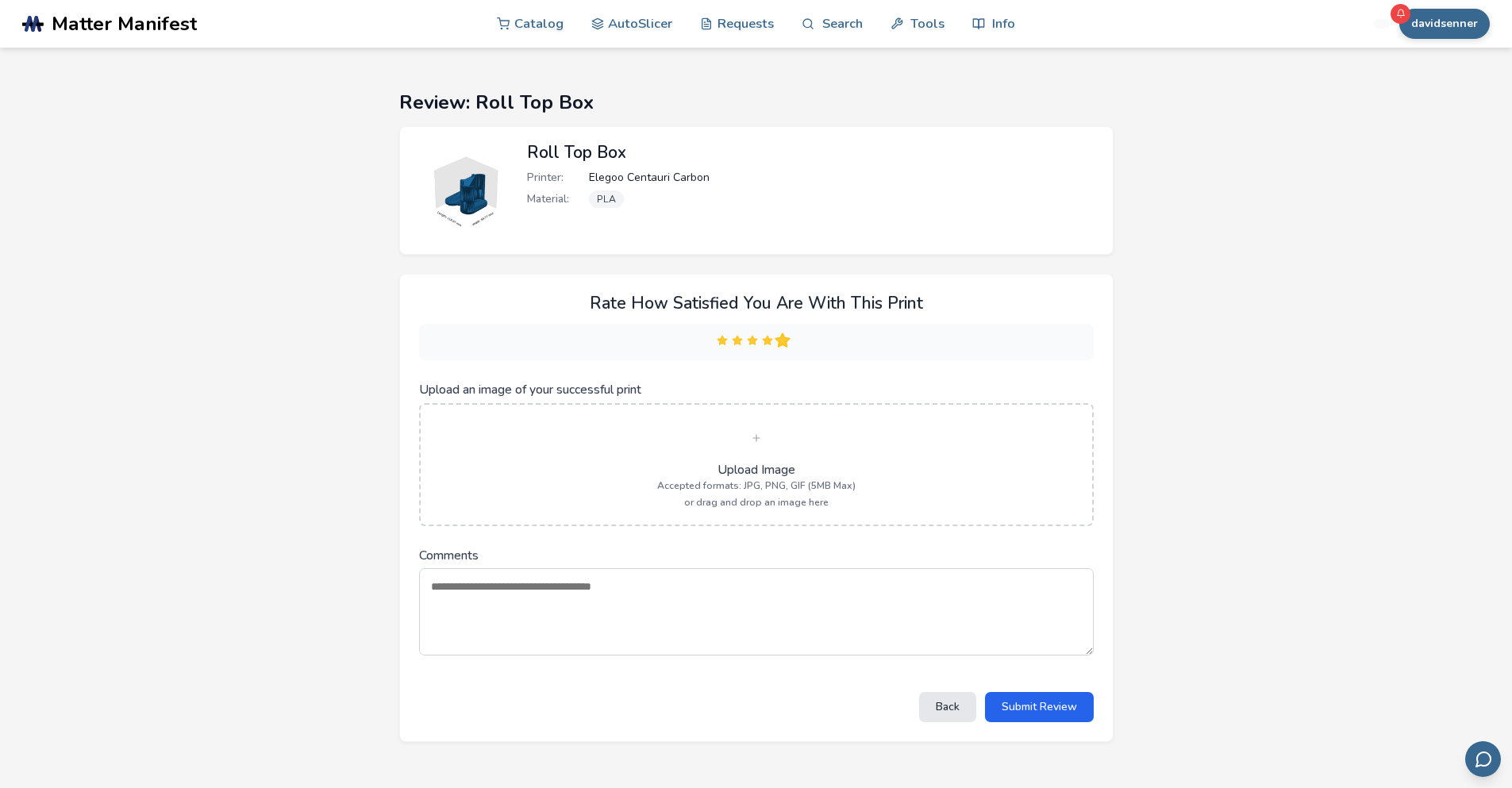
click at [786, 343] on icon at bounding box center [782, 341] width 12 height 12
click at [1018, 702] on button "Submit Review" at bounding box center [1039, 706] width 109 height 29
click at [1015, 702] on button "Submit Review" at bounding box center [1039, 706] width 109 height 29
click at [605, 600] on textarea "Comments" at bounding box center [756, 612] width 675 height 87
type textarea "**********"
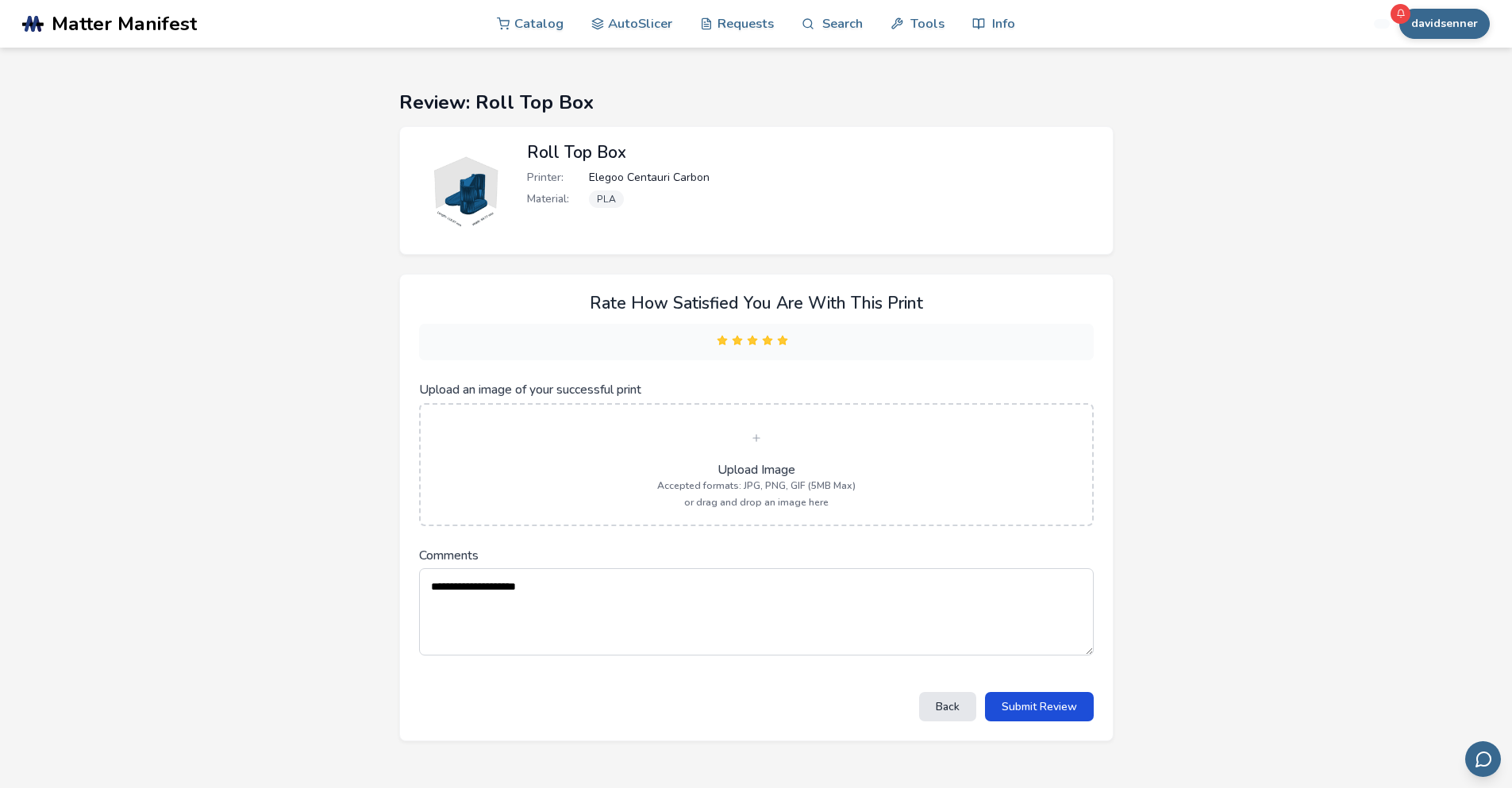
click at [1026, 705] on button "Submit Review" at bounding box center [1039, 706] width 109 height 29
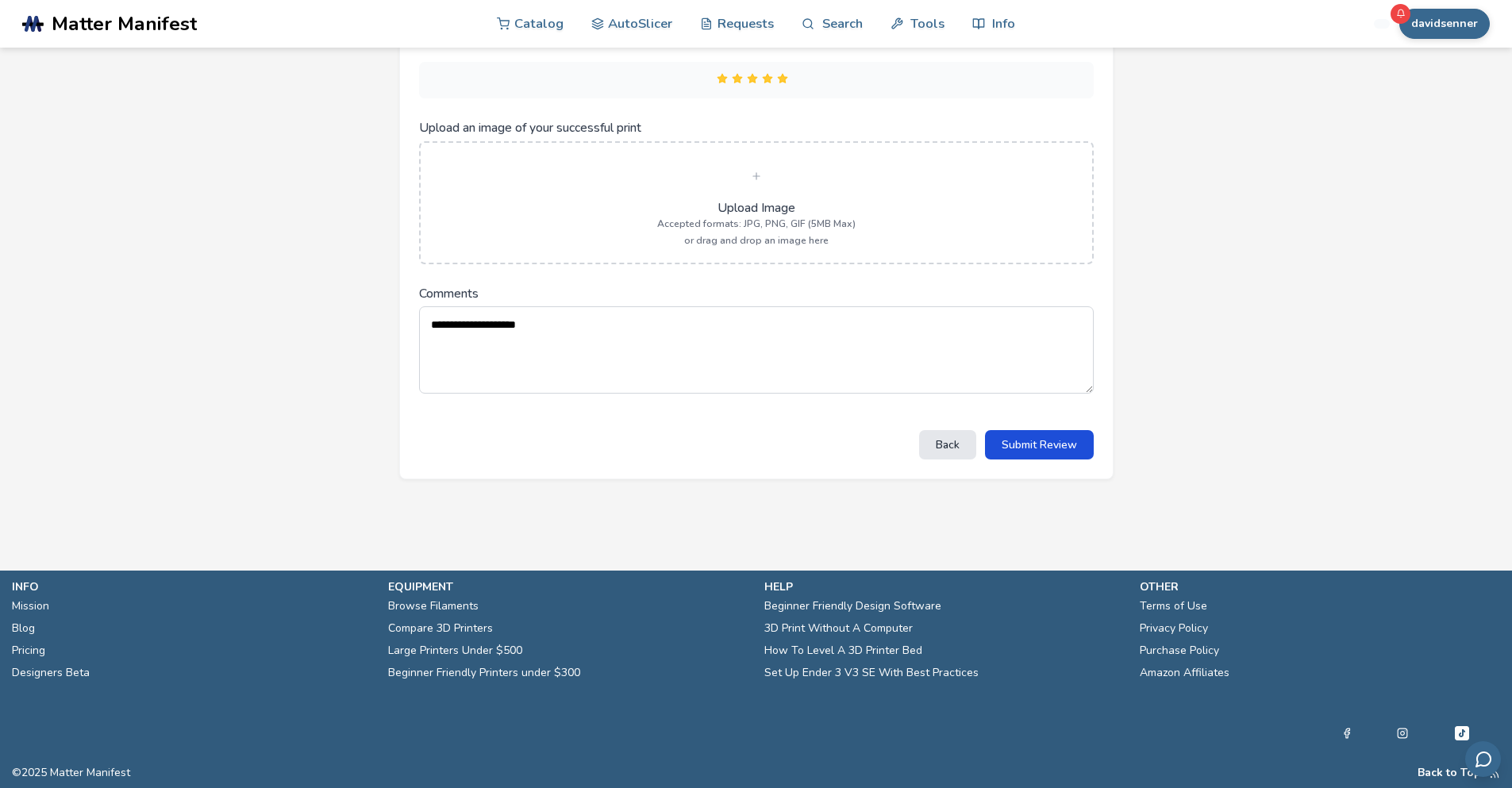
click at [1038, 457] on button "Submit Review" at bounding box center [1039, 445] width 109 height 29
click at [1043, 442] on button "Submit Review" at bounding box center [1039, 445] width 109 height 29
click at [938, 446] on button "Back" at bounding box center [947, 445] width 57 height 29
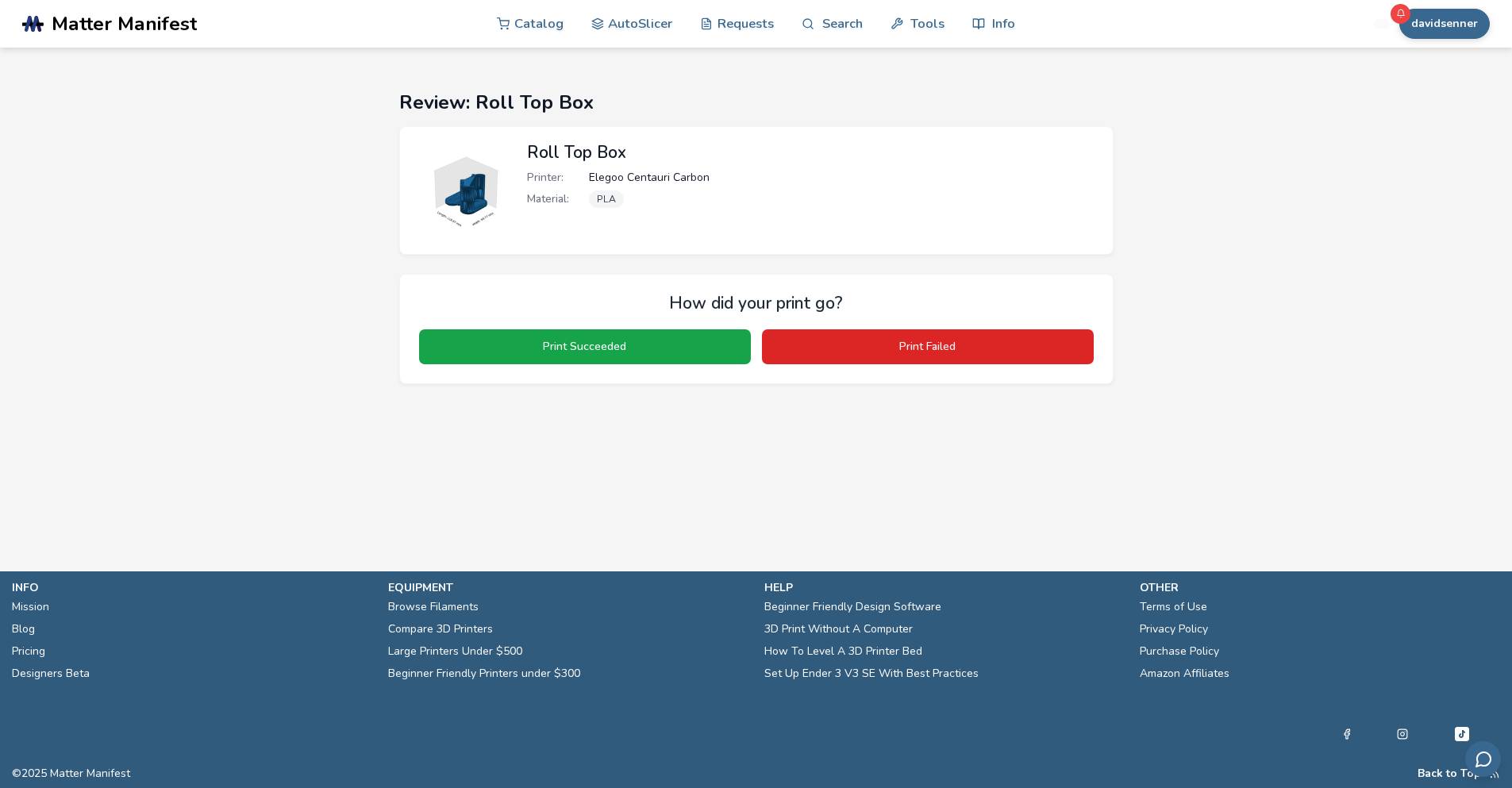
scroll to position [0, 0]
click at [1467, 19] on button "davidsenner" at bounding box center [1456, 23] width 90 height 30
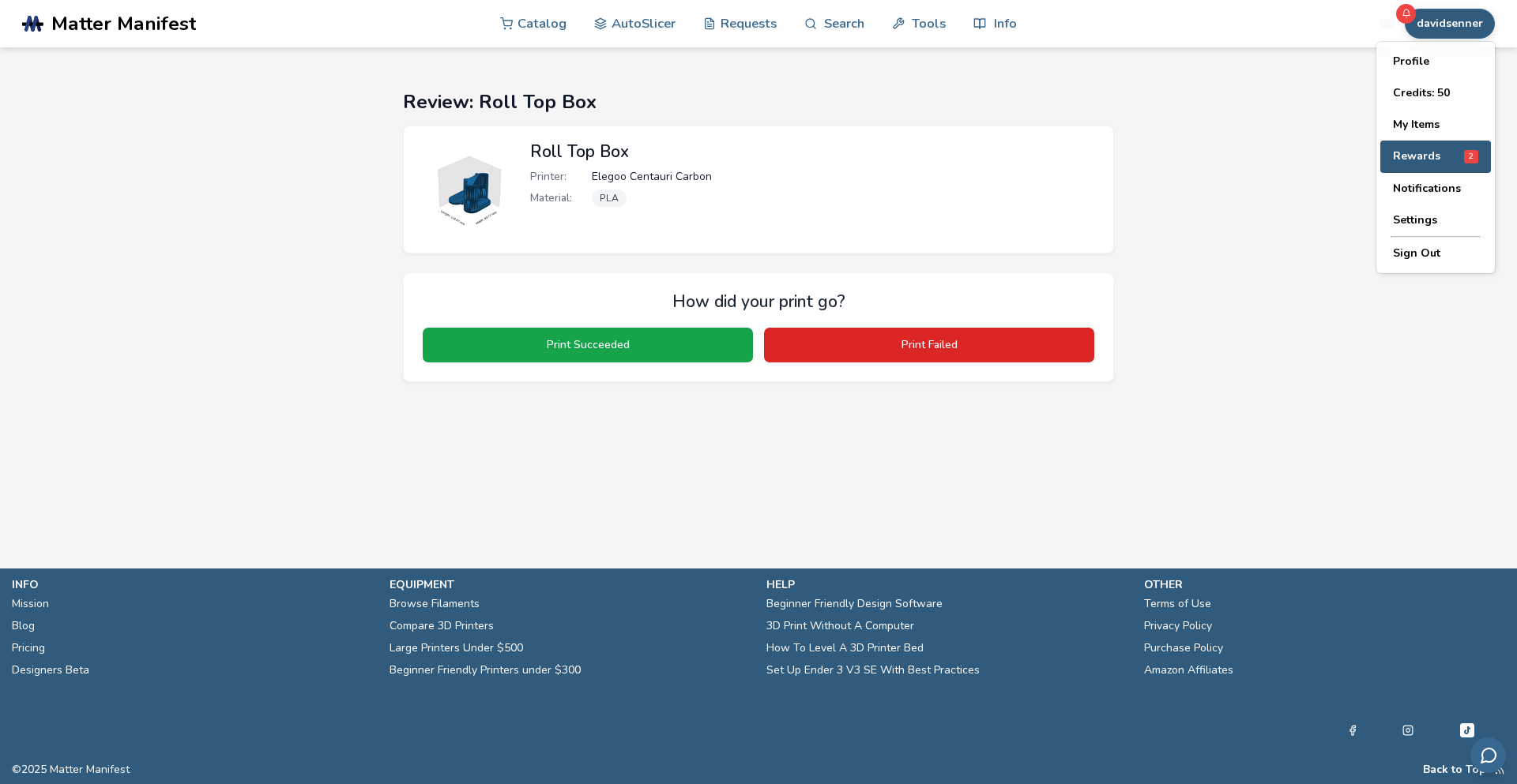
click at [1407, 158] on span "Rewards" at bounding box center [1416, 156] width 47 height 13
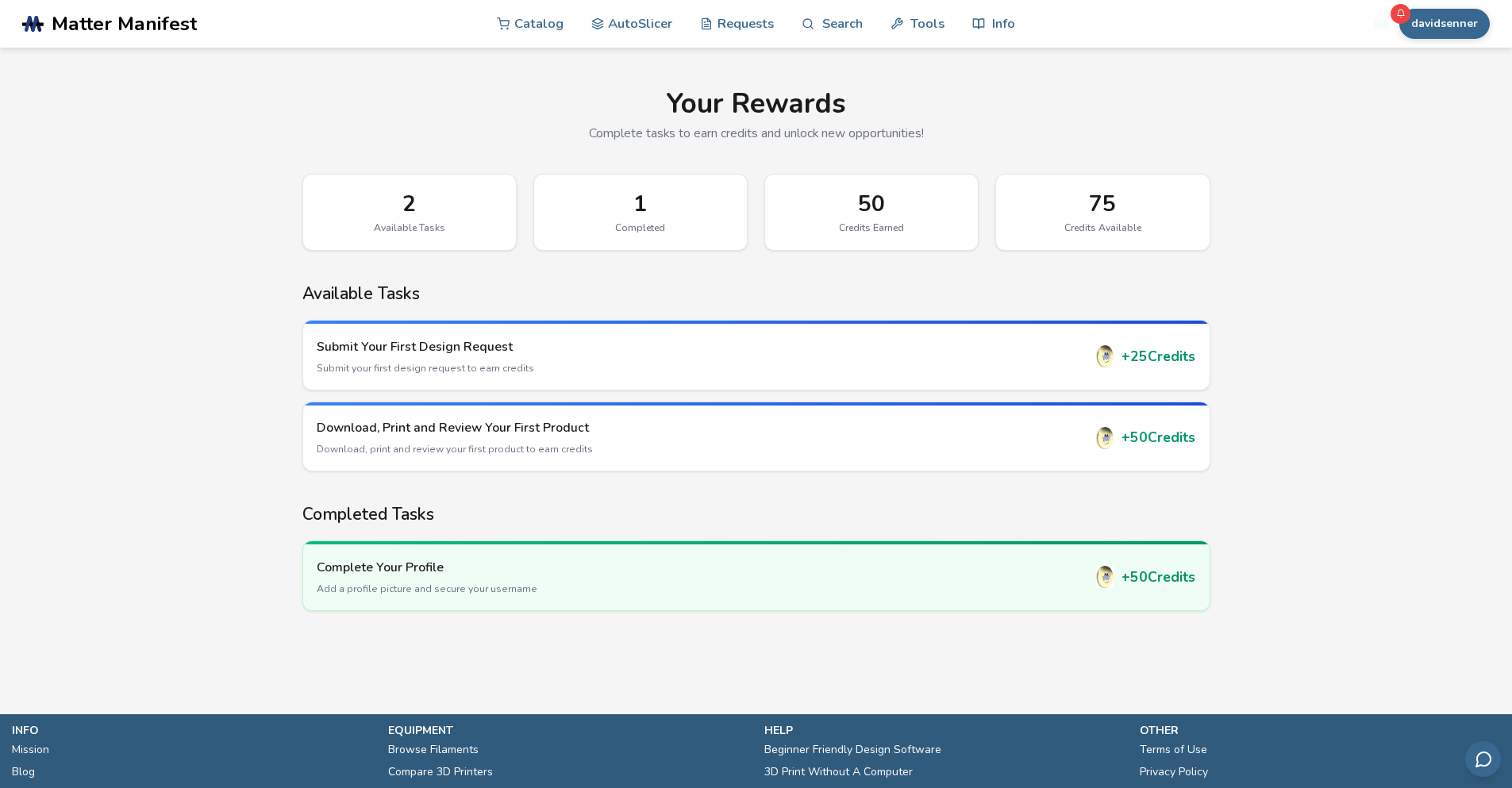
click at [859, 200] on div "50" at bounding box center [871, 204] width 180 height 26
click at [1439, 18] on button "davidsenner" at bounding box center [1444, 23] width 90 height 30
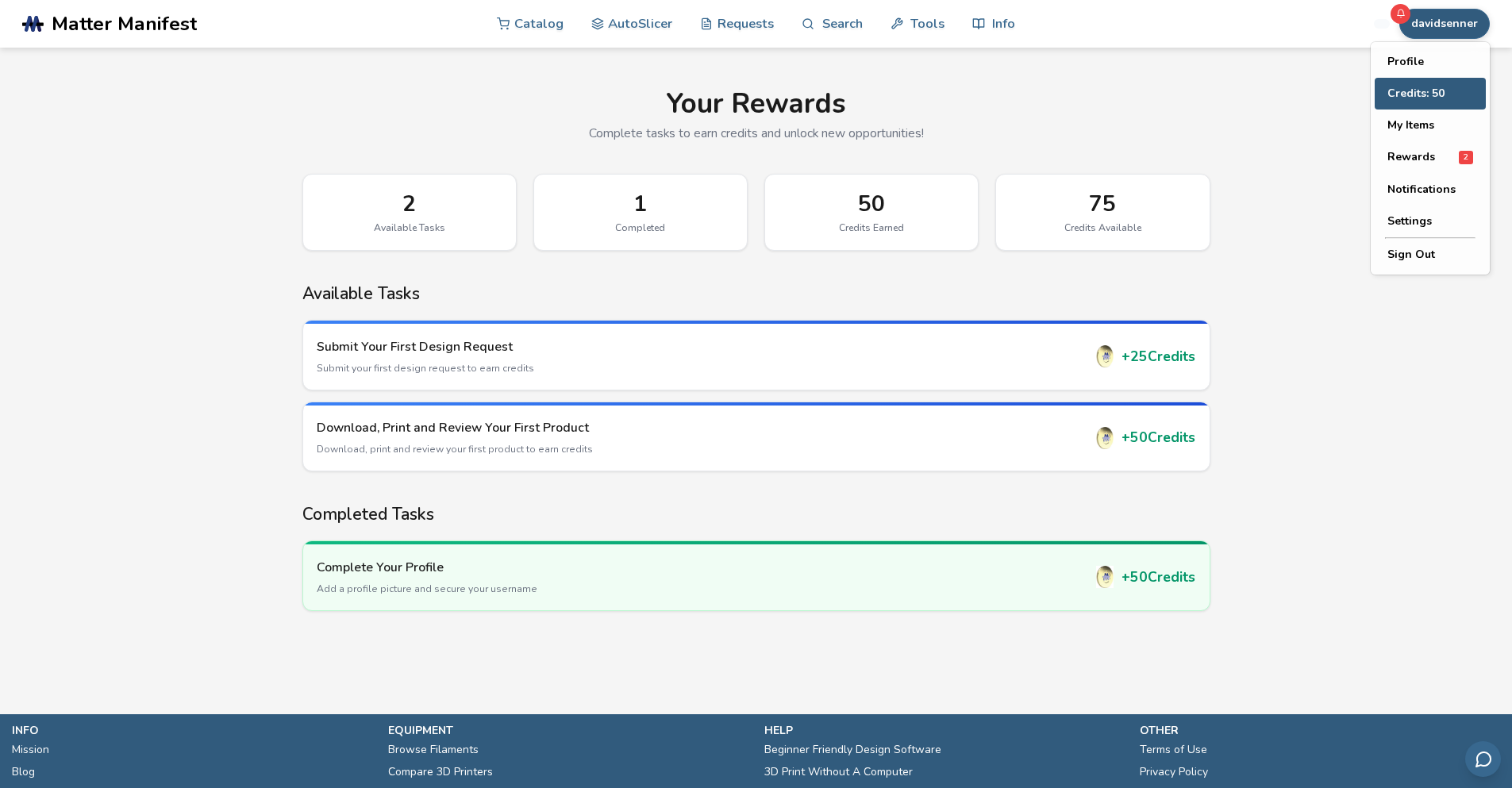
click at [1399, 101] on button "Credits: 50" at bounding box center [1430, 93] width 111 height 32
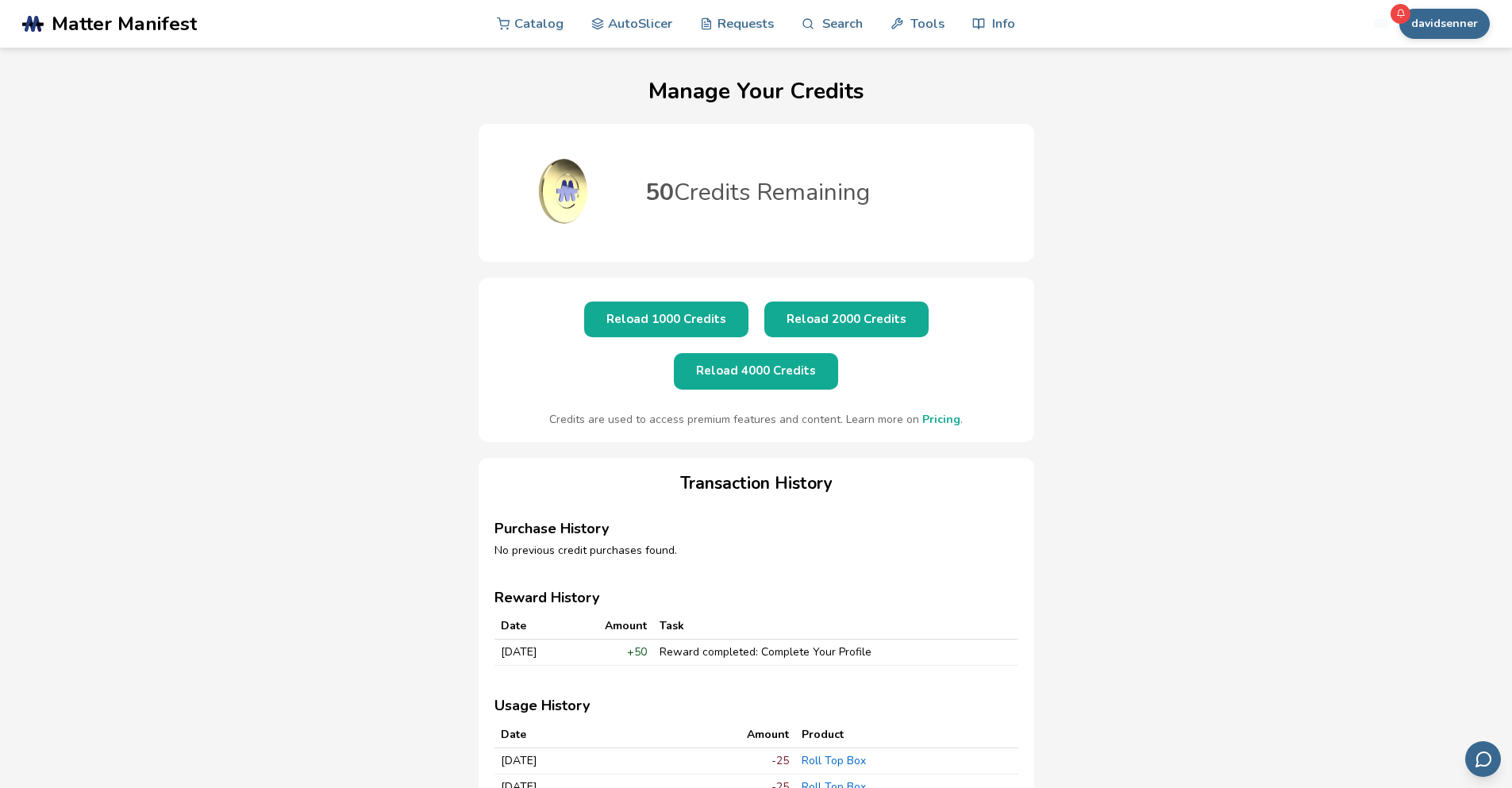
click at [932, 412] on link "Pricing" at bounding box center [941, 420] width 38 height 15
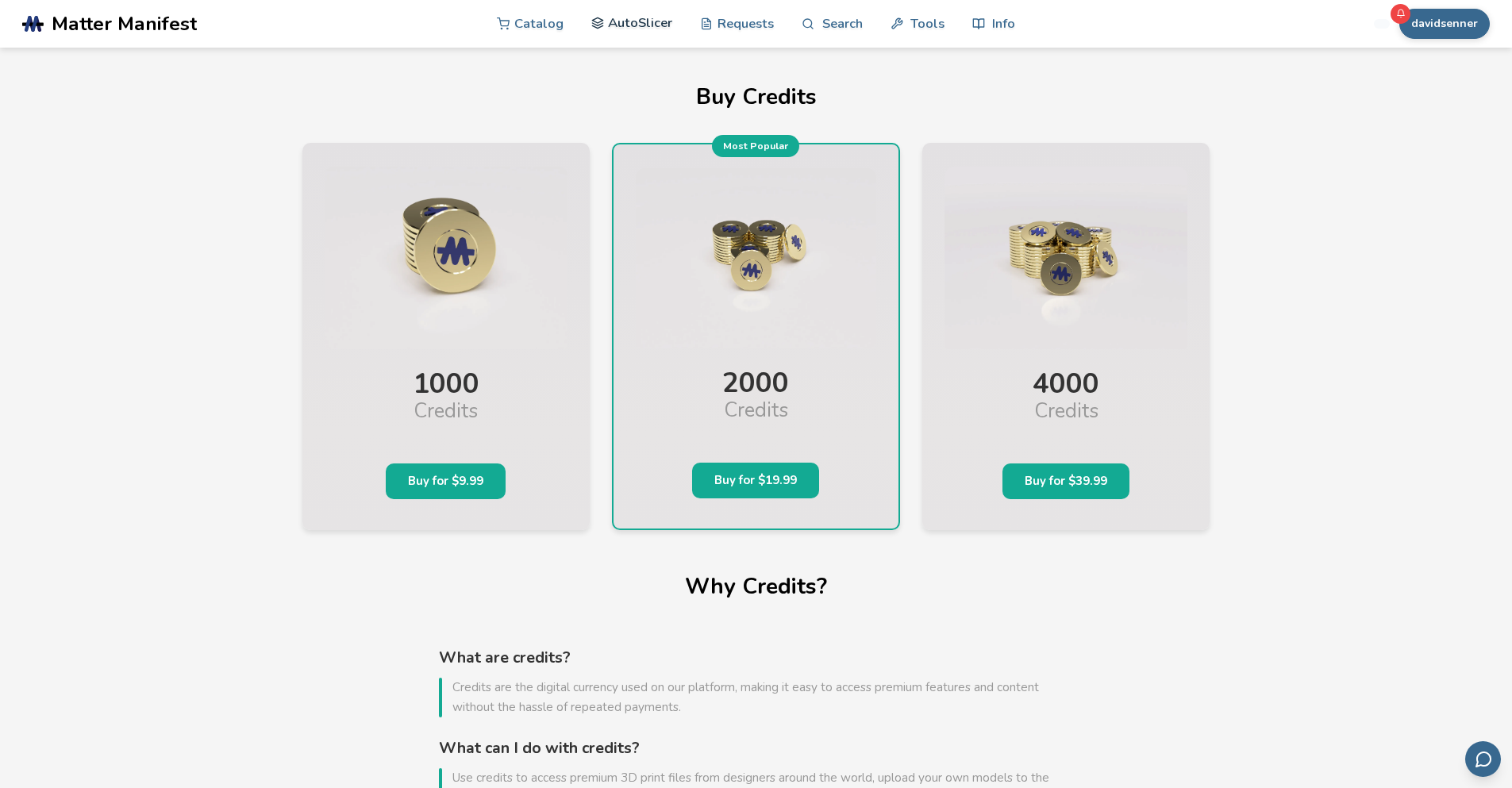
click at [618, 26] on link "AutoSlicer" at bounding box center [632, 23] width 82 height 48
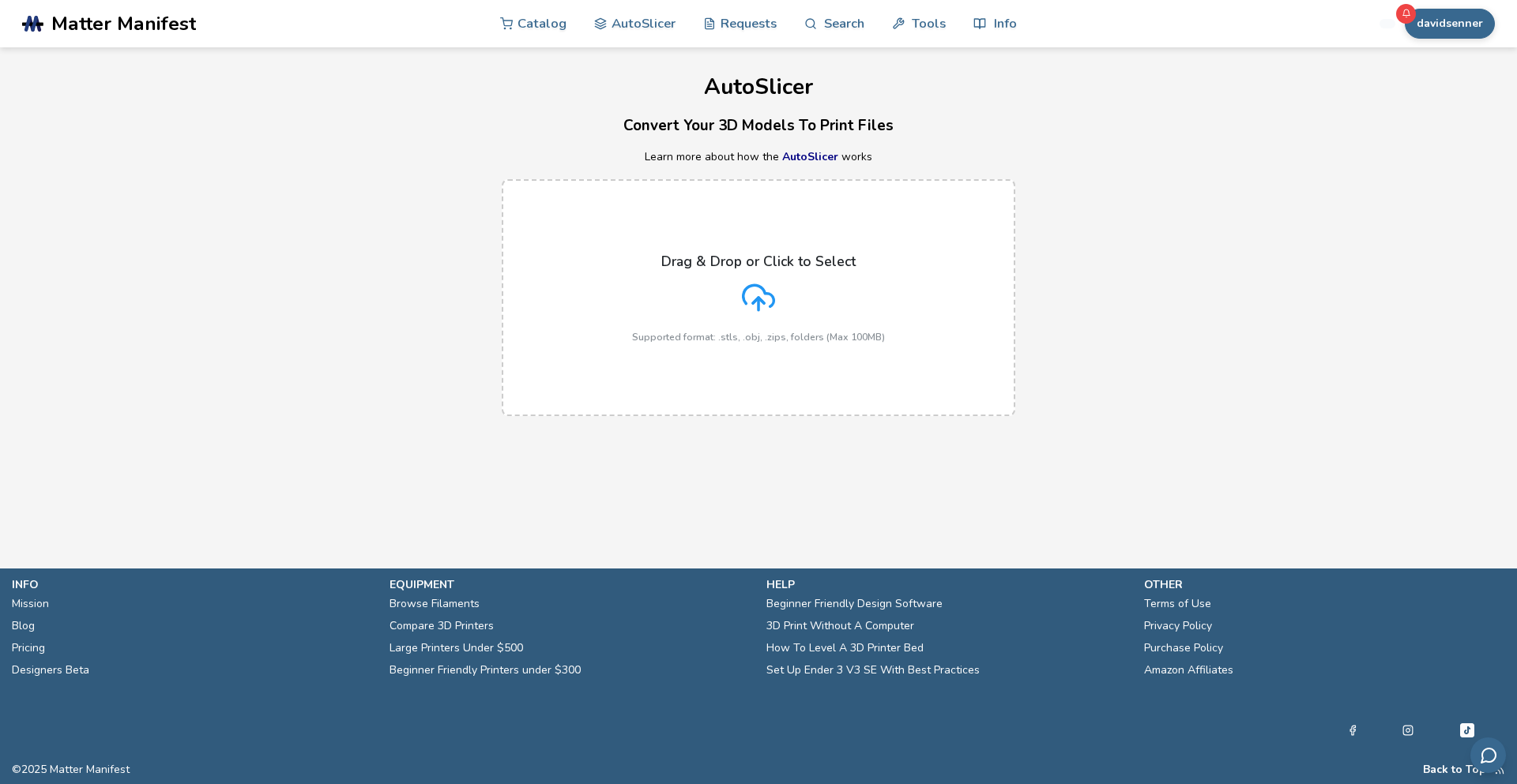
click at [755, 292] on icon at bounding box center [758, 297] width 33 height 33
click at [0, 0] on input "Drag & Drop or Click to Select Supported format: .stls, .obj, .zips, folders (M…" at bounding box center [0, 0] width 0 height 0
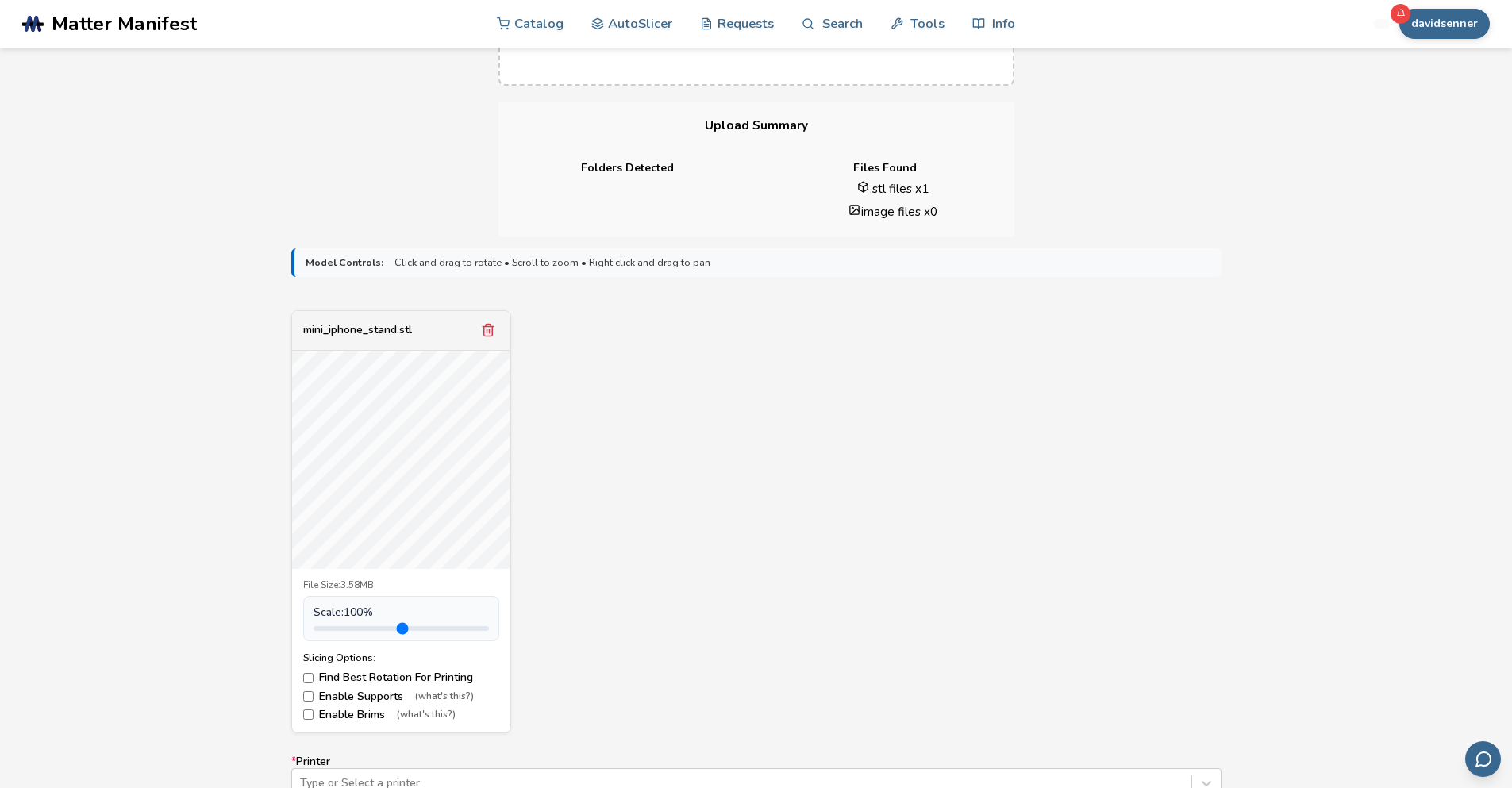
scroll to position [273, 0]
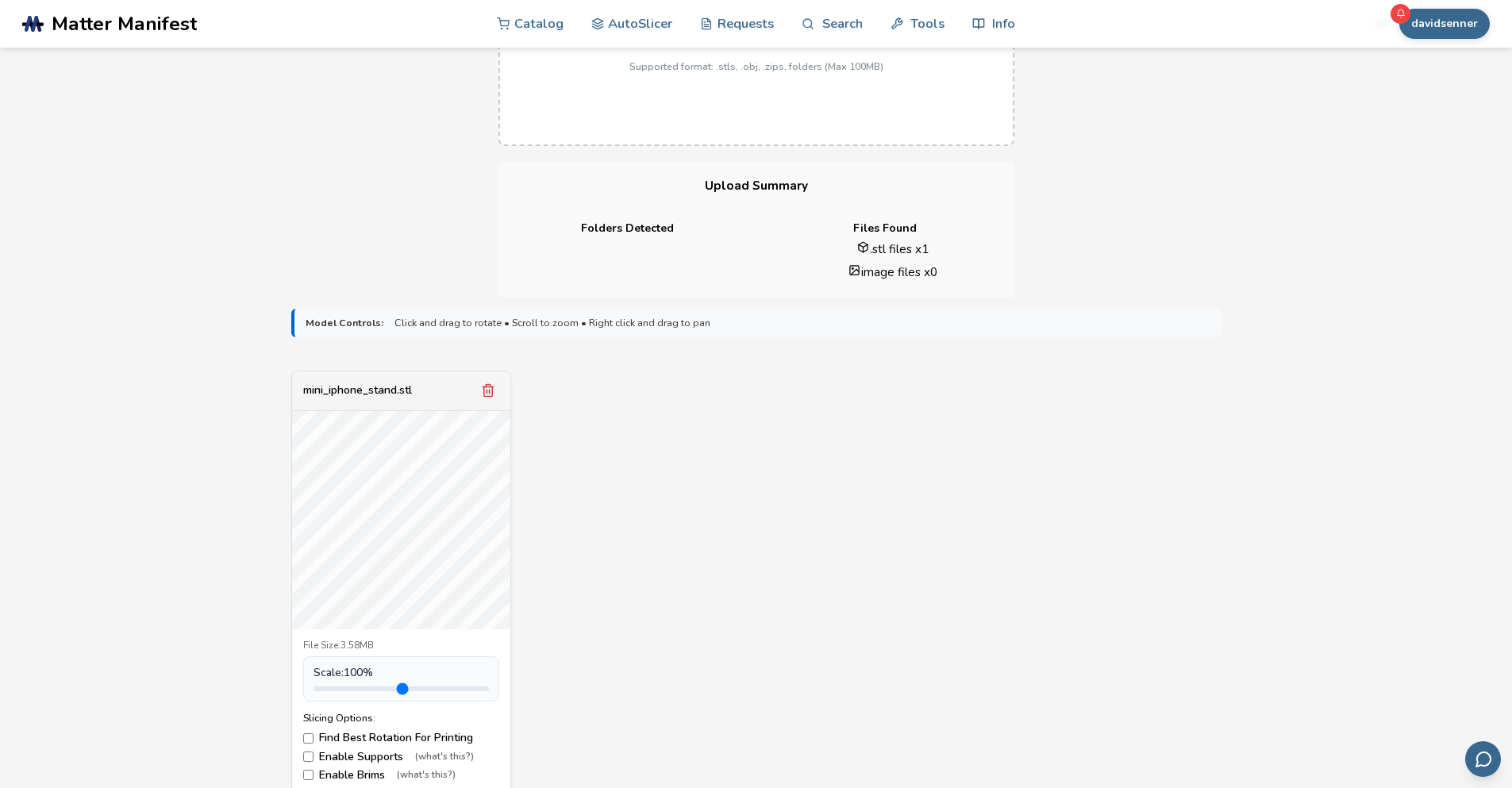
click at [585, 402] on div "mini_iphone_stand.stl File Size: 3.58MB Scale: 100 % Slicing Options: Find Best…" at bounding box center [756, 582] width 930 height 423
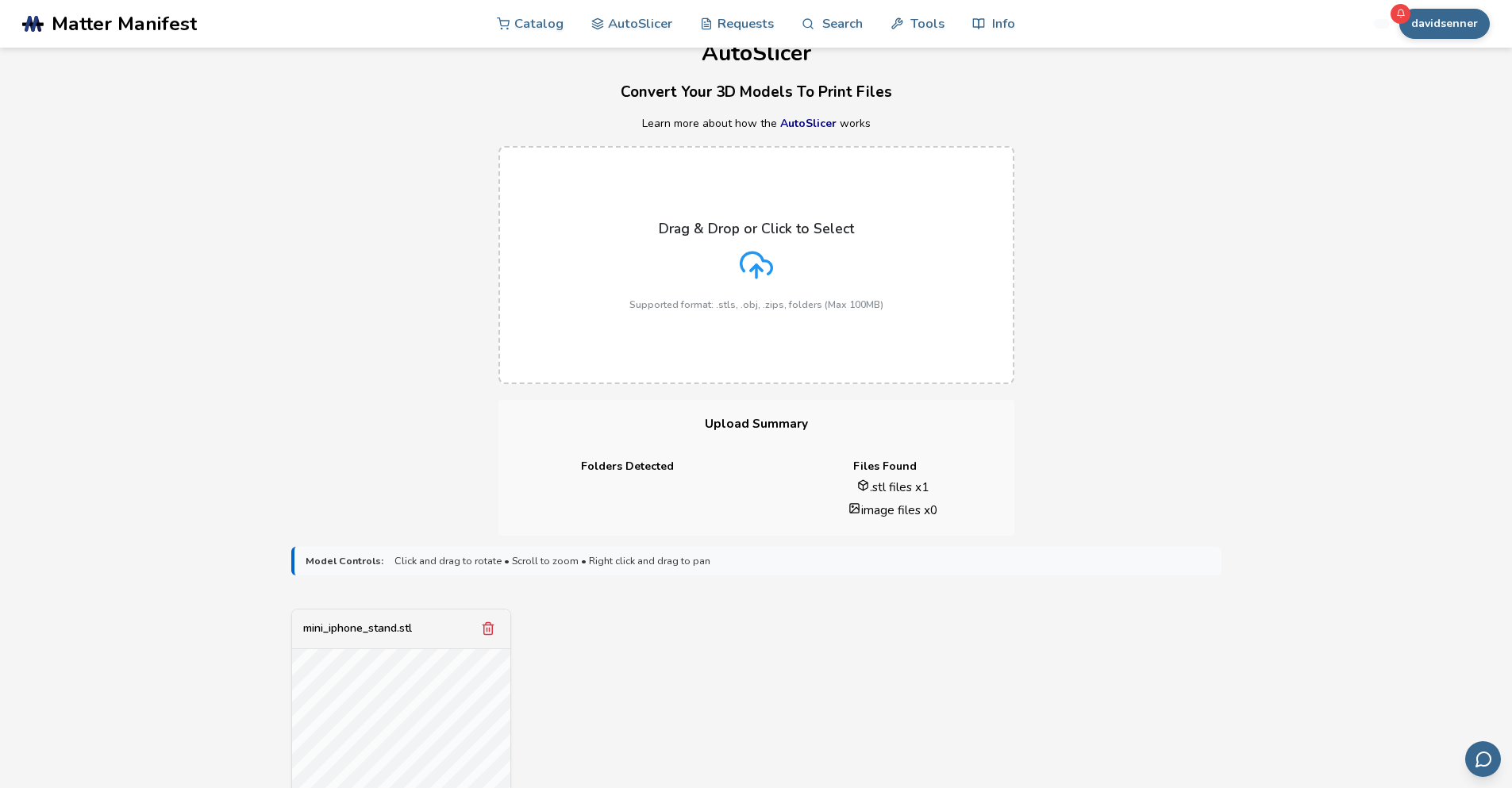
scroll to position [0, 0]
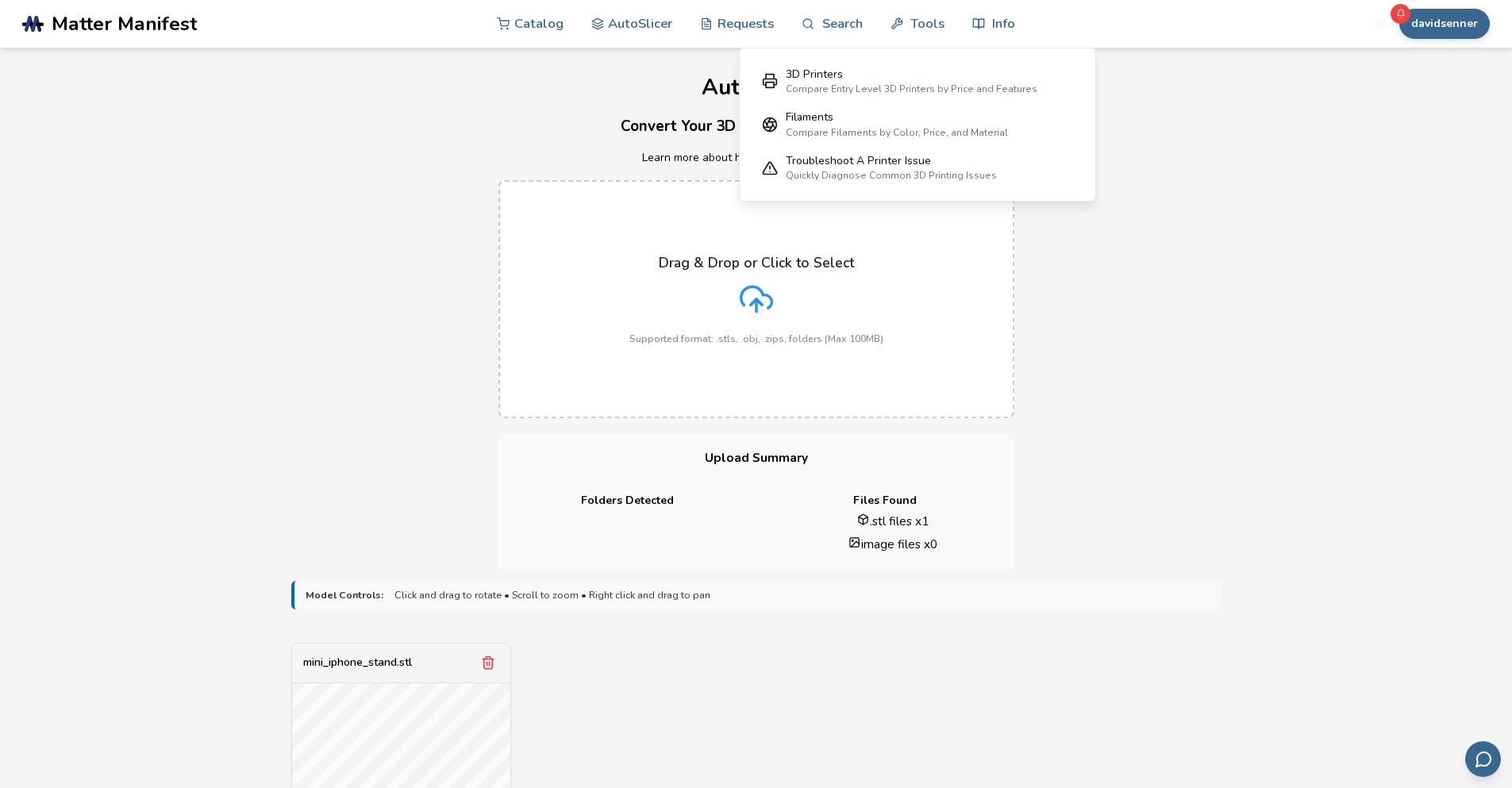
click at [178, 17] on span "Matter Manifest" at bounding box center [124, 24] width 145 height 22
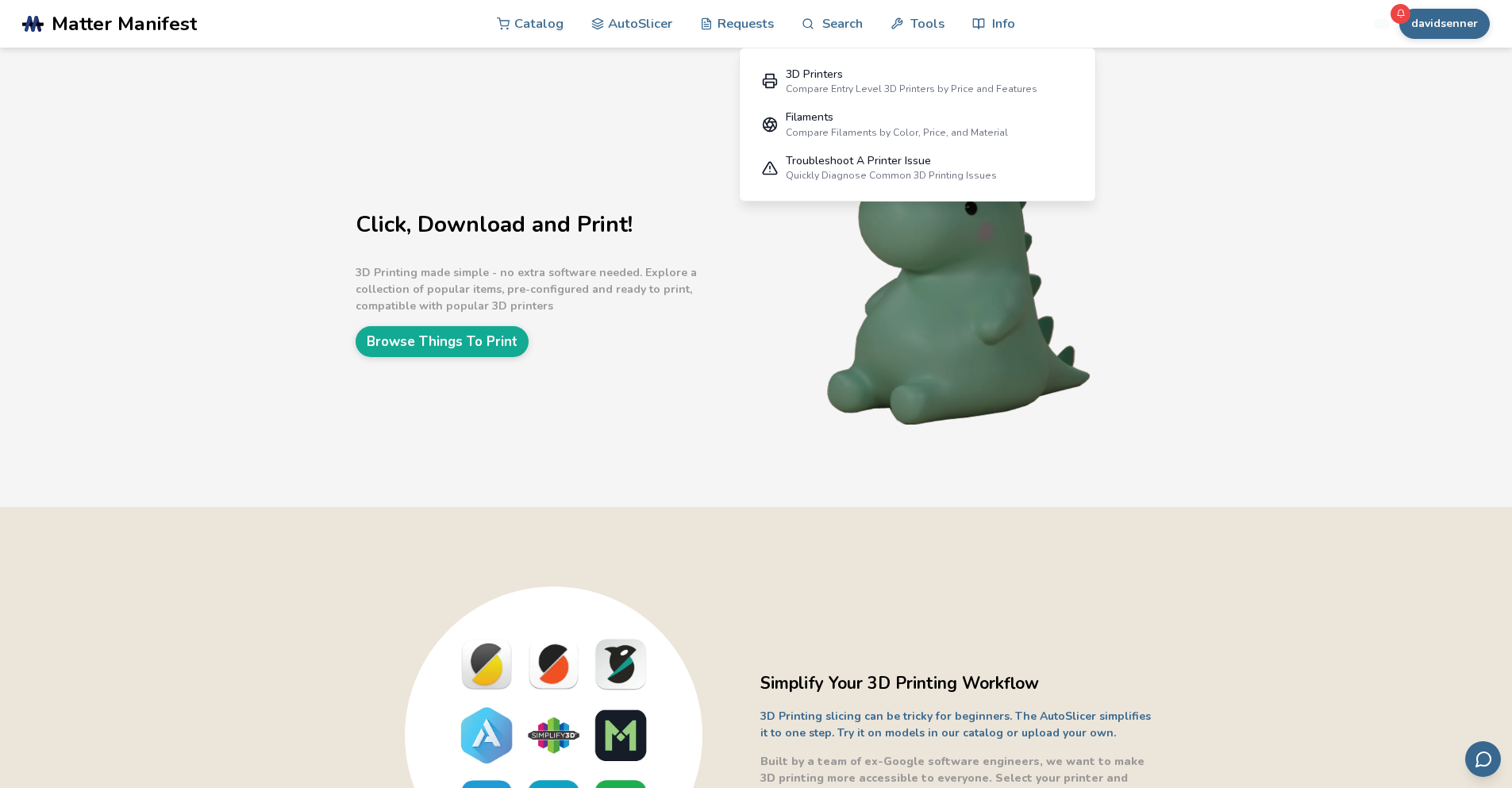
click at [695, 440] on div "Click, Download and Print! 3D Printing made simple - no extra software needed. …" at bounding box center [756, 277] width 1512 height 459
